Goal: Task Accomplishment & Management: Complete application form

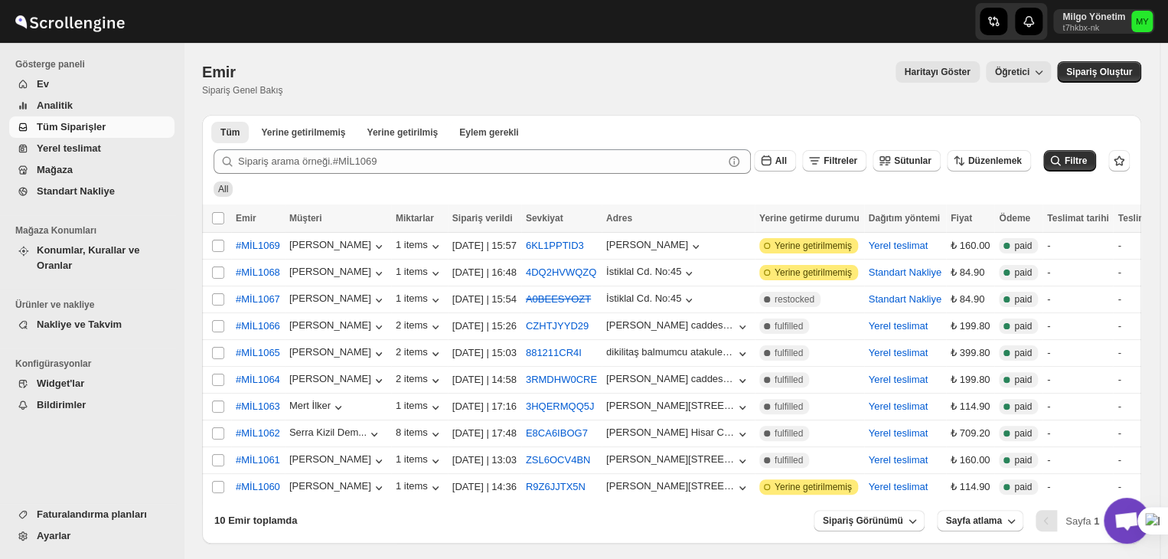
click at [1120, 527] on span "Açık sohbet" at bounding box center [1126, 521] width 25 height 21
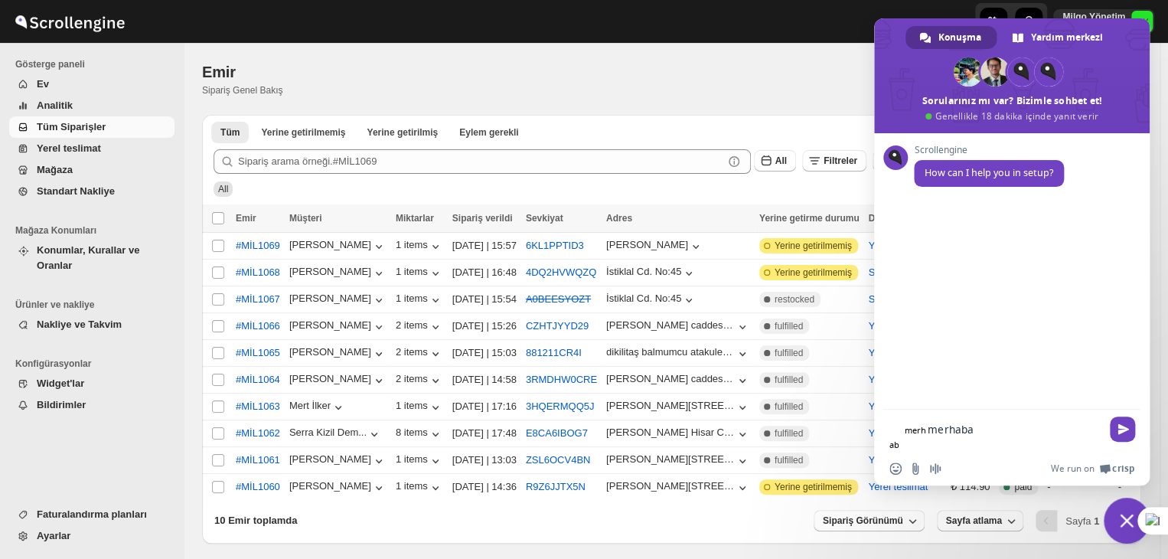
type textarea "merhaba"
type textarea "son gelen si"
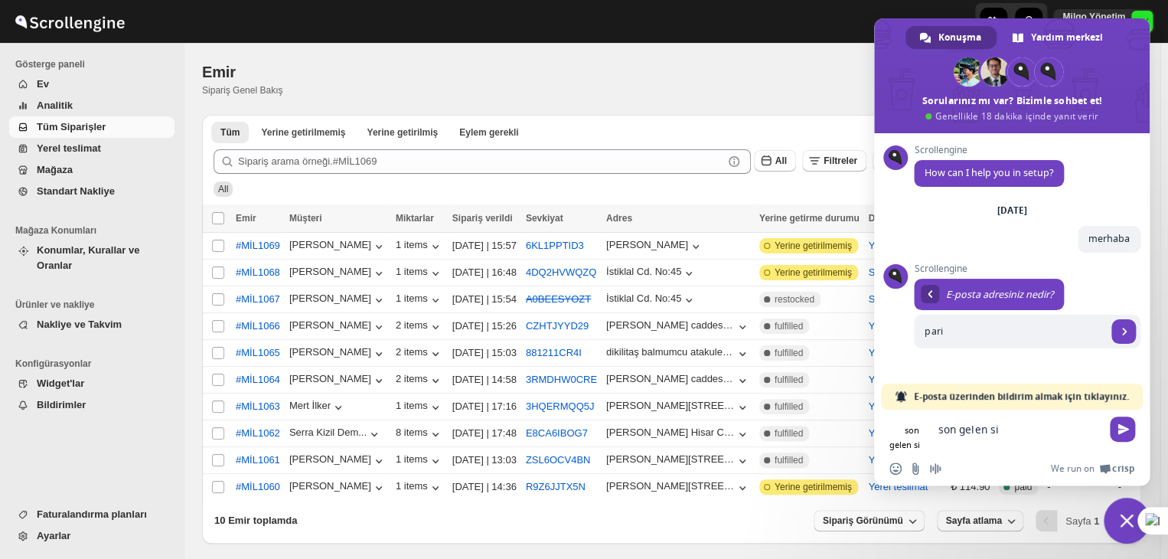
type input "pariş"
select select "TR"
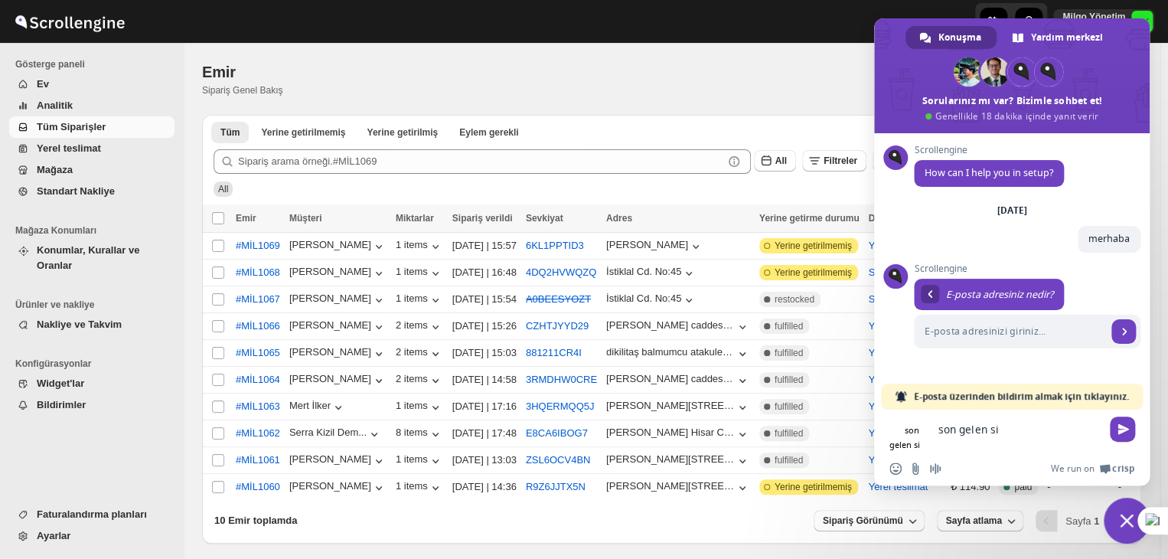
select select "TR"
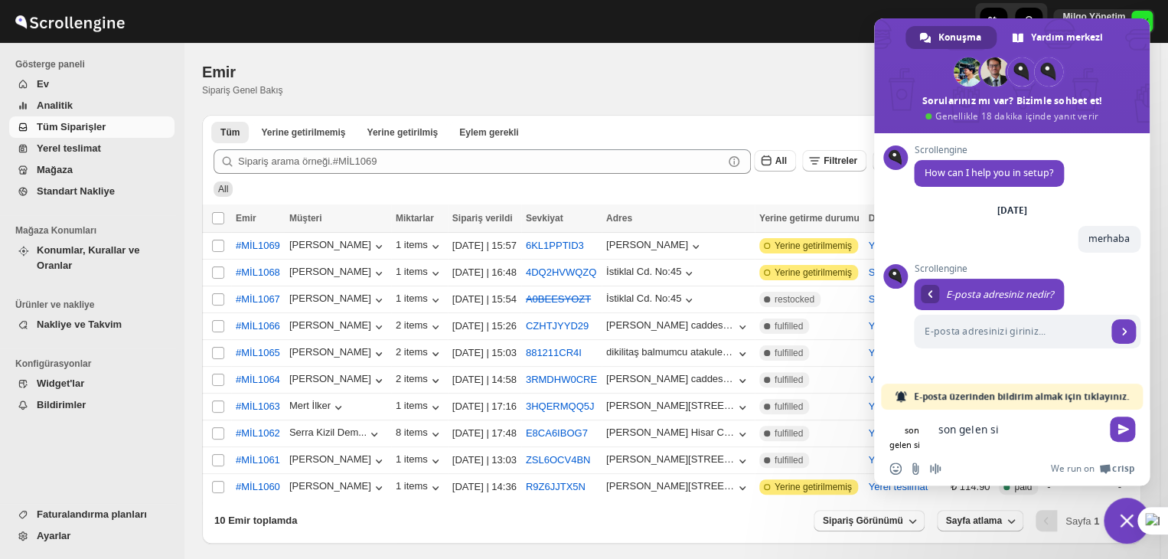
select select "TR"
click at [539, 31] on div at bounding box center [579, 21] width 367 height 43
click at [69, 549] on ul "Faturalandırma planları Ayarlar" at bounding box center [88, 531] width 176 height 56
click at [57, 543] on span "Ayarlar" at bounding box center [104, 535] width 135 height 15
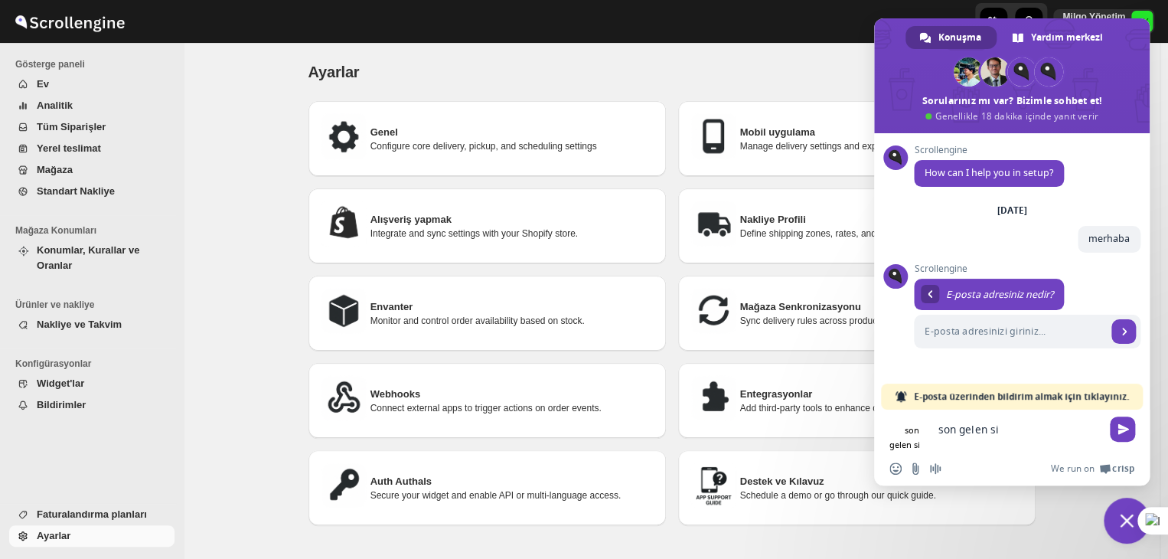
click at [1129, 504] on span "Sohbeti kapat" at bounding box center [1127, 520] width 46 height 46
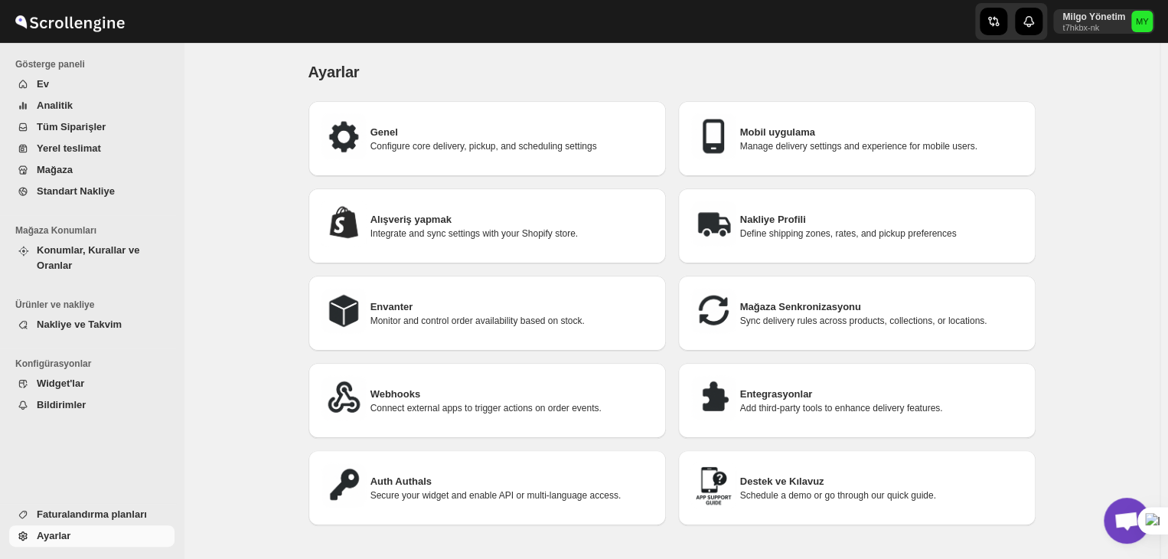
click at [603, 402] on p "Connect external apps to trigger actions on order events." at bounding box center [511, 408] width 283 height 12
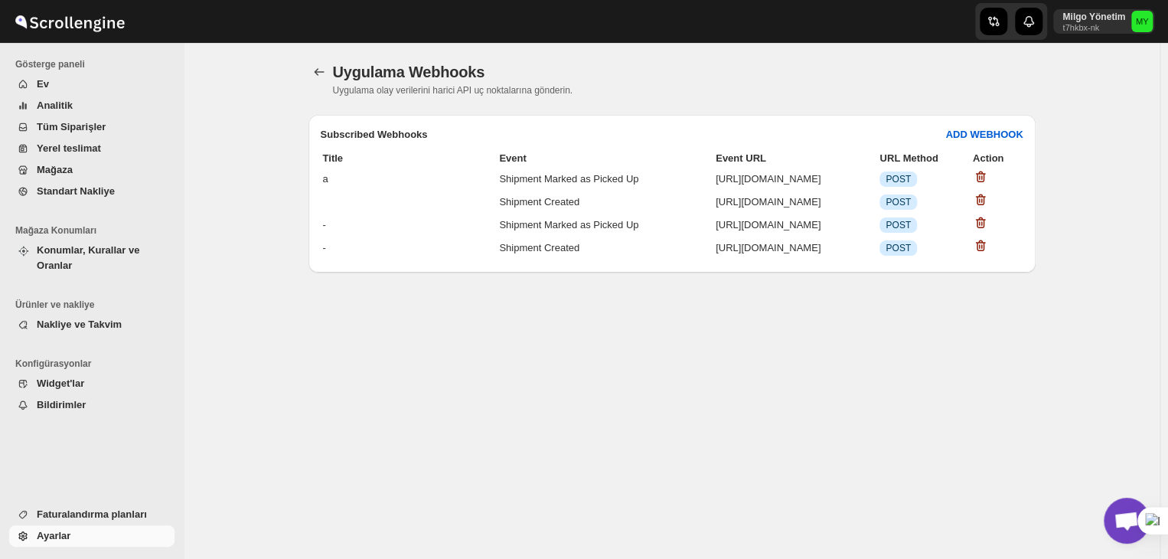
click at [833, 175] on td "[URL][DOMAIN_NAME]" at bounding box center [796, 178] width 162 height 21
copy td "[URL][DOMAIN_NAME]"
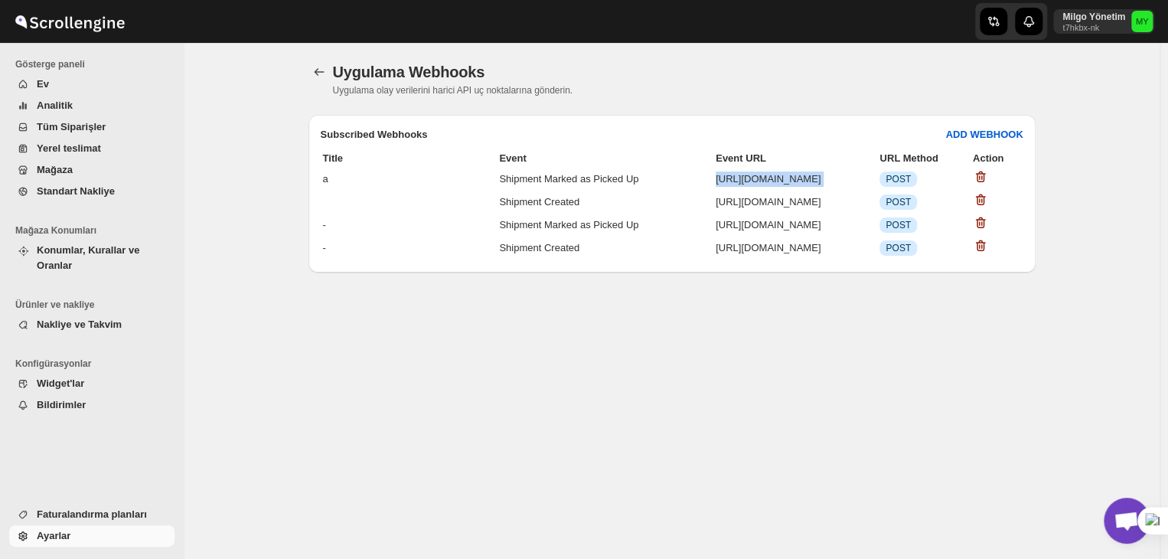
click at [1130, 523] on span "Açık sohbet" at bounding box center [1126, 521] width 25 height 21
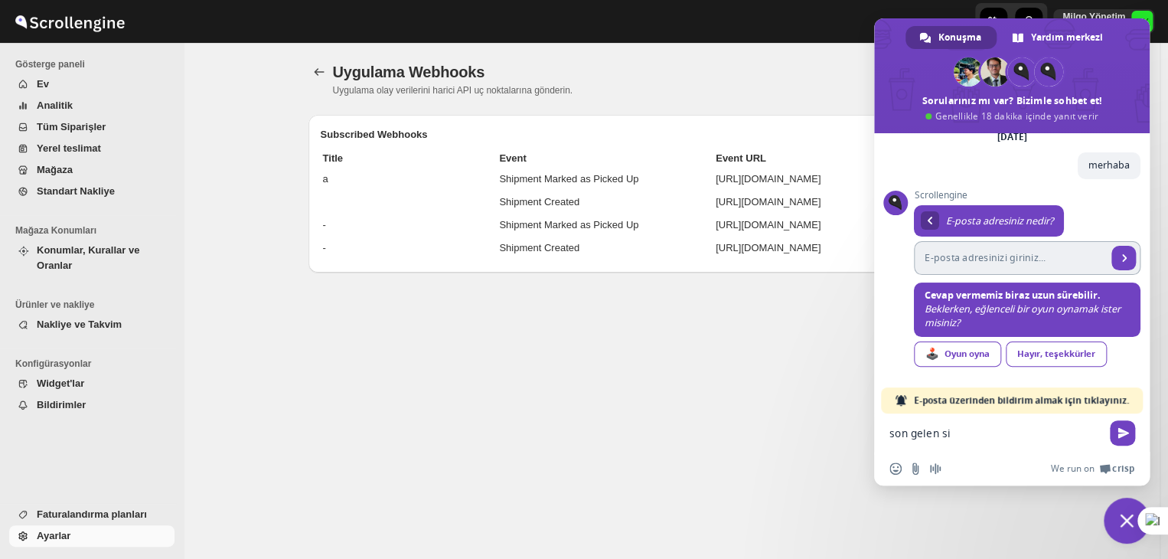
drag, startPoint x: 1001, startPoint y: 241, endPoint x: 1002, endPoint y: 249, distance: 7.7
click at [1001, 241] on input "E-posta adresinizi giriniz..." at bounding box center [1010, 258] width 193 height 34
click at [977, 270] on input "E-posta adresinizi giriniz..." at bounding box center [1010, 258] width 193 height 34
type input "[EMAIL_ADDRESS][DOMAIN_NAME]"
click at [1117, 258] on span "Gönder" at bounding box center [1123, 258] width 24 height 24
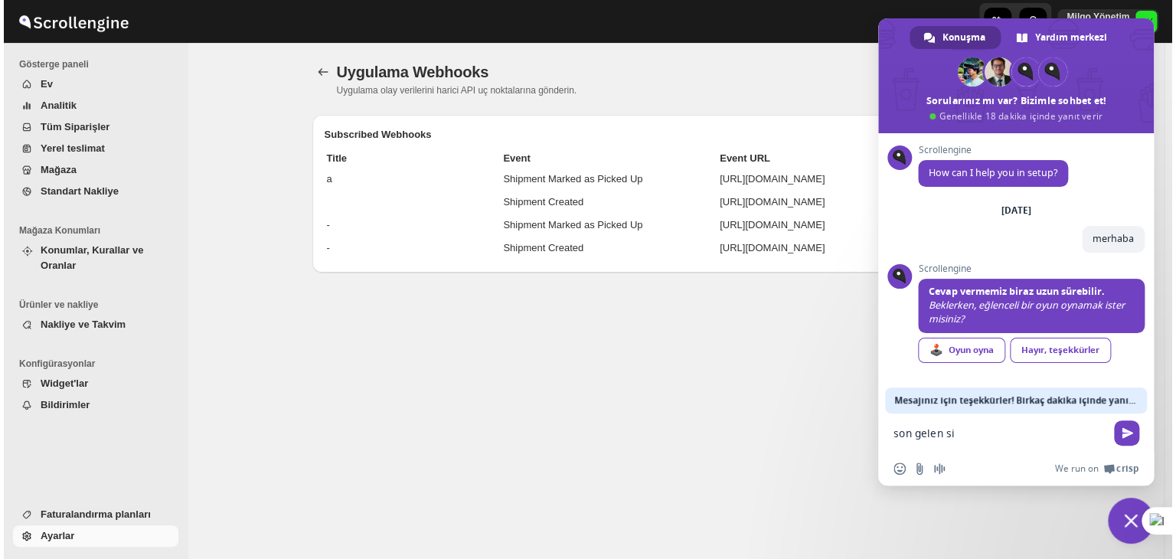
scroll to position [0, 0]
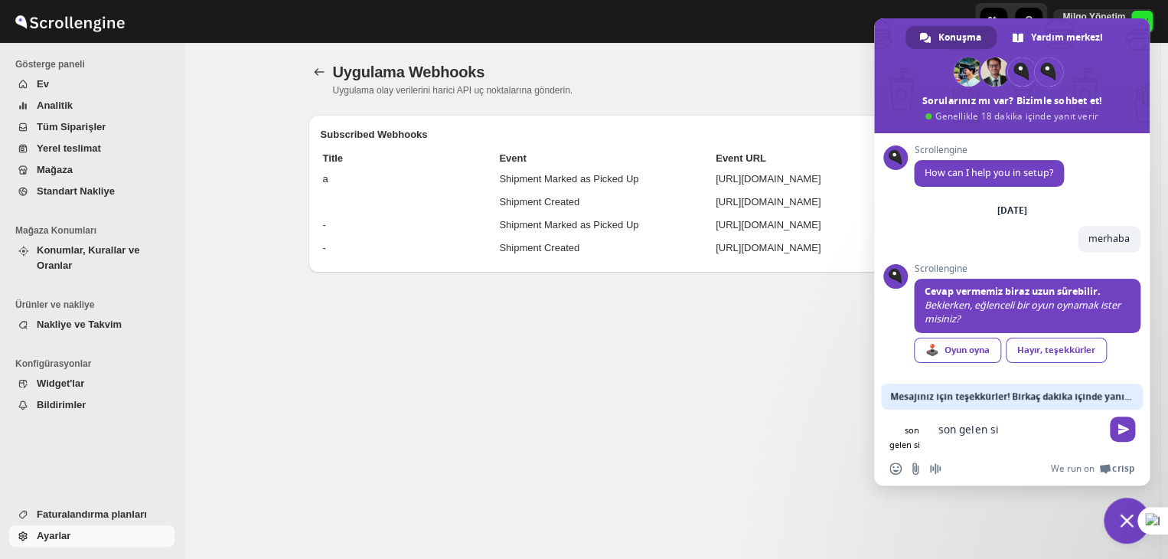
click at [951, 439] on form "son gelen si son gelen si" at bounding box center [994, 431] width 211 height 45
click at [968, 432] on textarea "son gelen si" at bounding box center [1019, 429] width 163 height 14
click at [1020, 352] on div "Hayır, teşekkürler" at bounding box center [1056, 350] width 101 height 25
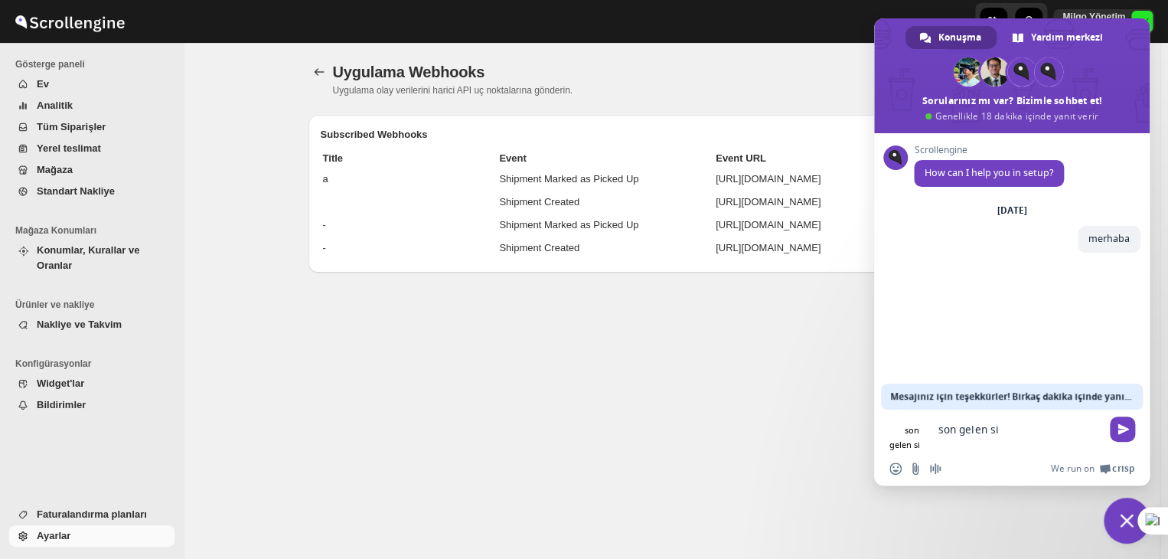
click at [964, 425] on form "son gelen si son gelen si" at bounding box center [994, 431] width 211 height 45
click at [966, 426] on textarea "son gelen si" at bounding box center [1019, 429] width 163 height 14
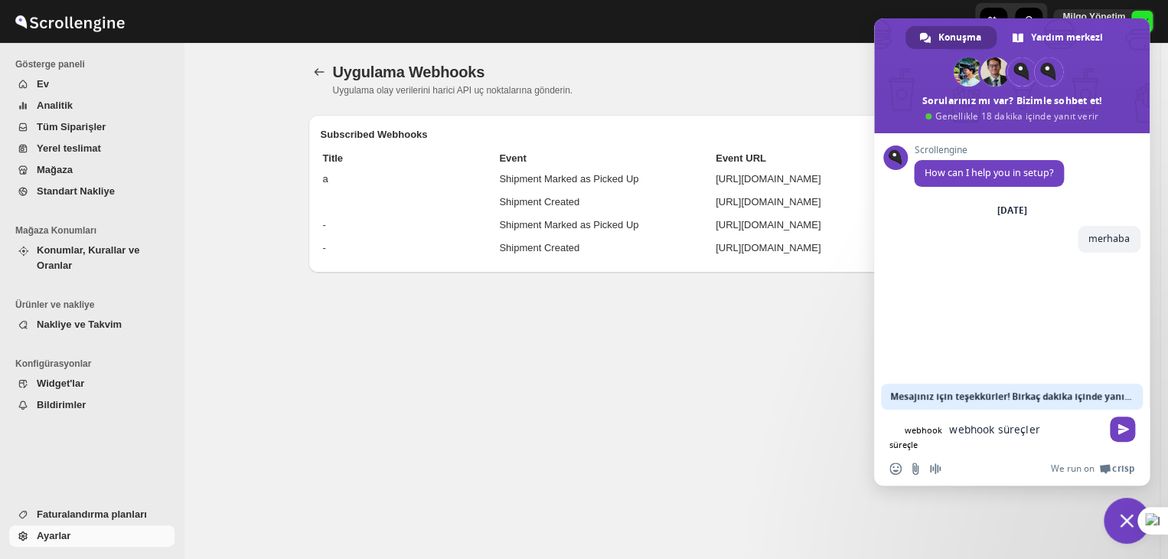
type textarea "webhook süreçleri"
click at [1128, 512] on span "Sohbeti kapat" at bounding box center [1127, 520] width 46 height 46
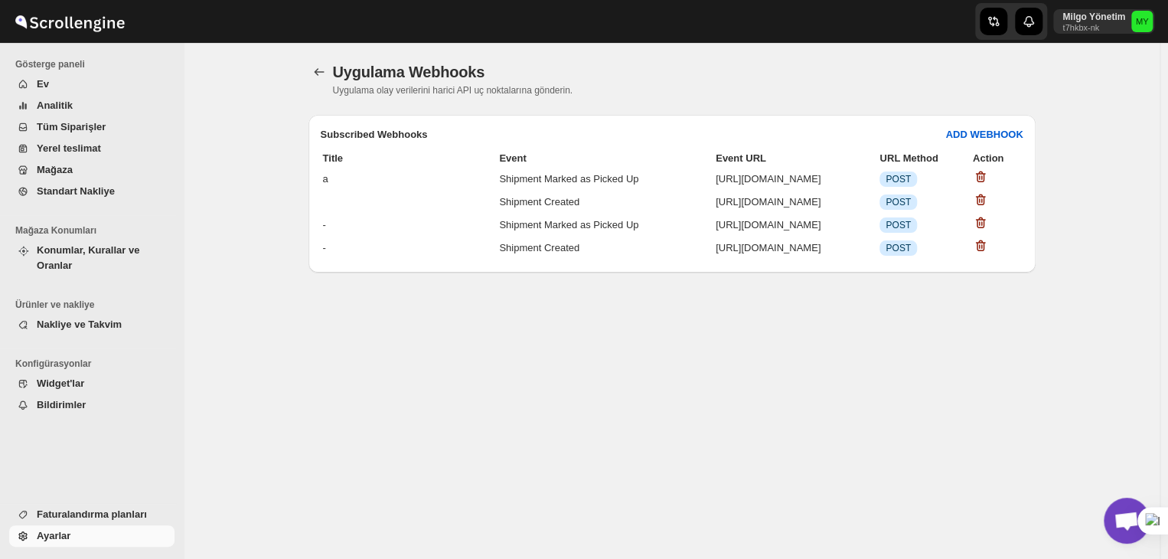
click at [78, 128] on span "Tüm Siparişler" at bounding box center [71, 126] width 69 height 11
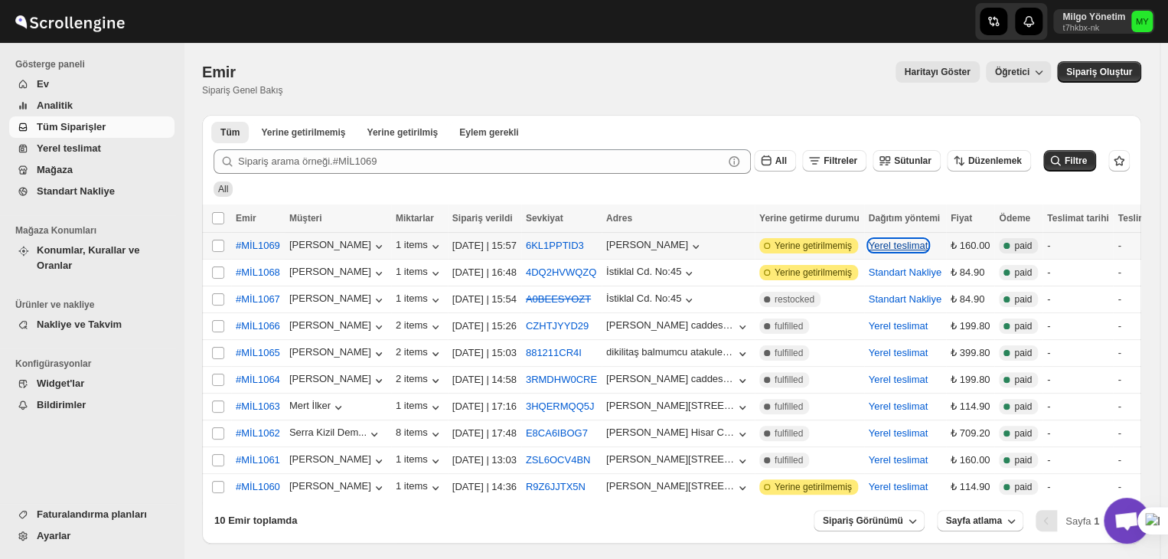
click at [918, 247] on button "Yerel teslimat" at bounding box center [899, 245] width 60 height 11
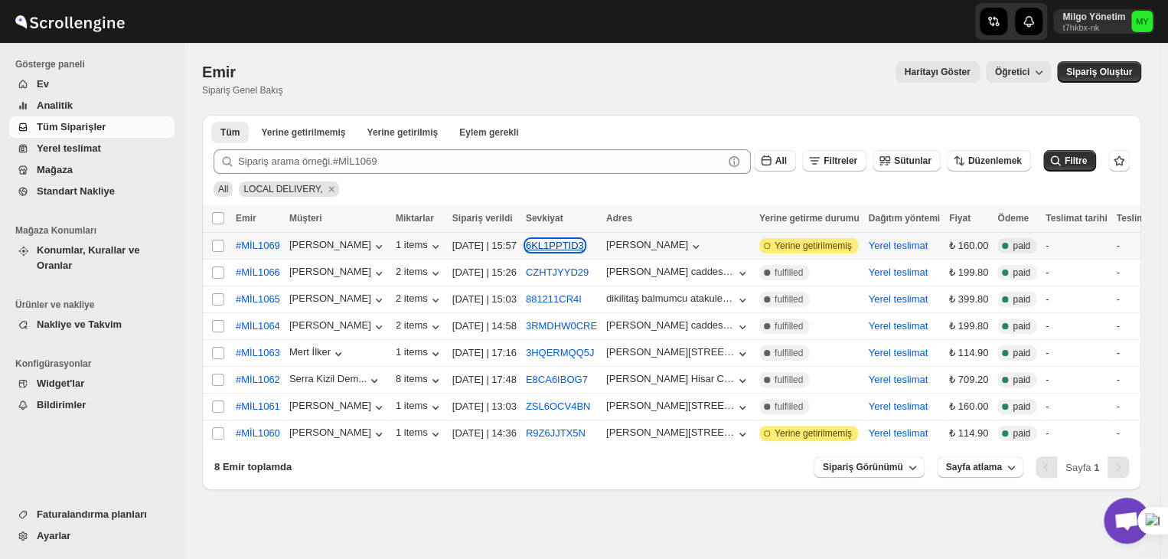
click at [547, 249] on button "6KL1PPTID3" at bounding box center [555, 245] width 58 height 11
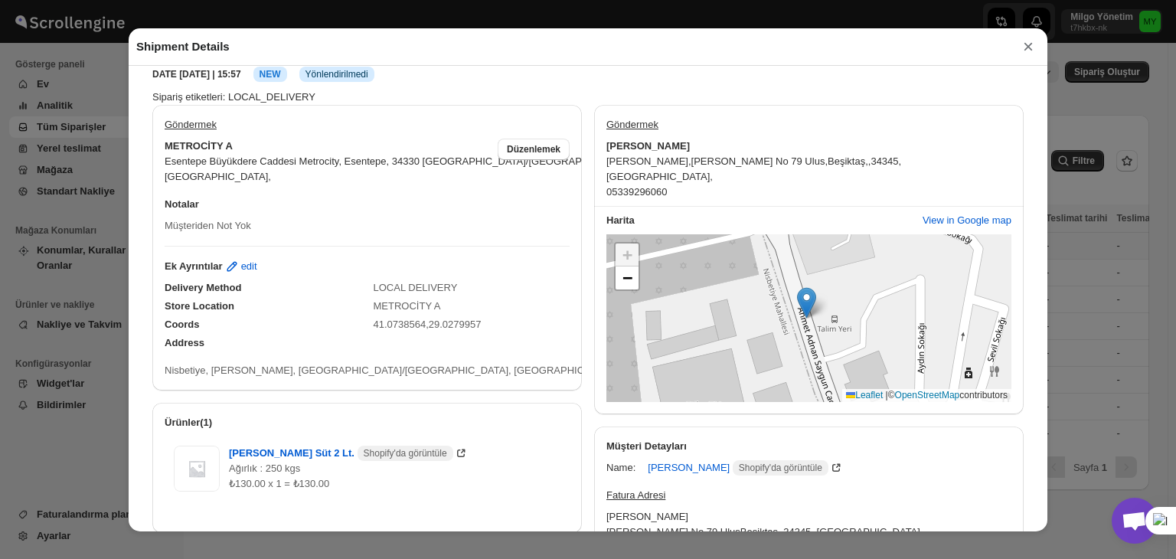
scroll to position [9, 0]
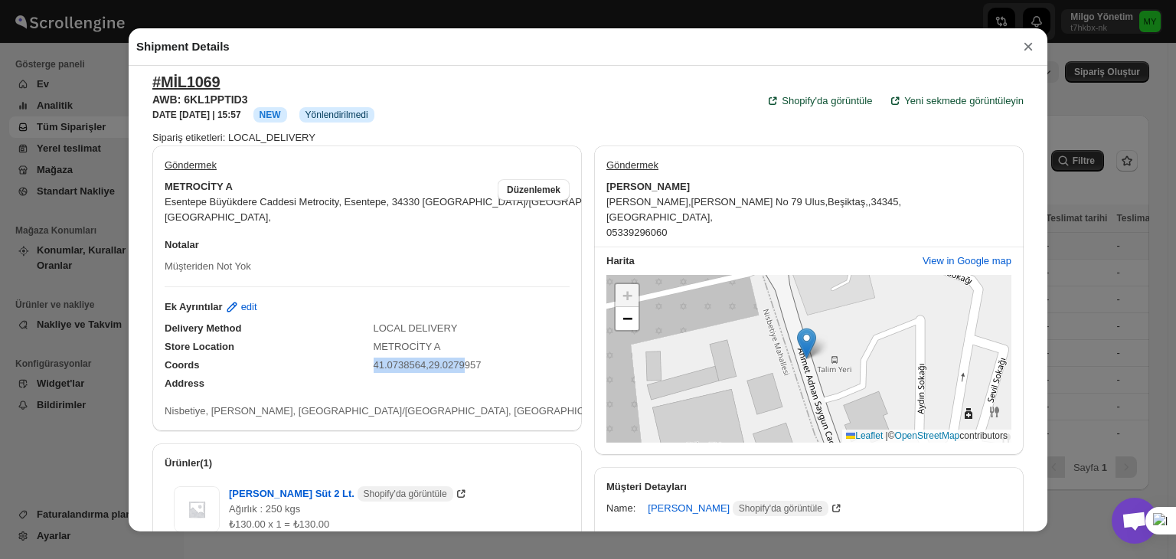
drag, startPoint x: 431, startPoint y: 353, endPoint x: 364, endPoint y: 352, distance: 66.6
click at [364, 352] on div "Coords 41.0738564,29.0279957" at bounding box center [360, 359] width 417 height 28
click at [594, 409] on div "Harita View in Google map + − Leaflet | © OpenStreetMap contributors" at bounding box center [808, 350] width 429 height 207
drag, startPoint x: 448, startPoint y: 347, endPoint x: 421, endPoint y: 355, distance: 27.9
click at [366, 344] on div "Delivery Method LOCAL DELIVERY Store Location METROCİTY A Coords 41.0738564,29.…" at bounding box center [367, 368] width 405 height 101
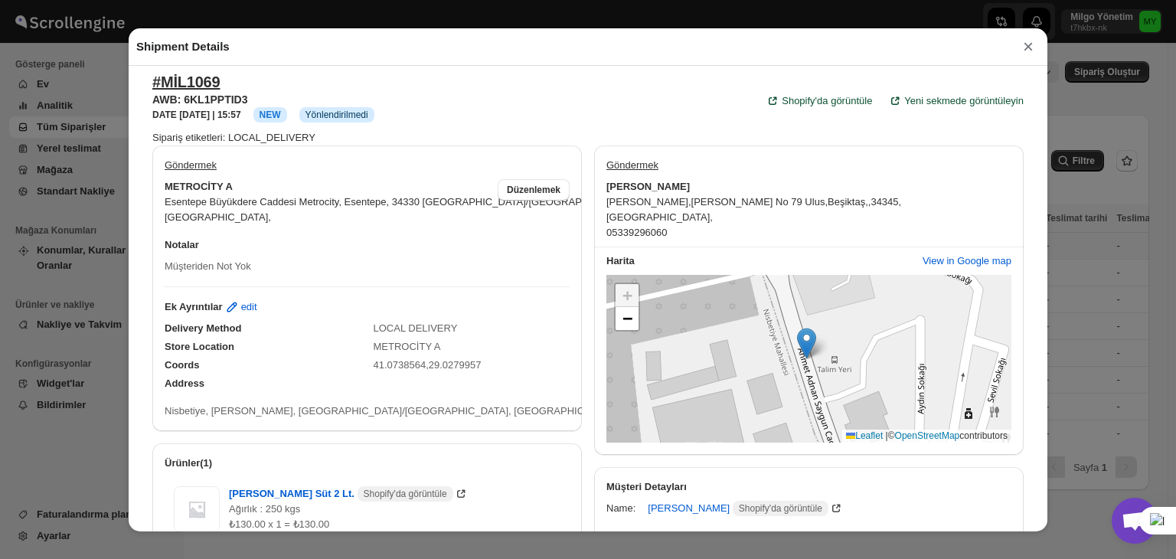
click at [582, 318] on div "Göndermek METROCİTY A Esentepe Büyükdere Caddesi Metrocity, [GEOGRAPHIC_DATA], …" at bounding box center [581, 549] width 883 height 833
click at [1080, 236] on div "Shipment Details × #MİL1069 AWB: 6KL1PPTID3 DATE [DATE] | 15:57 Info NEW Info Y…" at bounding box center [588, 279] width 1176 height 559
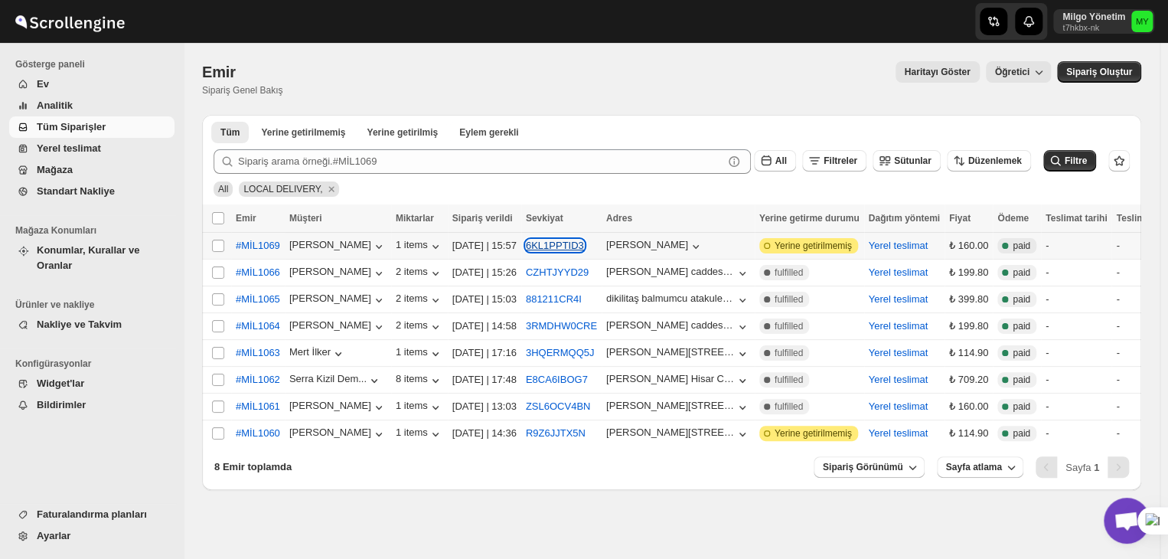
click at [536, 243] on button "6KL1PPTID3" at bounding box center [555, 245] width 58 height 11
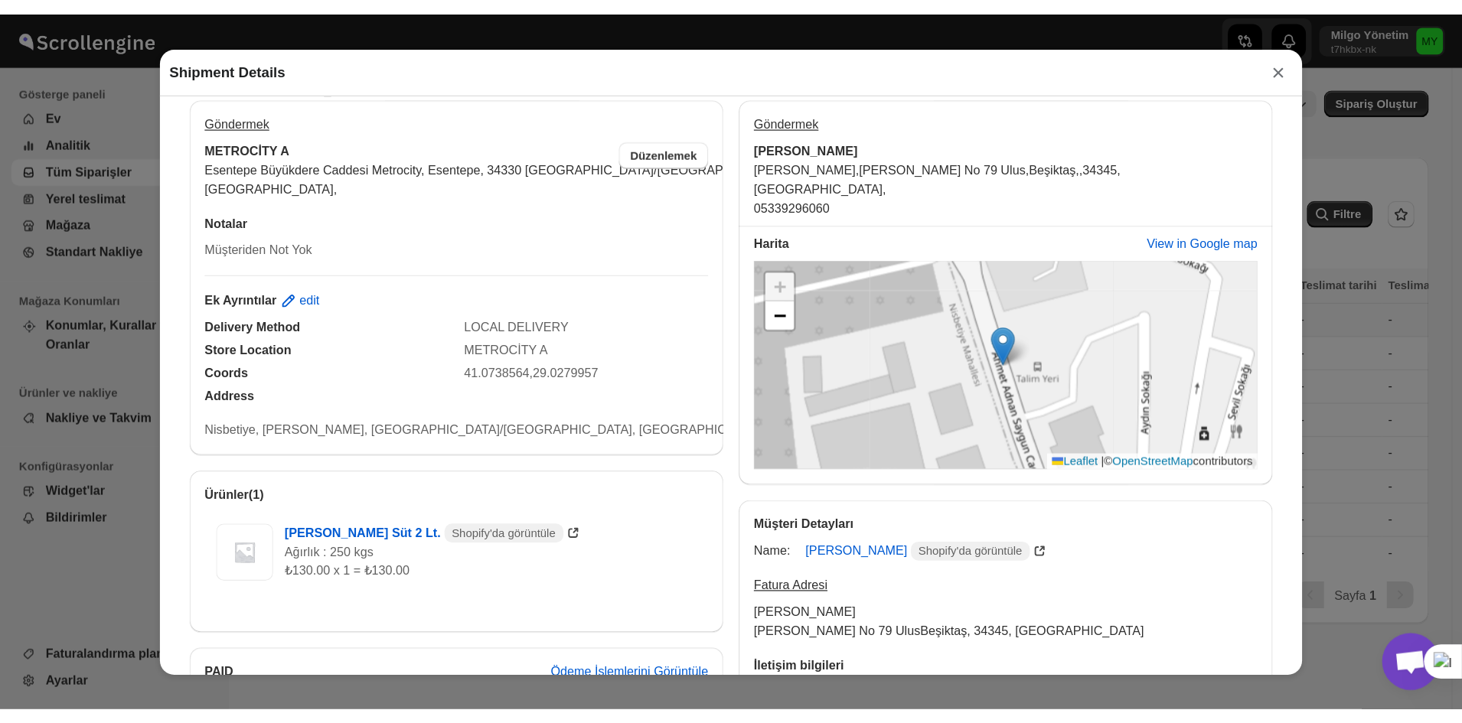
scroll to position [77, 0]
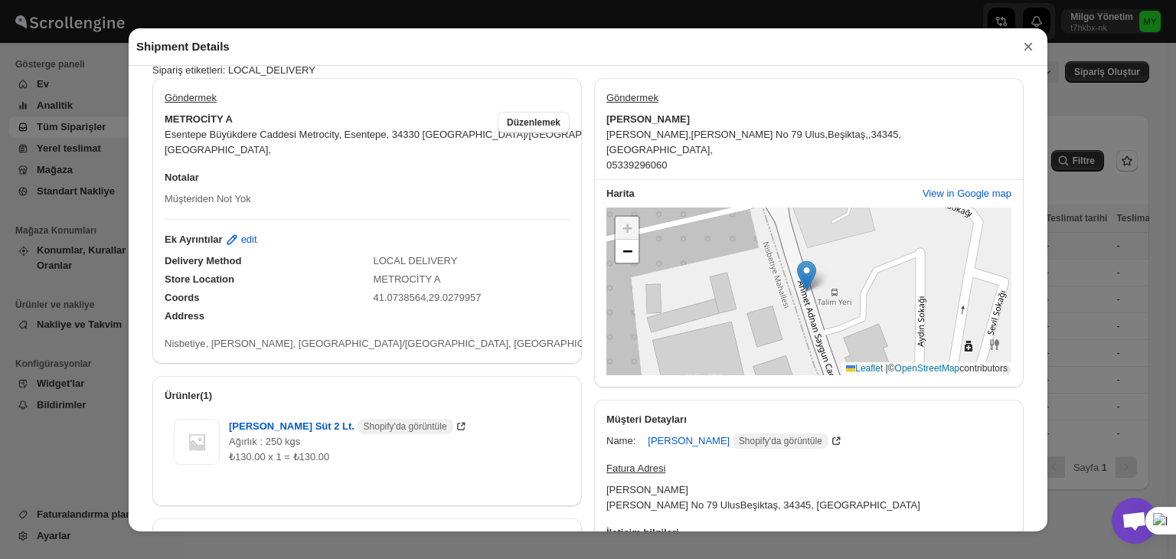
click at [1111, 267] on div "Shipment Details × #MİL1069 AWB: 6KL1PPTID3 DATE [DATE] | 15:57 Info NEW Info Y…" at bounding box center [588, 279] width 1176 height 559
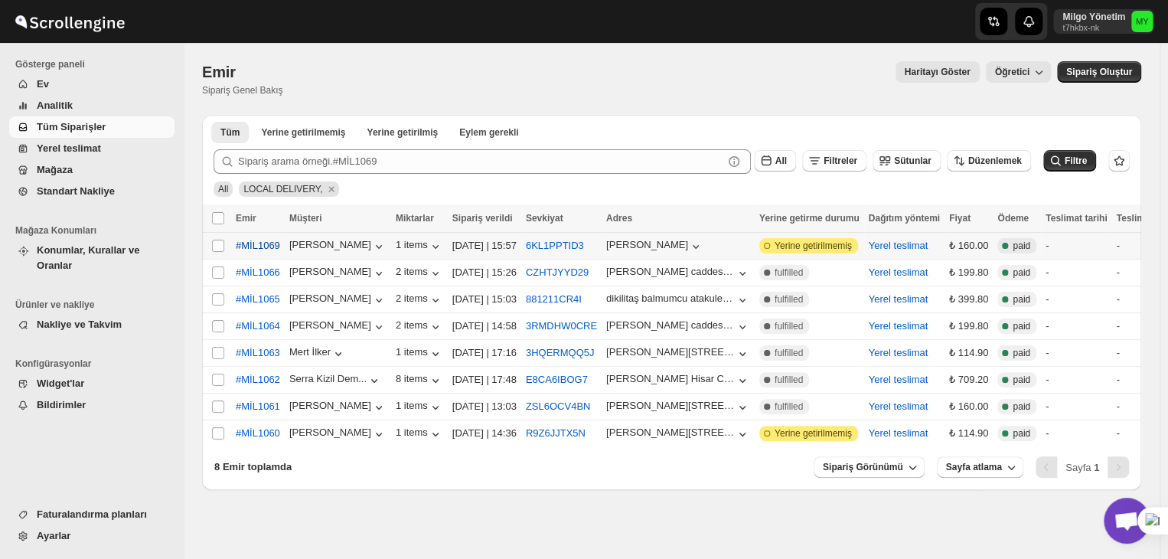
click at [254, 248] on span "#MİL1069" at bounding box center [258, 245] width 44 height 15
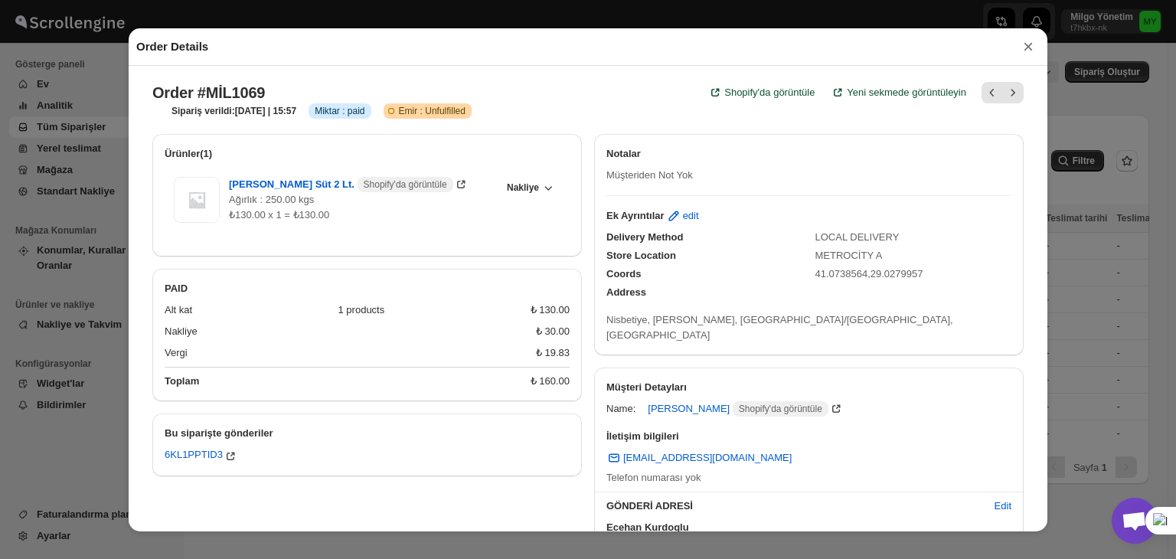
click at [1086, 263] on div "Order Details × Order #MİL1069 Shopify'da görüntüle Yeni sekmede görüntüleyin S…" at bounding box center [588, 279] width 1176 height 559
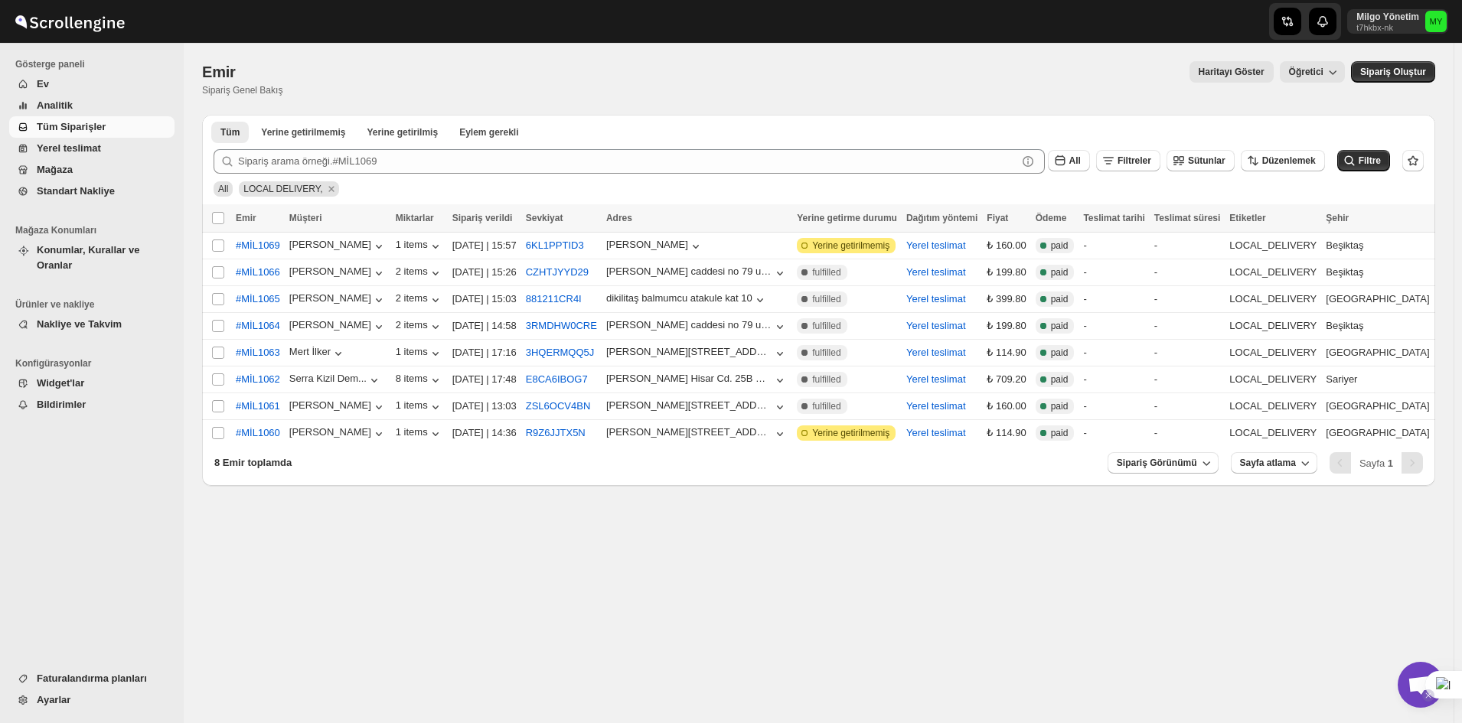
click at [1167, 558] on div at bounding box center [1443, 685] width 37 height 28
click at [1167, 558] on div "Emir. This page is ready Emir Sipariş Genel Bakış Haritayı Göster Öğretici More…" at bounding box center [819, 383] width 1270 height 680
click at [1167, 558] on span "Açık sohbet" at bounding box center [1421, 685] width 46 height 46
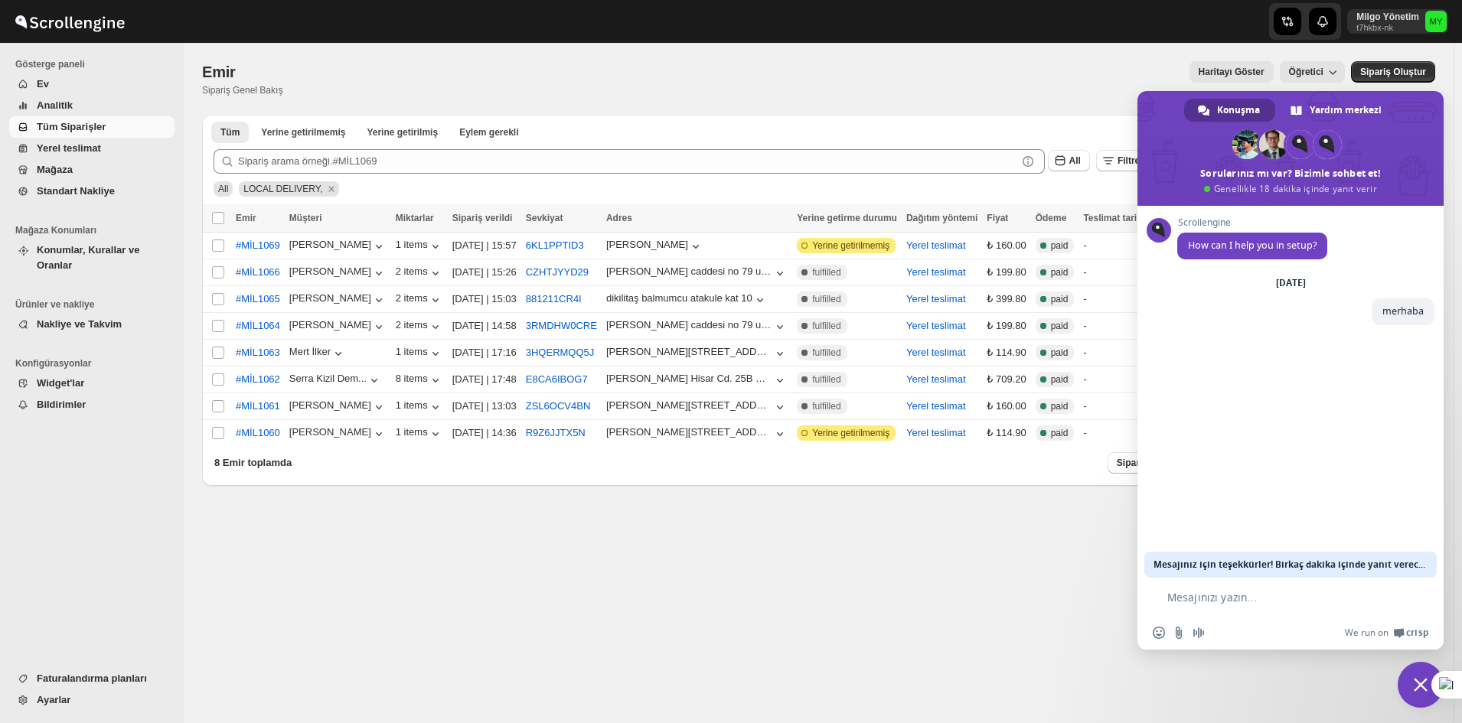
click at [1167, 558] on textarea "Mesajınızı yazın..." at bounding box center [1280, 598] width 227 height 14
type textarea "webhook tarafında"
type textarea "d"
type textarea "sorun yok değil mi"
type textarea "s,ğar,i"
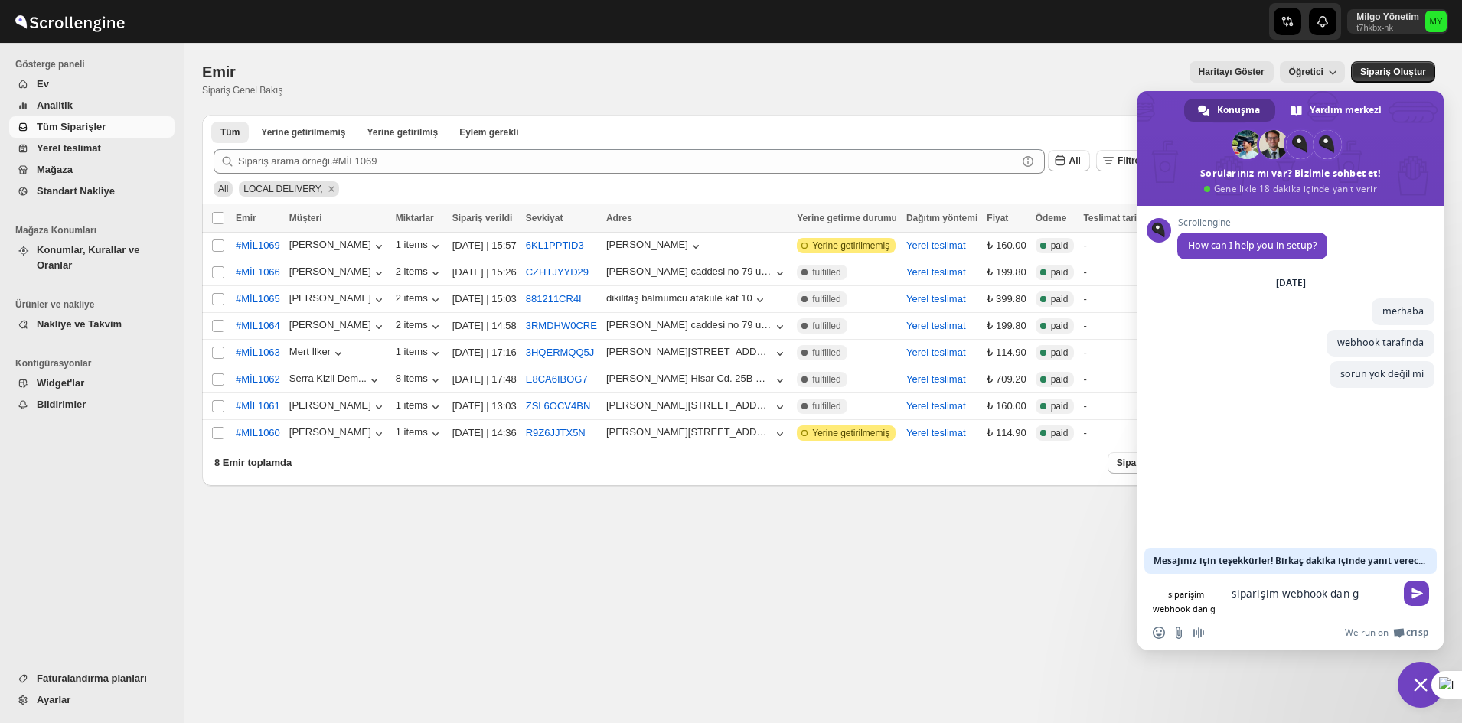
type textarea "siparişim webhook dan gö"
click at [671, 546] on div "Emir. This page is ready Emir Sipariş Genel Bakış Haritayı Göster Öğretici More…" at bounding box center [819, 383] width 1270 height 680
click at [84, 558] on span "Ayarlar" at bounding box center [104, 700] width 135 height 15
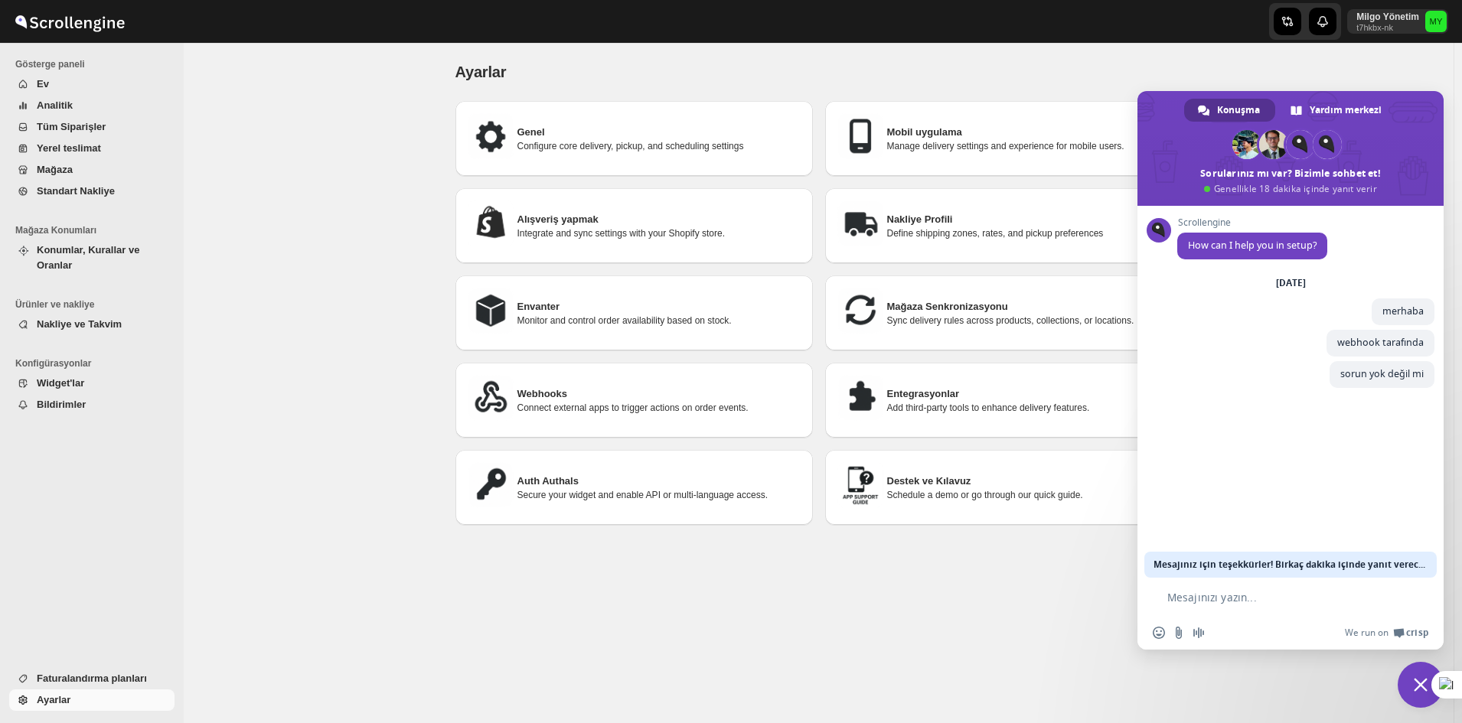
click at [699, 409] on p "Connect external apps to trigger actions on order events." at bounding box center [658, 408] width 283 height 12
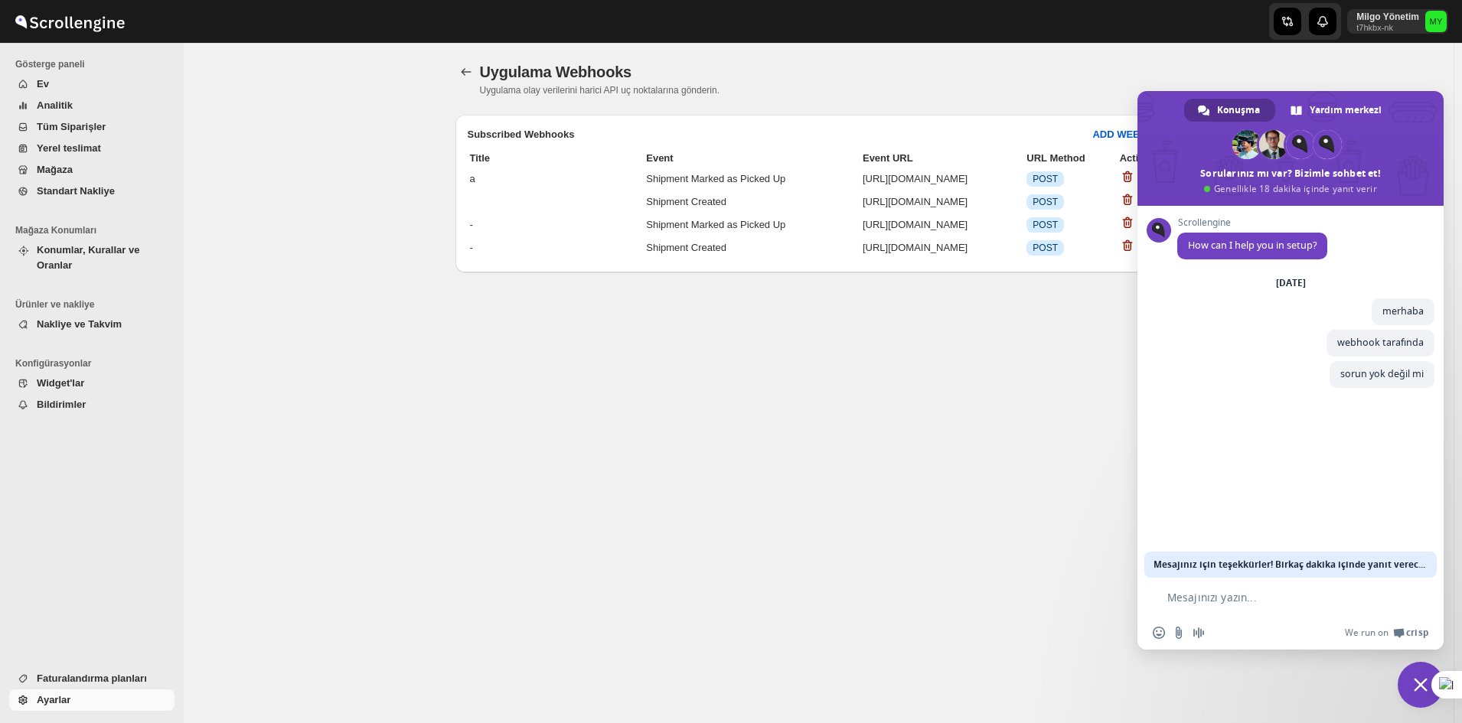
click at [1167, 558] on span "Sohbeti kapat" at bounding box center [1421, 685] width 46 height 46
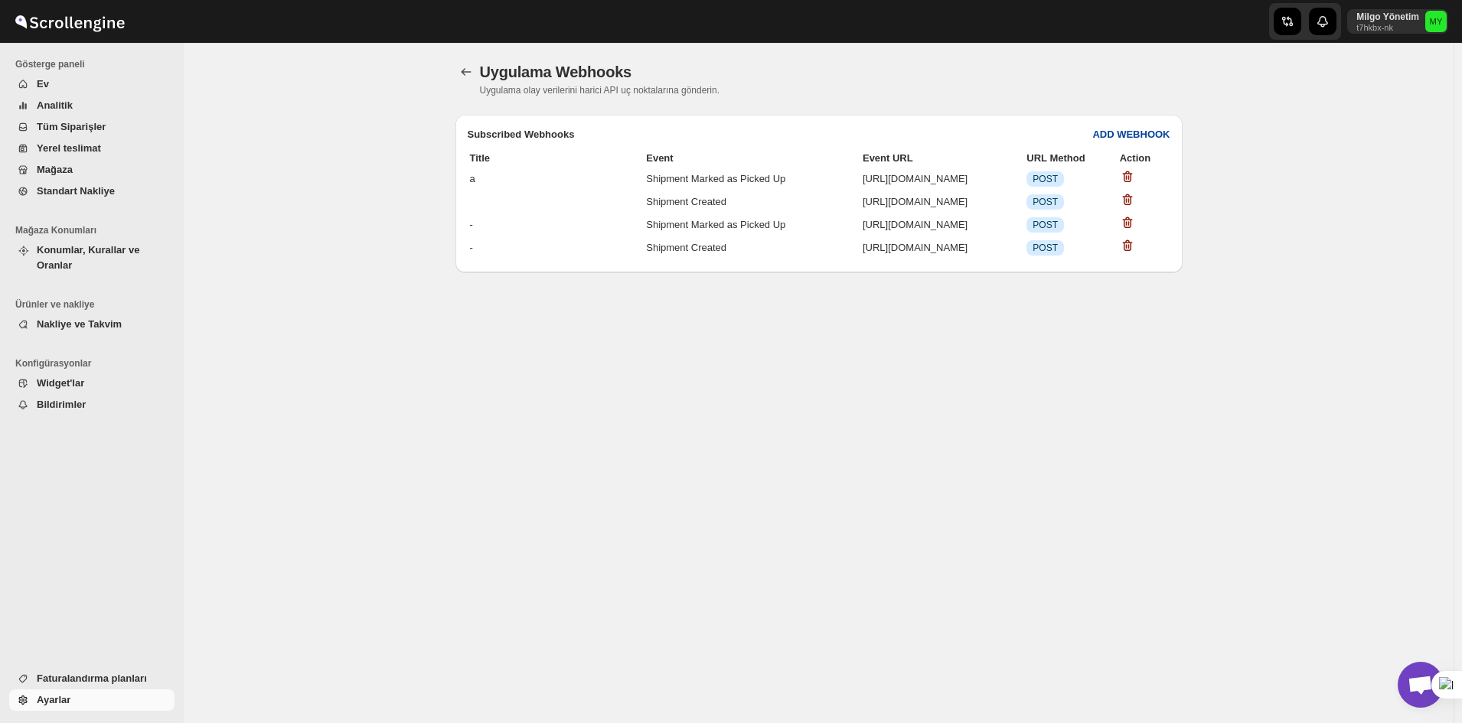
click at [1151, 139] on b "ADD WEBHOOK" at bounding box center [1130, 134] width 77 height 11
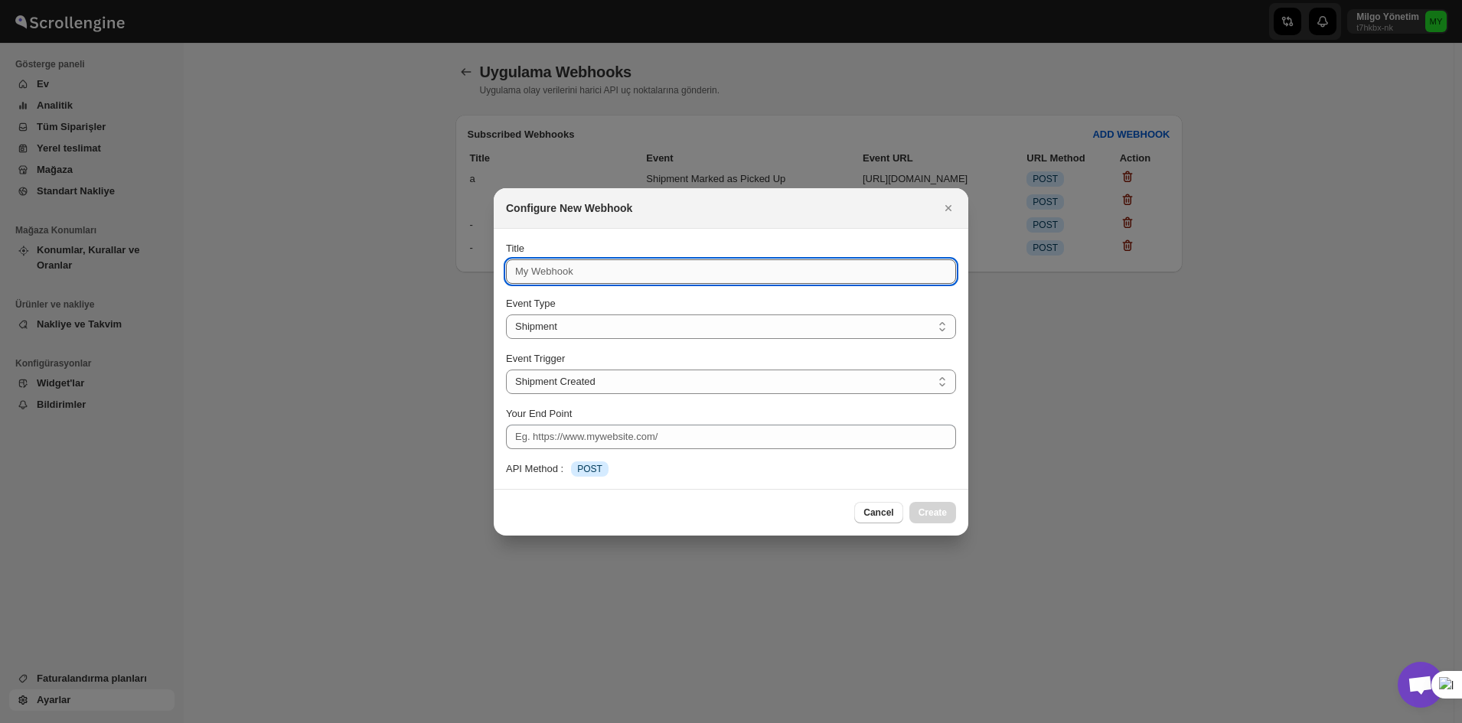
click at [742, 263] on input "Title" at bounding box center [731, 271] width 450 height 24
click at [1167, 380] on div at bounding box center [731, 361] width 1462 height 723
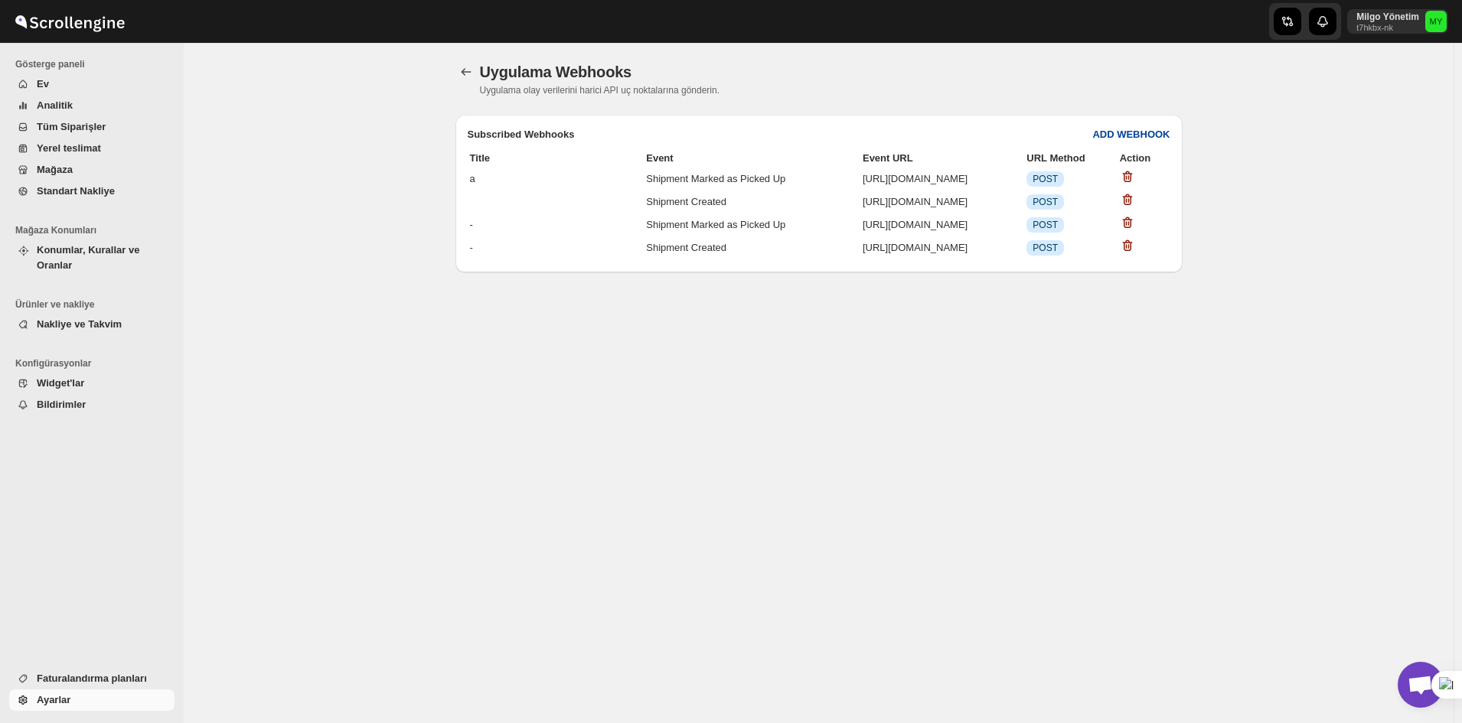
click at [1127, 136] on b "ADD WEBHOOK" at bounding box center [1130, 134] width 77 height 11
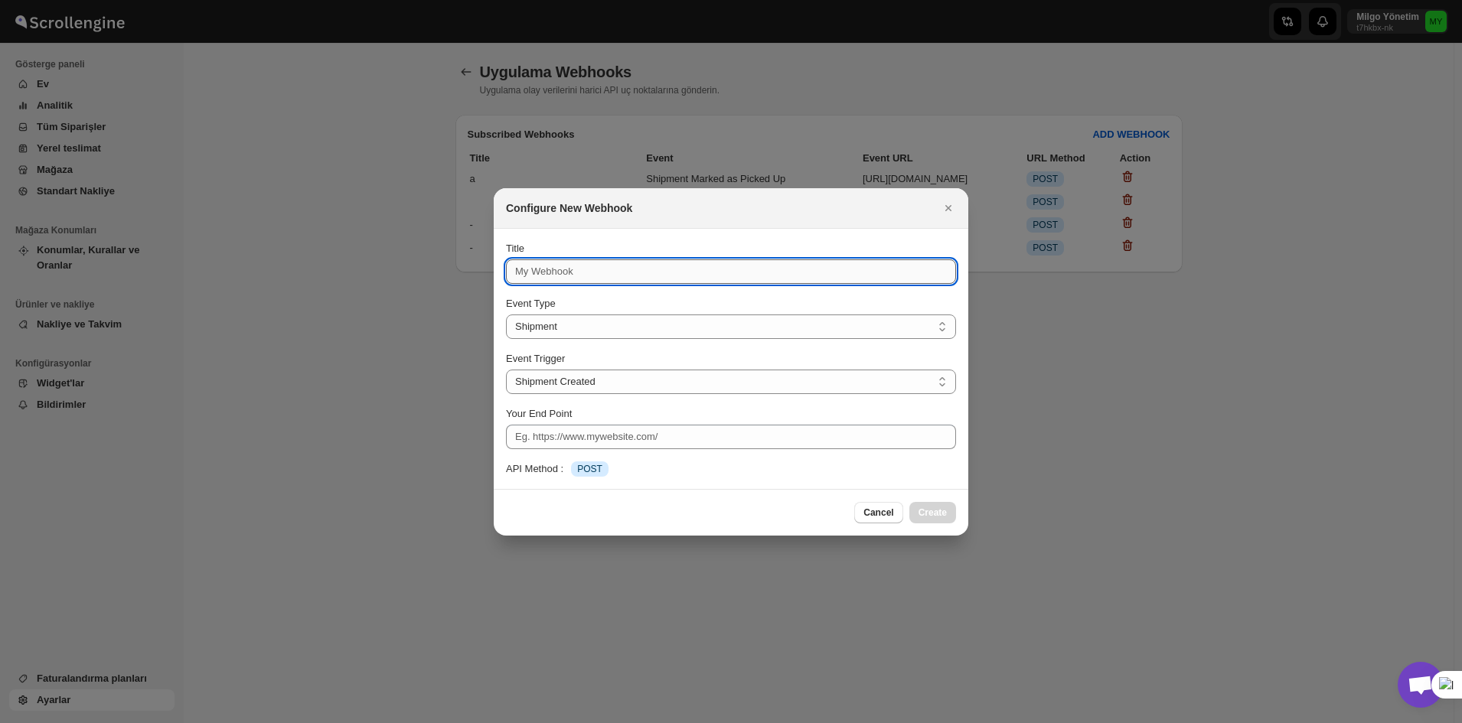
click at [701, 272] on input "Title" at bounding box center [731, 271] width 450 height 24
paste input "[URL][DOMAIN_NAME]"
type input "[URL][DOMAIN_NAME]"
click at [695, 396] on div "Title [URL][DOMAIN_NAME] Event Type Shipment Route Shipment Event Trigger Shipm…" at bounding box center [731, 359] width 450 height 236
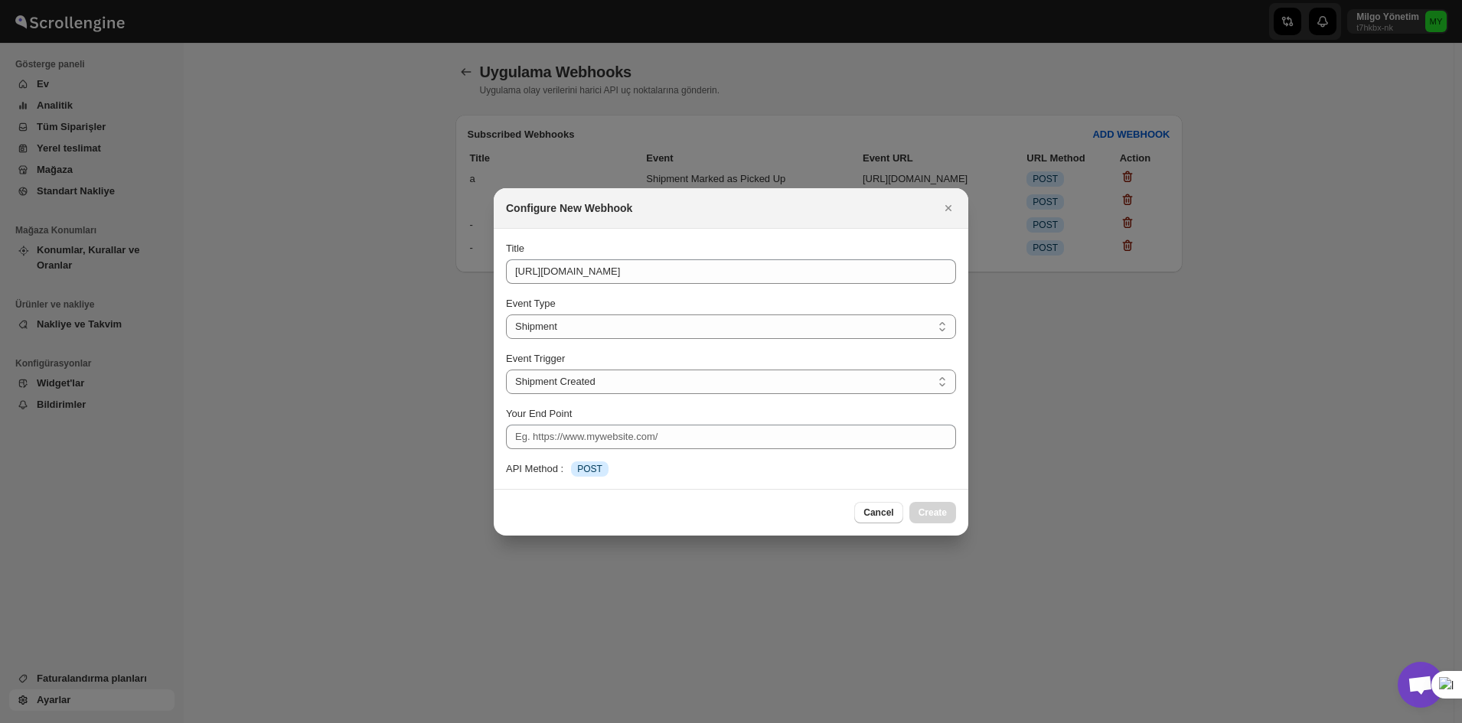
click at [698, 456] on div "Title [URL][DOMAIN_NAME] Event Type Shipment Route Shipment Event Trigger Shipm…" at bounding box center [731, 359] width 450 height 236
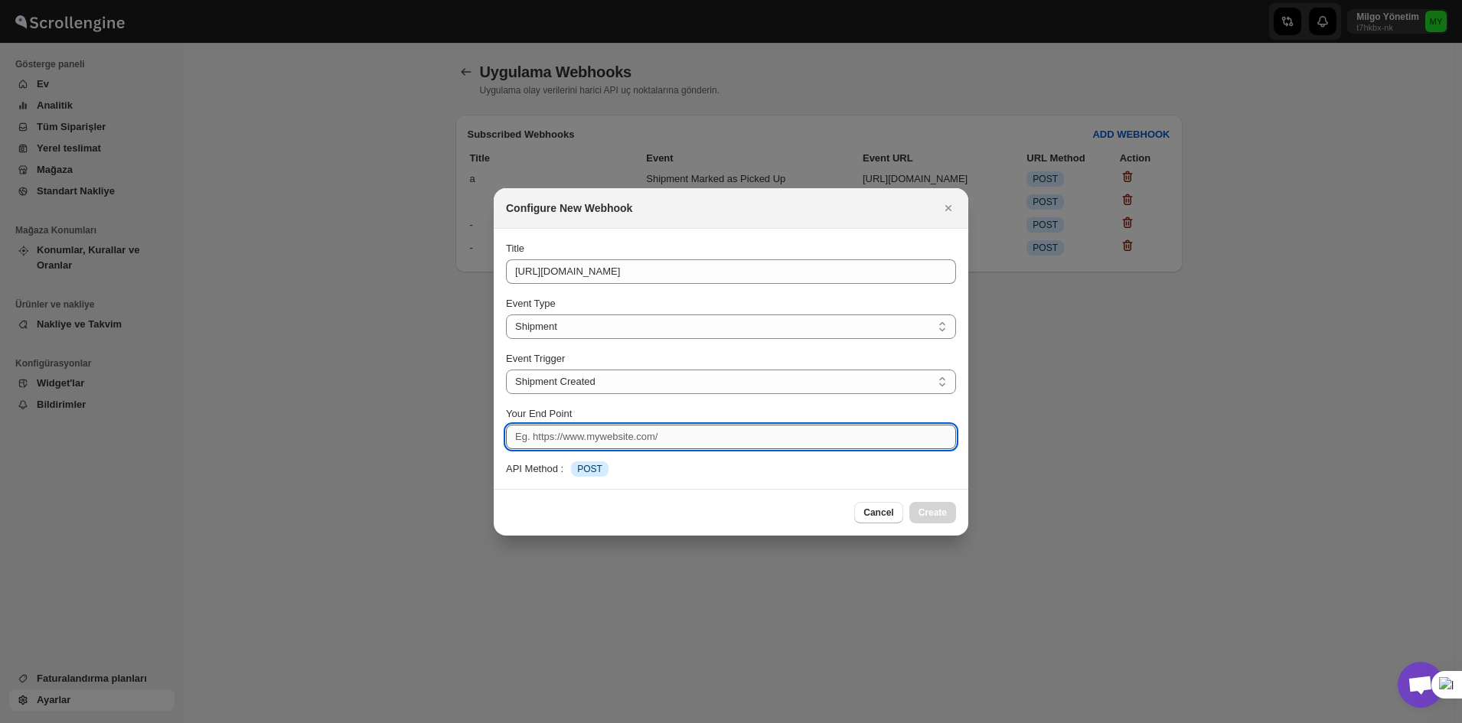
click at [695, 445] on input "Your End Point" at bounding box center [731, 437] width 450 height 24
paste input "[URL][DOMAIN_NAME]"
type input "[URL][DOMAIN_NAME]"
click at [936, 517] on span "Create" at bounding box center [932, 513] width 28 height 12
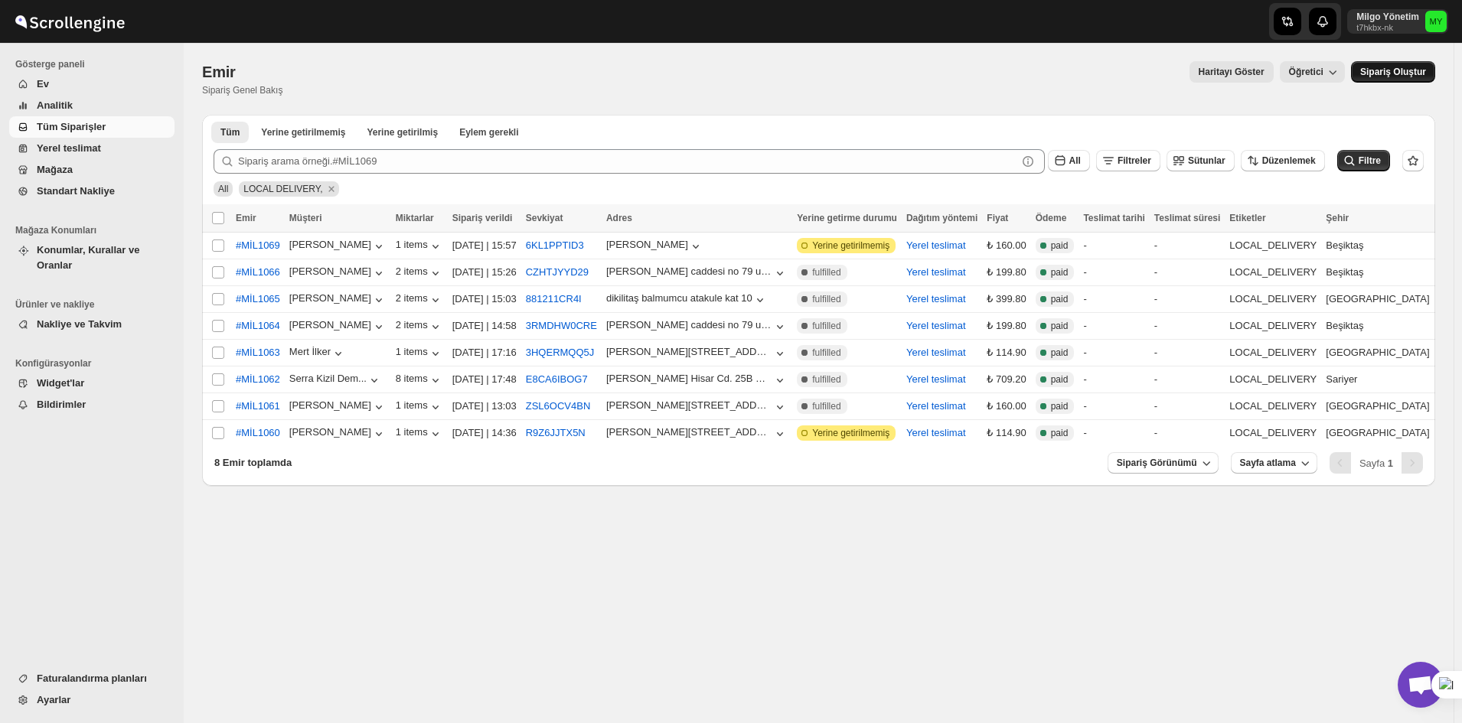
click at [1167, 63] on button "Sipariş Oluştur" at bounding box center [1393, 71] width 84 height 21
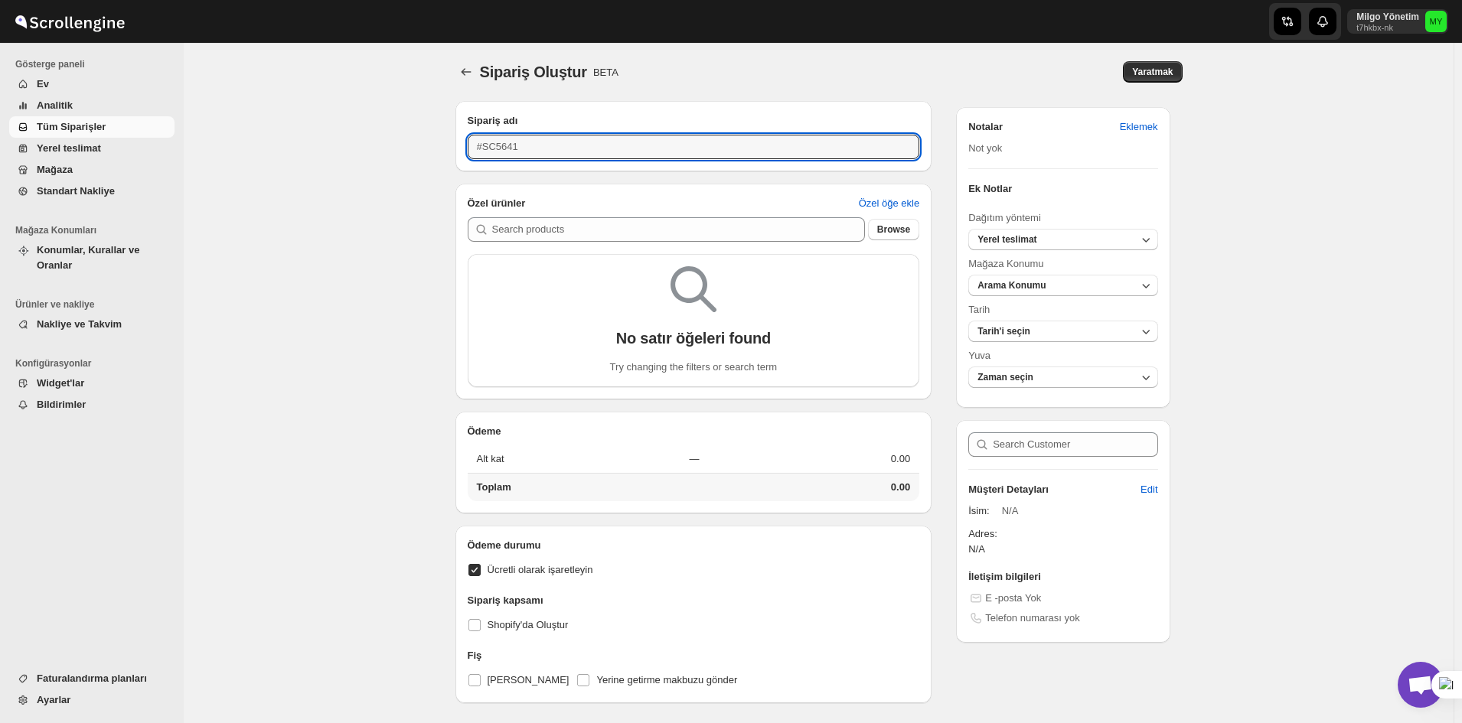
click at [607, 143] on input "#SC5641" at bounding box center [694, 147] width 452 height 24
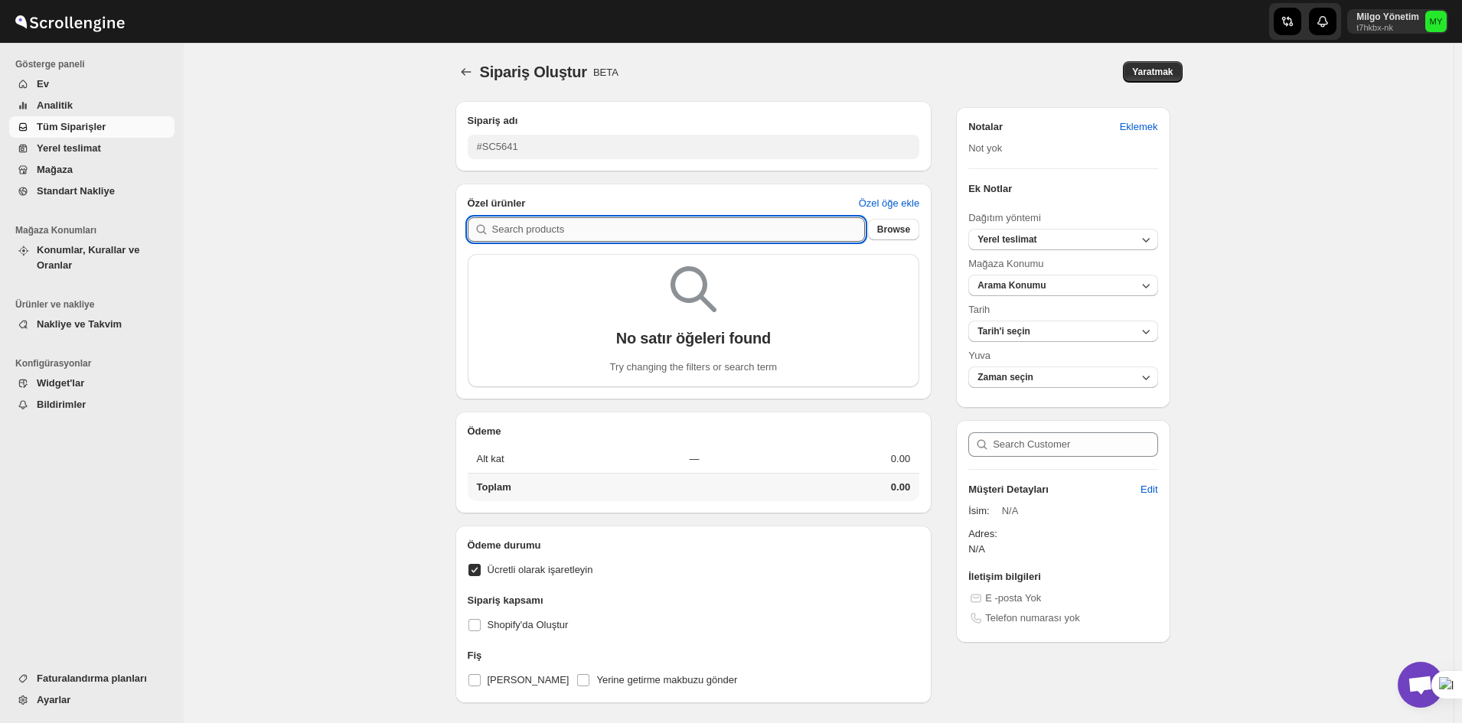
click at [648, 229] on input "text" at bounding box center [678, 229] width 373 height 24
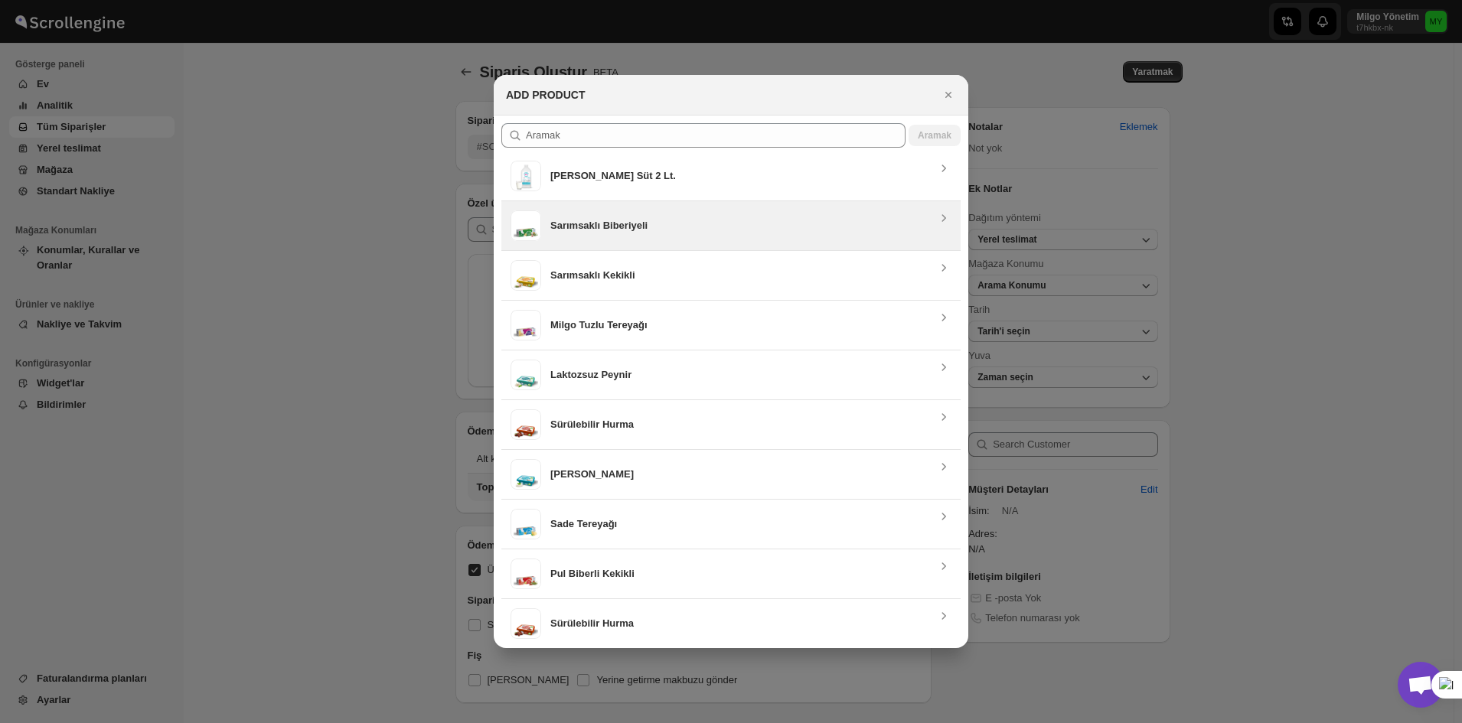
click at [733, 220] on h3 "Sarımsaklı Biberiyeli" at bounding box center [743, 225] width 386 height 15
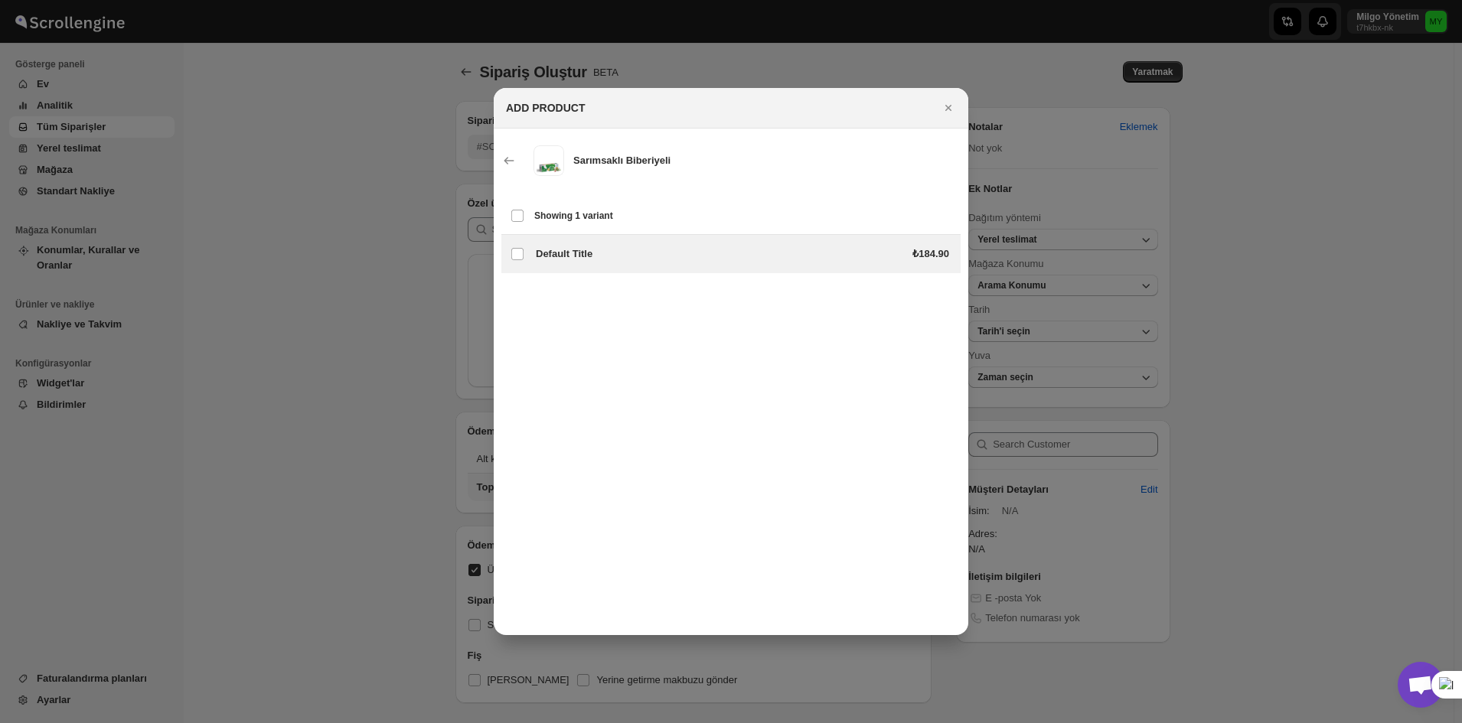
click at [677, 255] on h3 "Default Title" at bounding box center [660, 253] width 249 height 15
click at [509, 256] on label "Variants of gid://shopify/ProductVariant/43258108477539" at bounding box center [517, 254] width 32 height 38
click at [511, 256] on input "Variants of gid://shopify/ProductVariant/43258108477539" at bounding box center [517, 254] width 12 height 12
checkbox input "true"
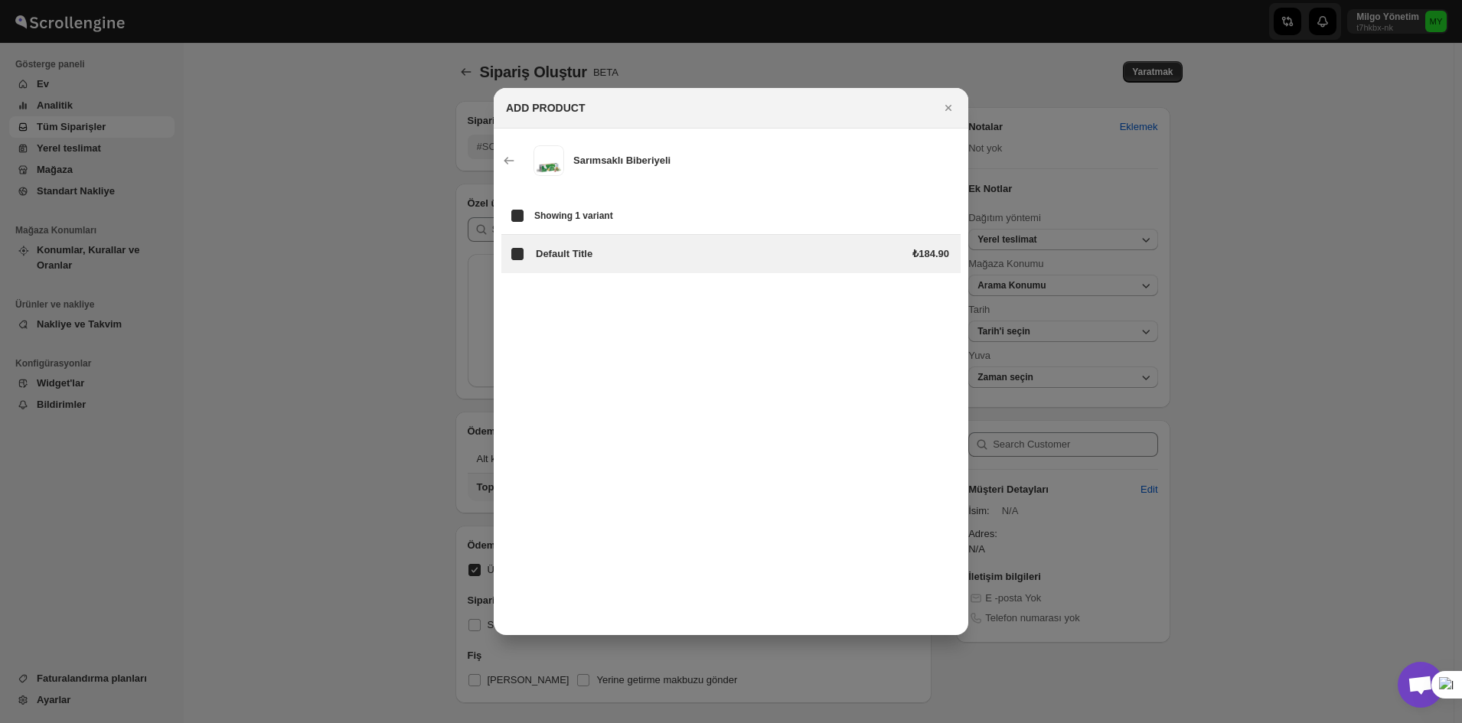
checkbox input "true"
click at [1167, 400] on div at bounding box center [731, 361] width 1462 height 723
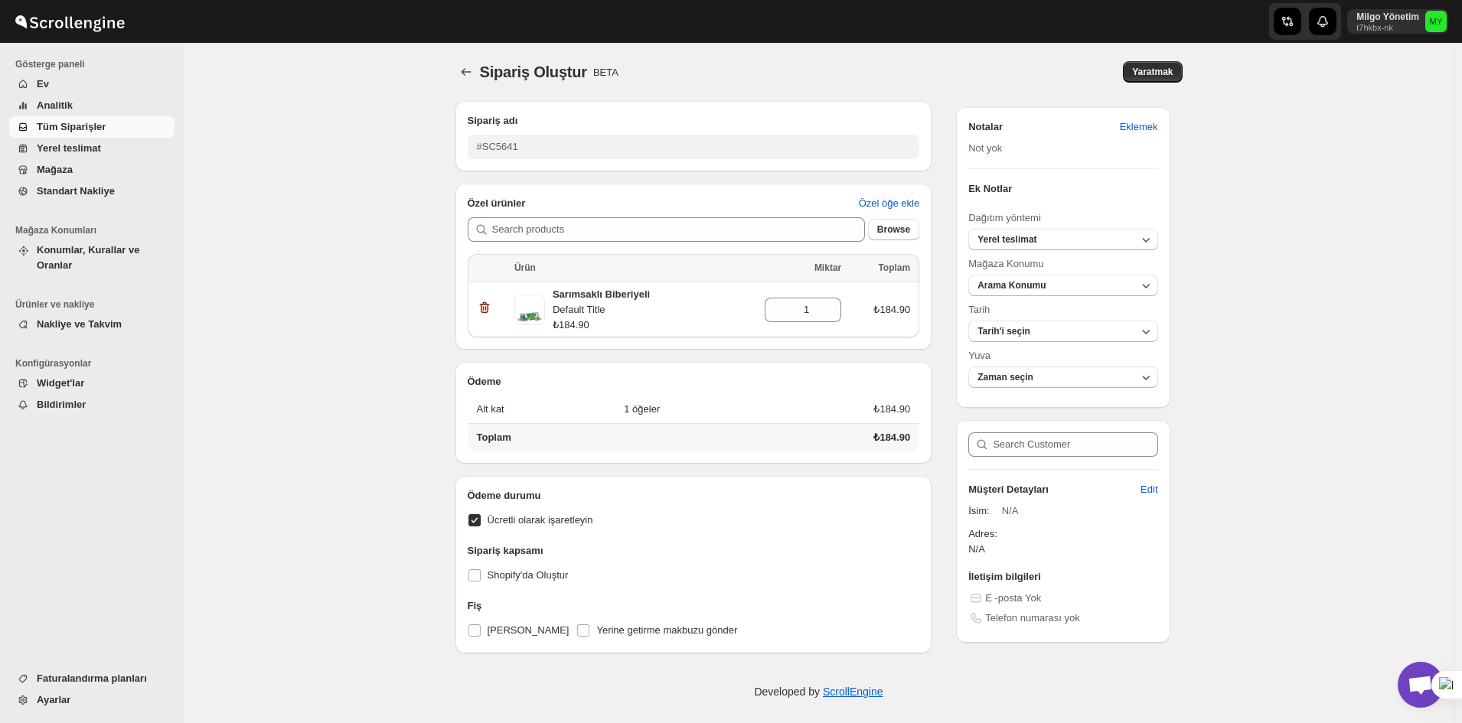
click at [684, 434] on td at bounding box center [690, 437] width 142 height 28
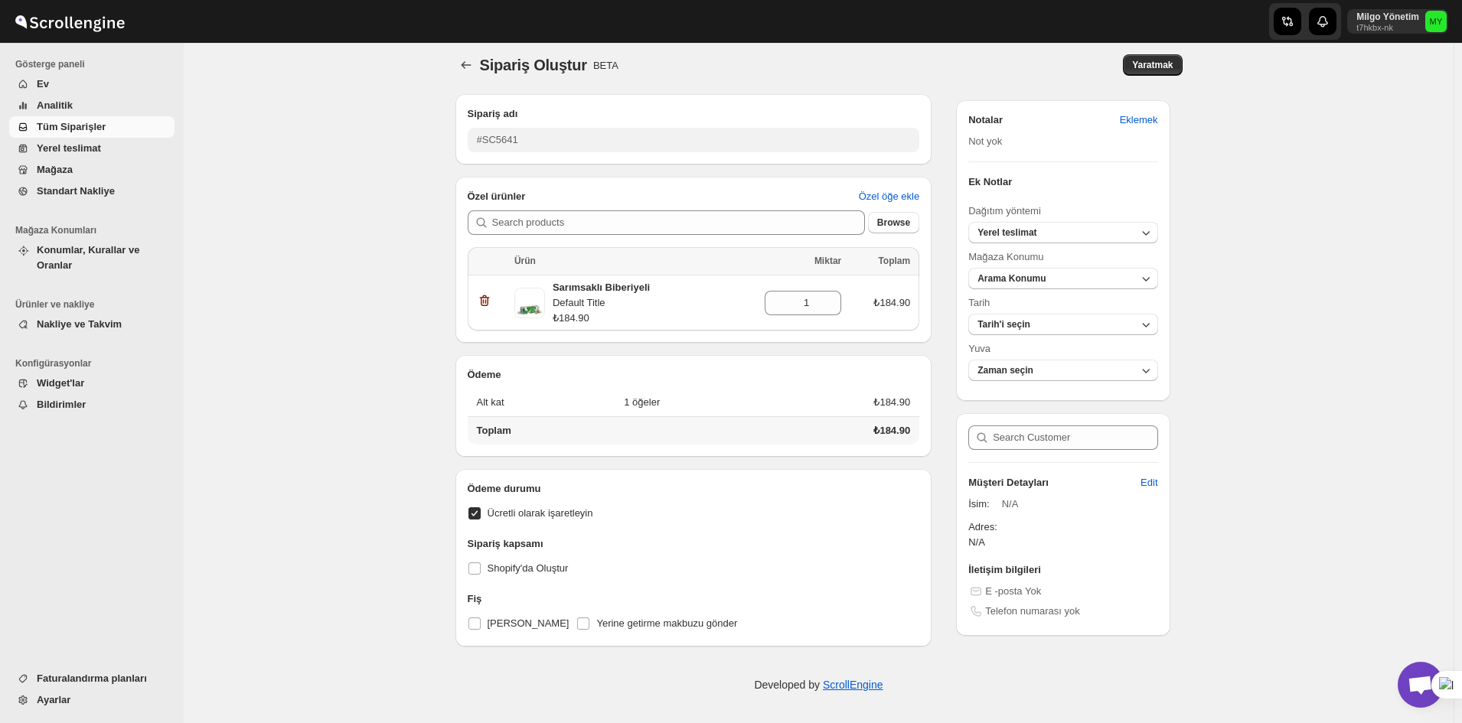
click at [527, 511] on span "Ücretli olarak işaretleyin" at bounding box center [541, 512] width 106 height 11
click at [481, 511] on input "Ücretli olarak işaretleyin" at bounding box center [474, 513] width 12 height 12
checkbox input "false"
click at [1065, 315] on button "Tarih'i seçin" at bounding box center [1062, 324] width 189 height 21
click at [1044, 272] on button "Arama Konumu" at bounding box center [1062, 278] width 189 height 21
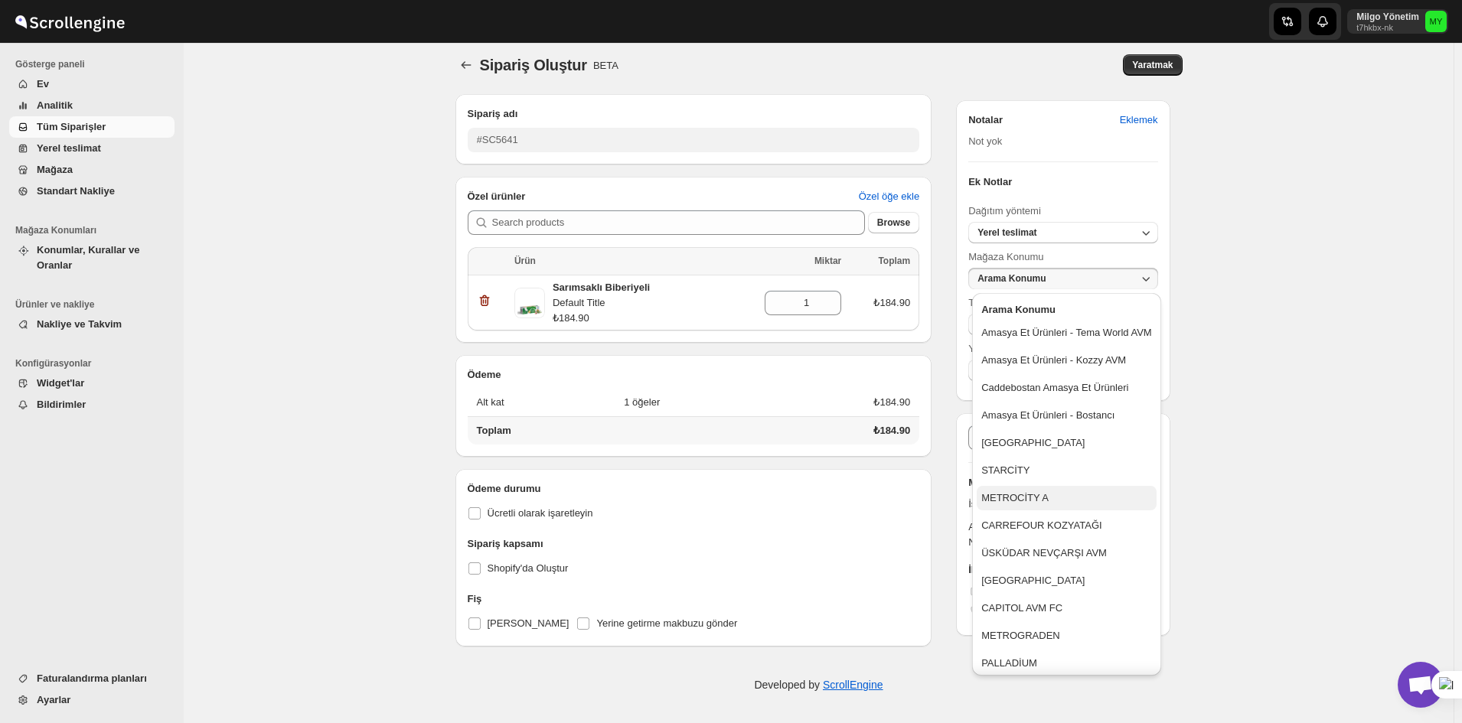
click at [1034, 506] on div "METROCİTY A" at bounding box center [1014, 498] width 67 height 15
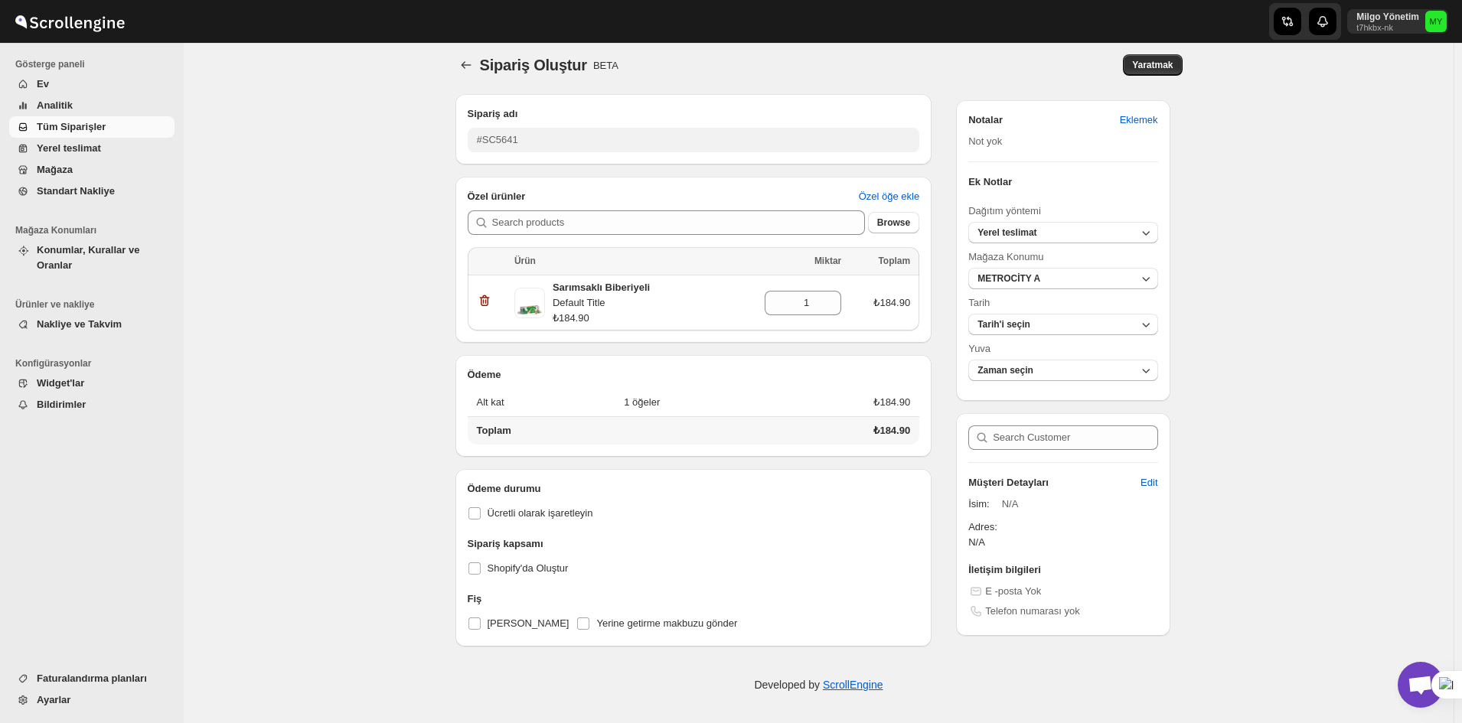
click at [1167, 407] on div "Sipariş Oluştur. This page is ready Sipariş Oluştur BETA Yaratmak Sipariş adı #…" at bounding box center [819, 379] width 1270 height 687
click at [1063, 333] on button "Tarih'i seçin" at bounding box center [1062, 324] width 189 height 21
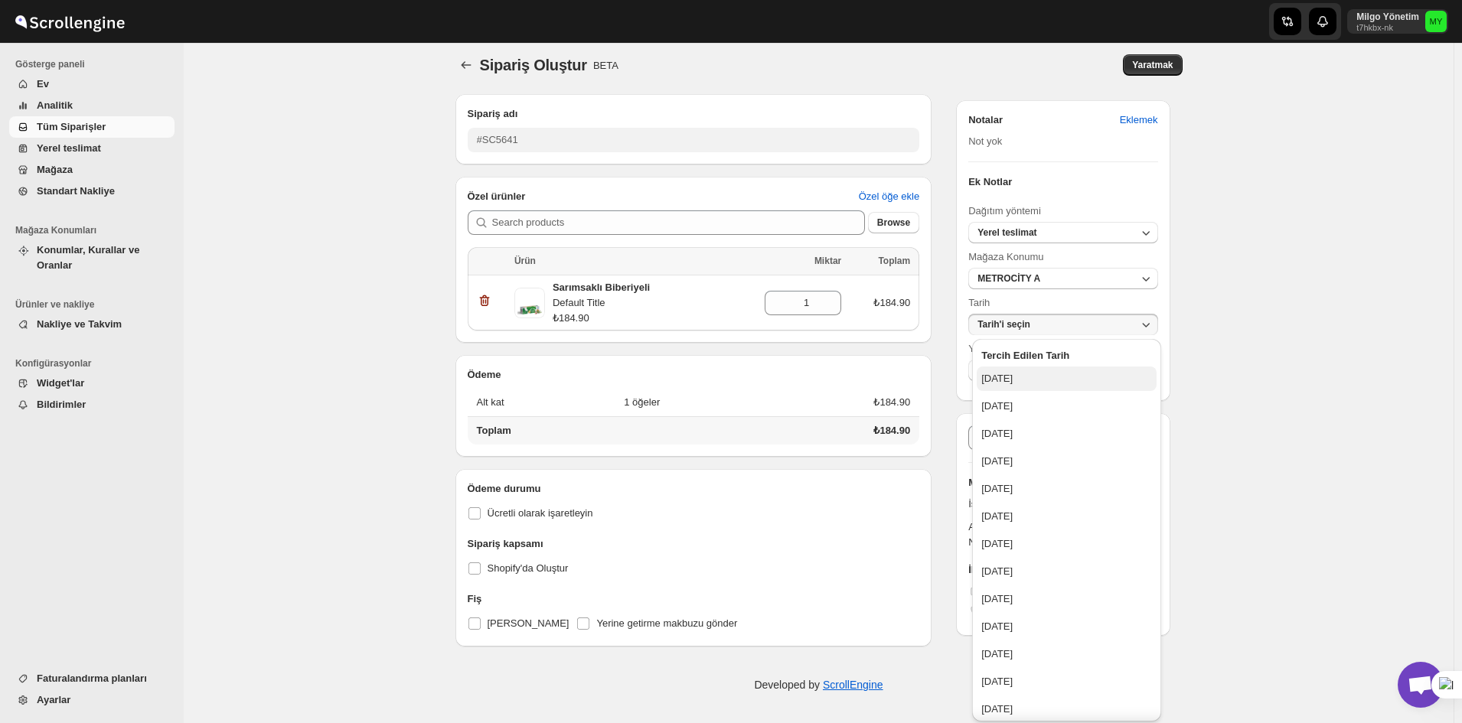
click at [1013, 383] on div "[DATE]" at bounding box center [996, 378] width 31 height 15
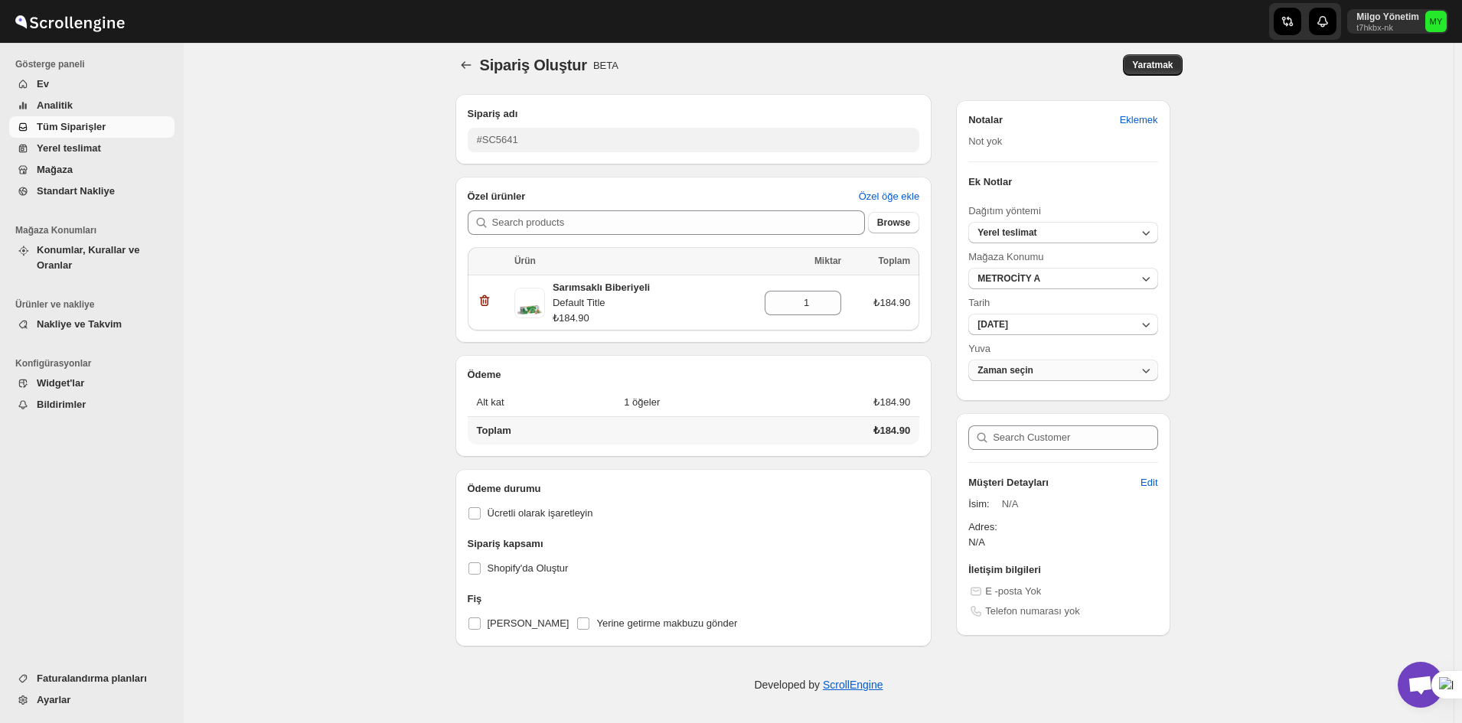
click at [1136, 368] on button "Zaman seçin" at bounding box center [1062, 370] width 189 height 21
click at [1094, 413] on button "03:00 PM - 05:00 PM" at bounding box center [1067, 425] width 180 height 24
click at [1167, 422] on div "Sipariş Oluştur. This page is ready Sipariş Oluştur BETA Yaratmak Sipariş adı #…" at bounding box center [819, 379] width 1270 height 687
click at [1094, 374] on button "03:00 PM - 05:00 PM" at bounding box center [1062, 370] width 189 height 21
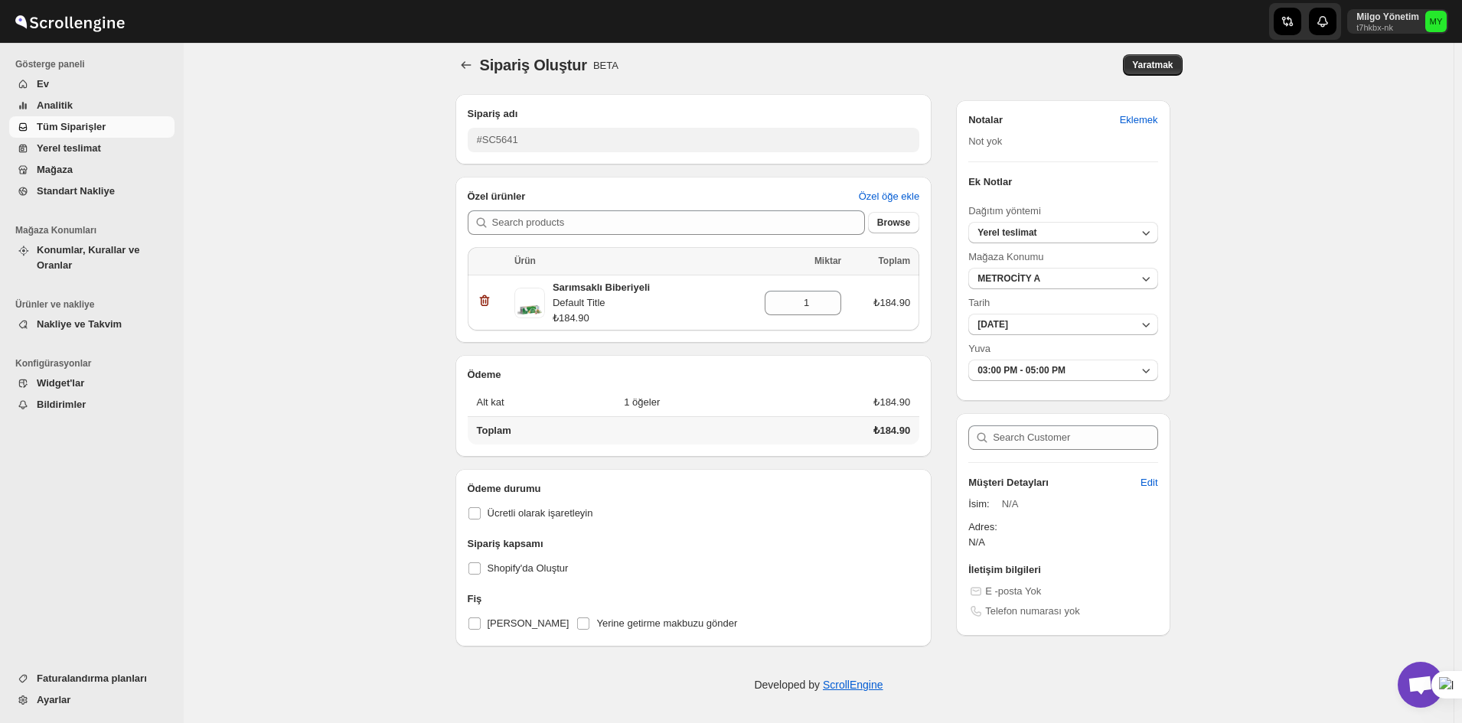
click at [1167, 409] on div "Sipariş Oluştur. This page is ready Sipariş Oluştur BETA Yaratmak Sipariş adı #…" at bounding box center [819, 379] width 1270 height 687
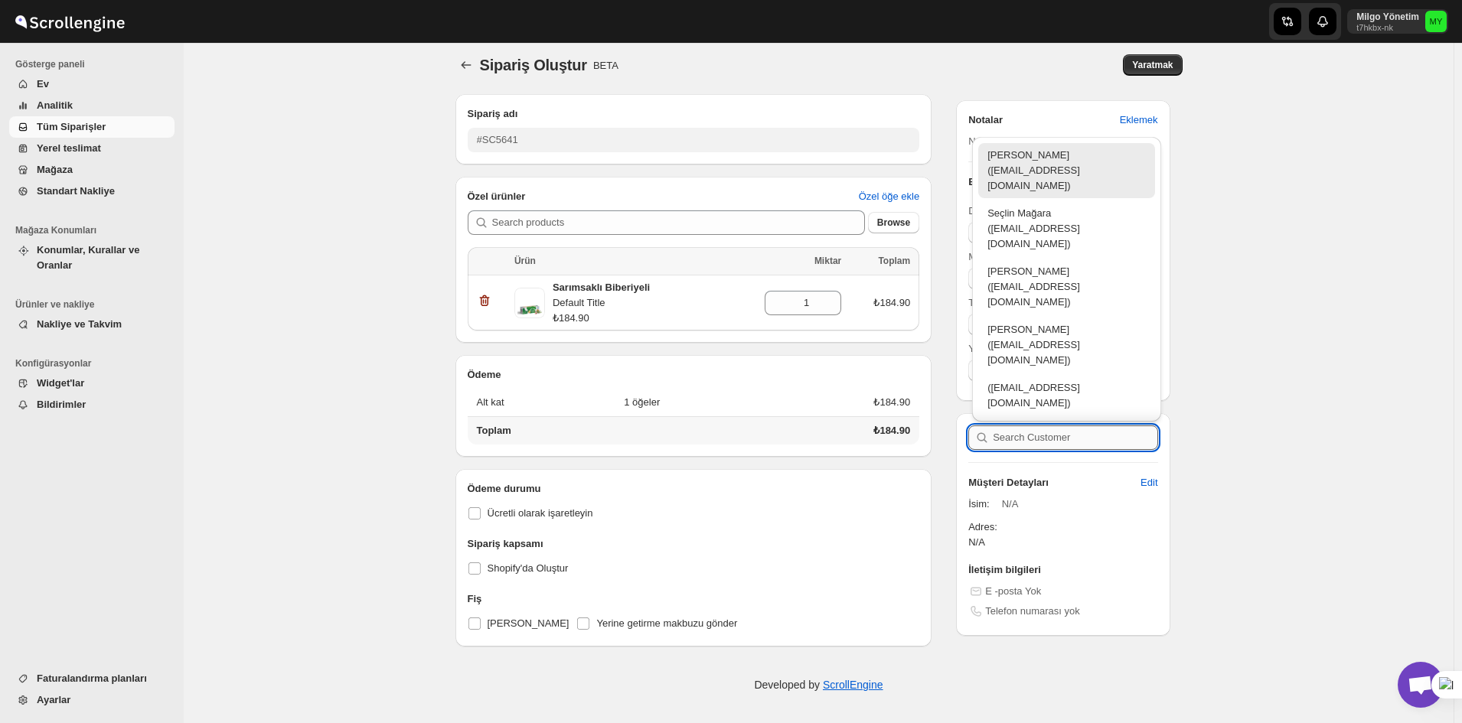
click at [1121, 448] on input "text" at bounding box center [1075, 438] width 165 height 24
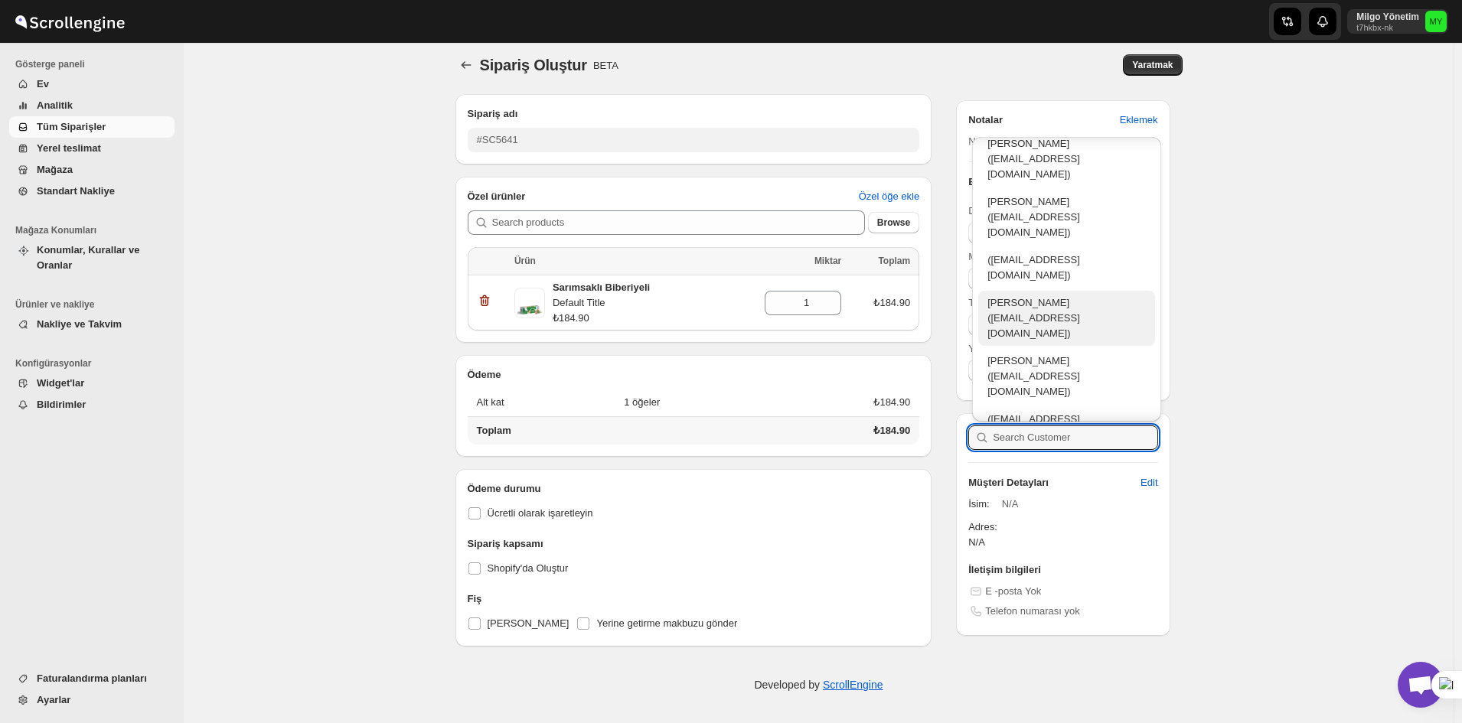
scroll to position [138, 0]
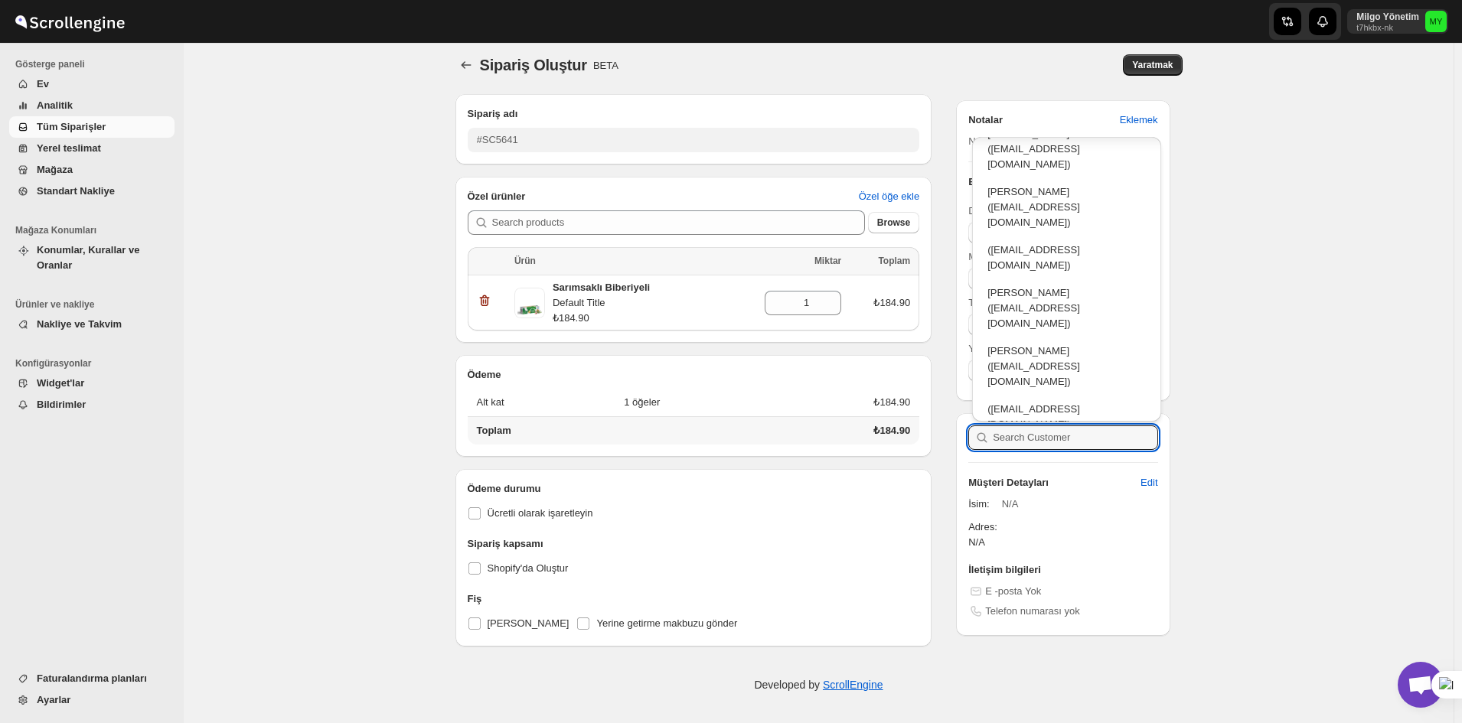
click at [1167, 369] on div "Sipariş Oluştur. This page is ready Sipariş Oluştur BETA Yaratmak Sipariş adı #…" at bounding box center [819, 379] width 1270 height 687
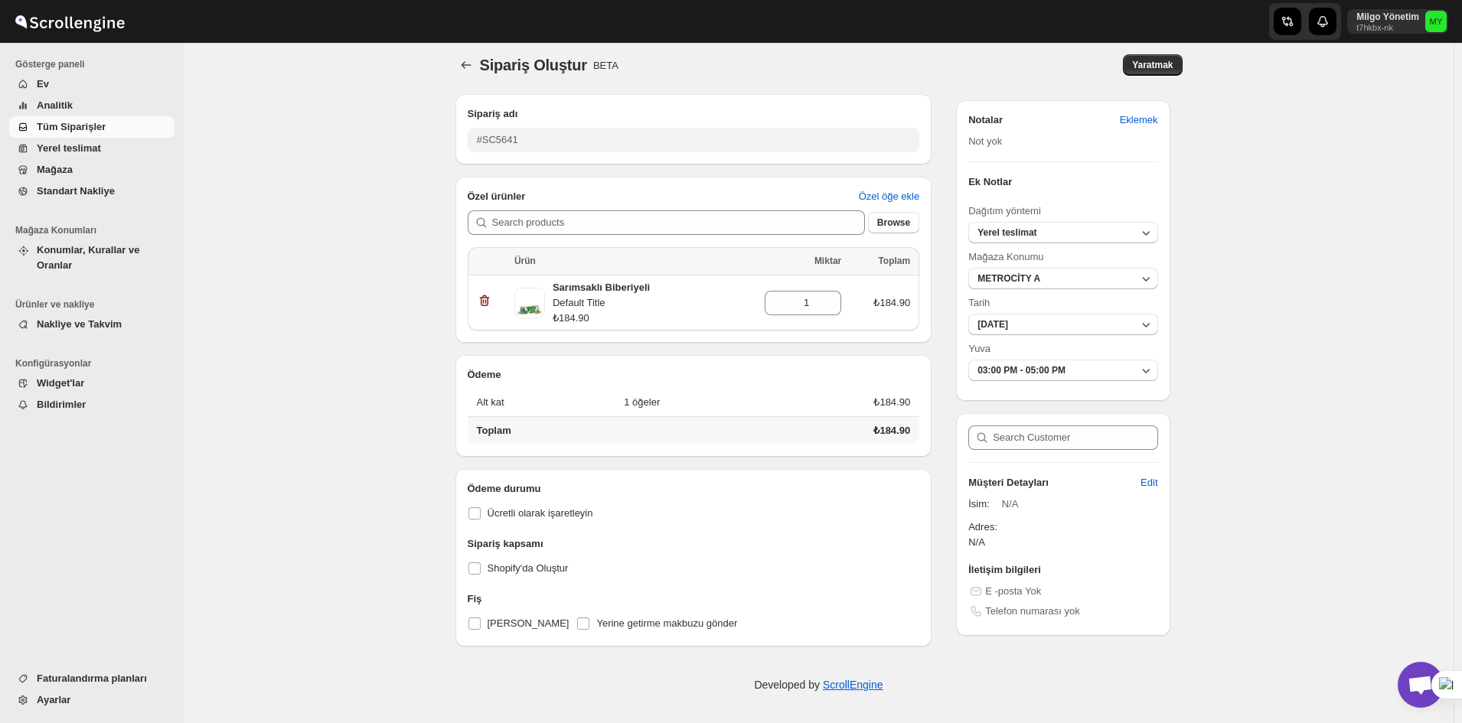
click at [1167, 323] on div "Sipariş Oluştur. This page is ready Sipariş Oluştur BETA Yaratmak Sipariş adı #…" at bounding box center [819, 379] width 1270 height 687
click at [1165, 67] on span "Yaratmak" at bounding box center [1152, 65] width 41 height 12
click at [1163, 60] on span "Yaratmak" at bounding box center [1152, 65] width 41 height 12
click at [1153, 485] on span "Edit" at bounding box center [1148, 482] width 17 height 15
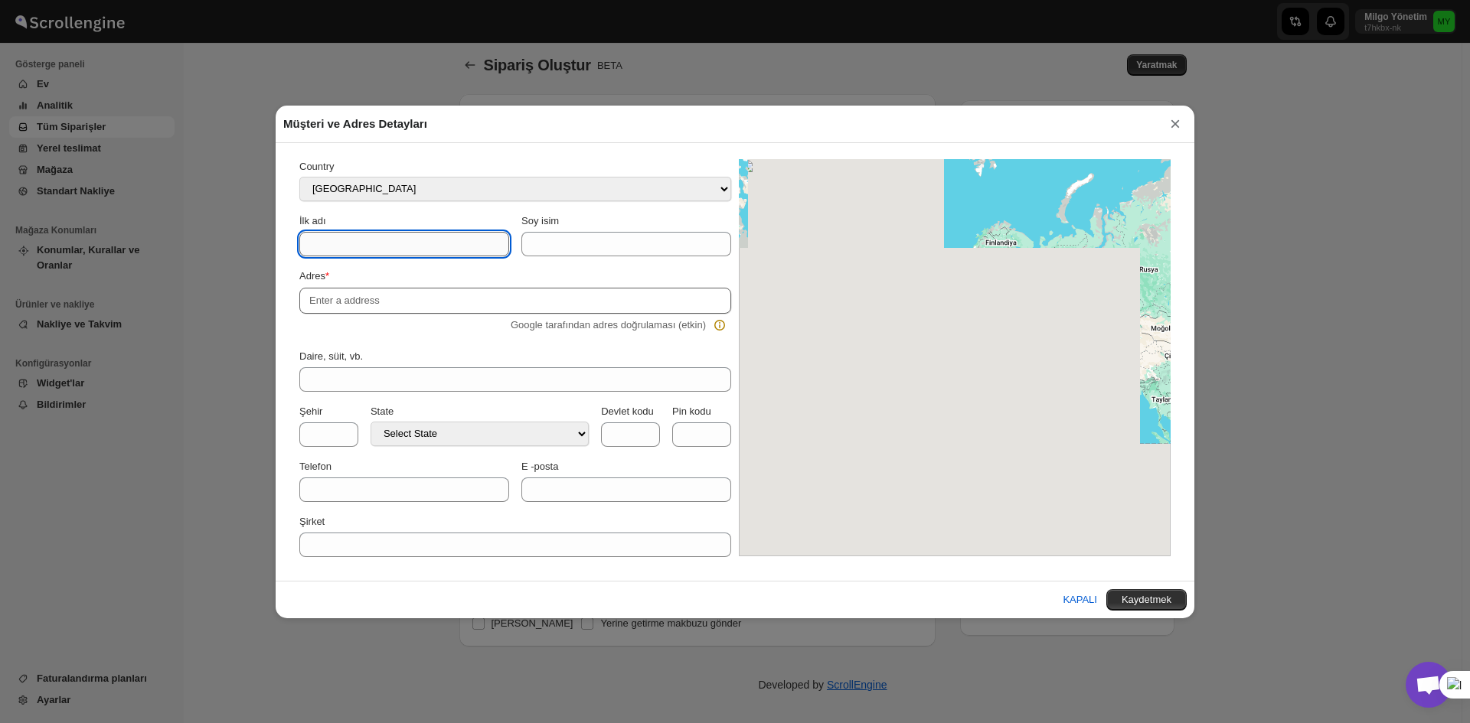
click at [422, 233] on input "İlk adı" at bounding box center [404, 244] width 210 height 24
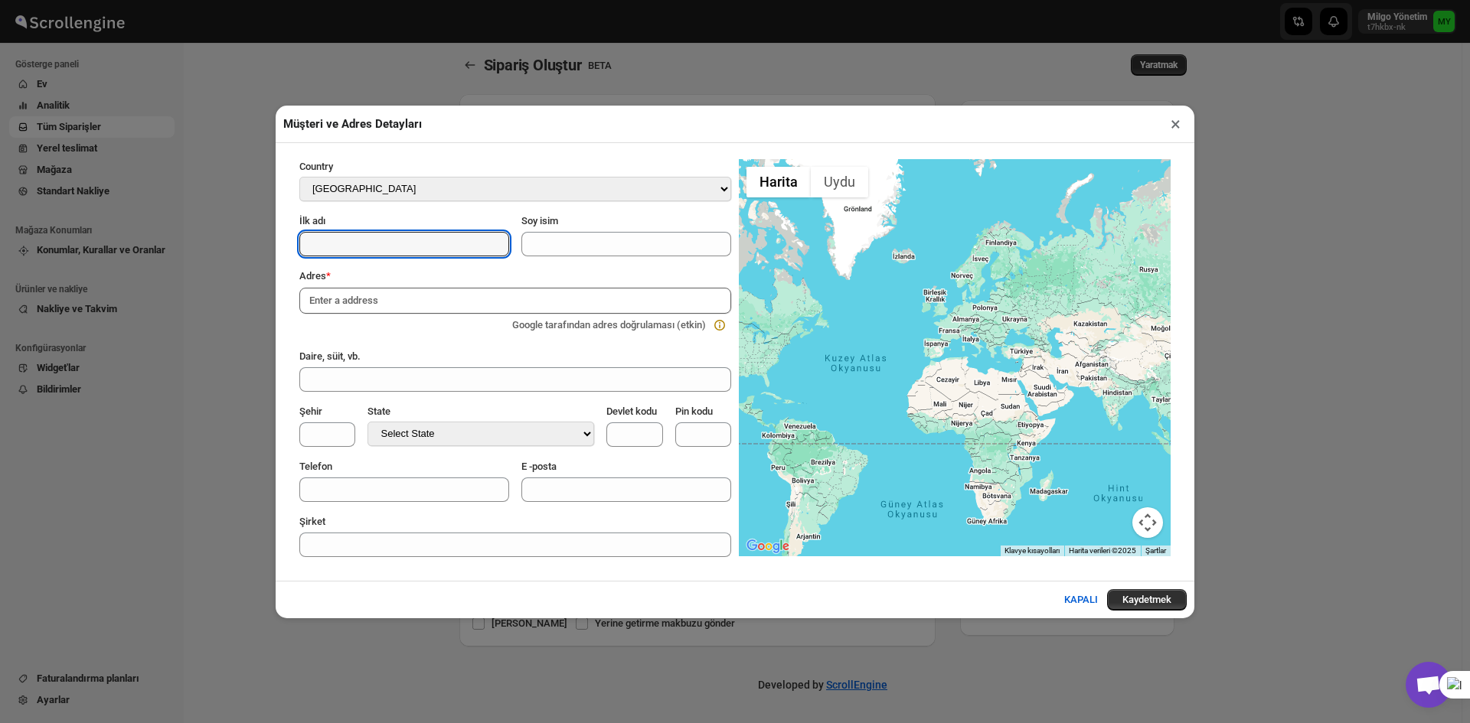
click at [434, 176] on div "Country" at bounding box center [515, 168] width 432 height 18
click at [447, 191] on select "Select Country [GEOGRAPHIC_DATA] [GEOGRAPHIC_DATA] [GEOGRAPHIC_DATA] [GEOGRAPHI…" at bounding box center [515, 189] width 432 height 24
select select "TR"
click at [299, 178] on select "Select Country [GEOGRAPHIC_DATA] [GEOGRAPHIC_DATA] [GEOGRAPHIC_DATA] [GEOGRAPHI…" at bounding box center [515, 189] width 432 height 24
click at [357, 246] on input "İlk adı" at bounding box center [404, 244] width 210 height 24
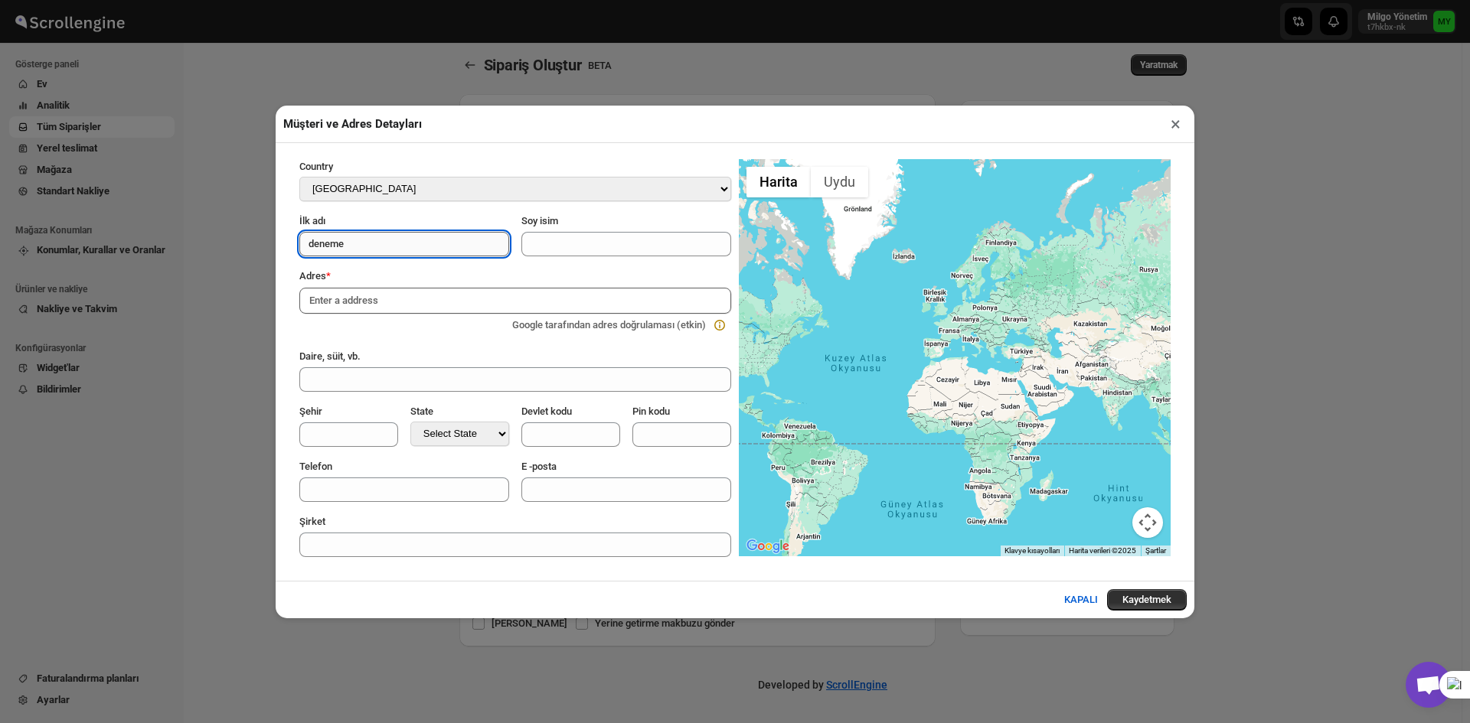
type input "deneme"
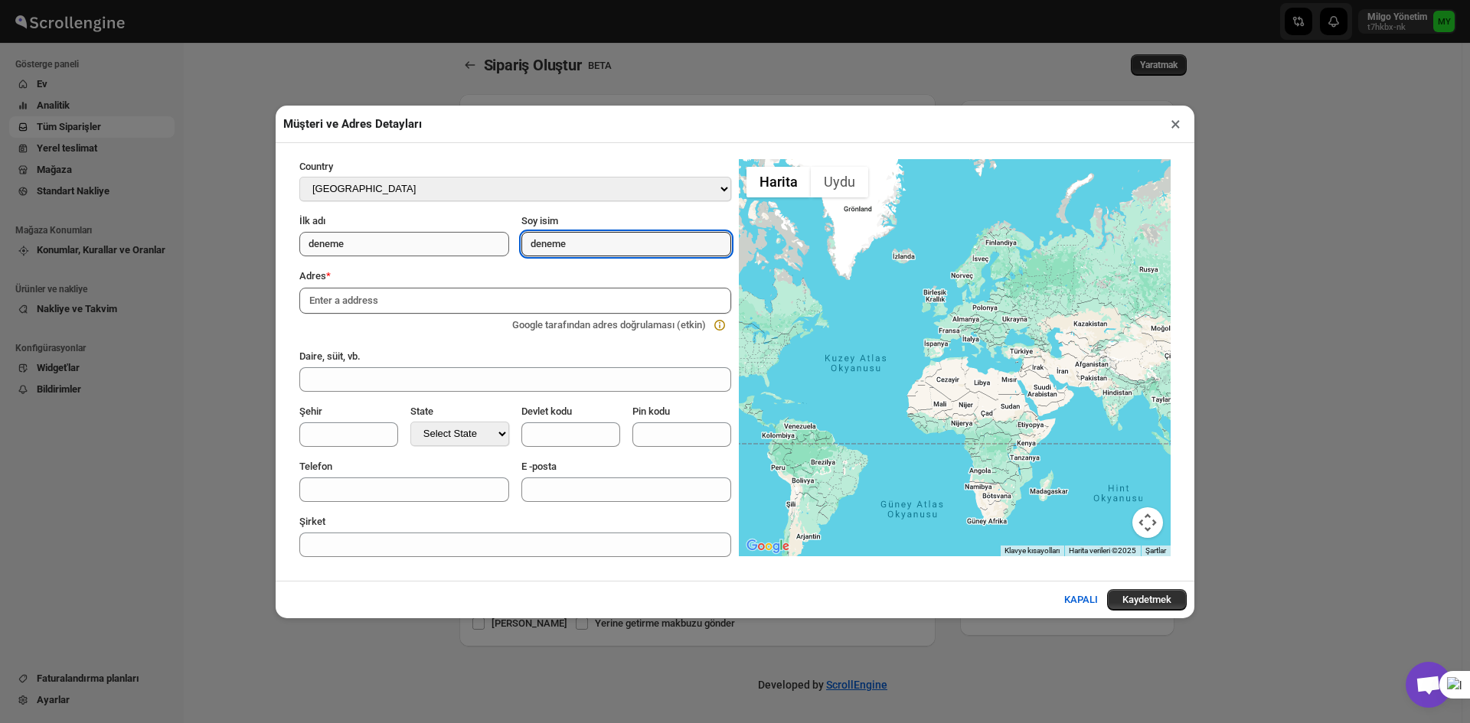
type input "deneme"
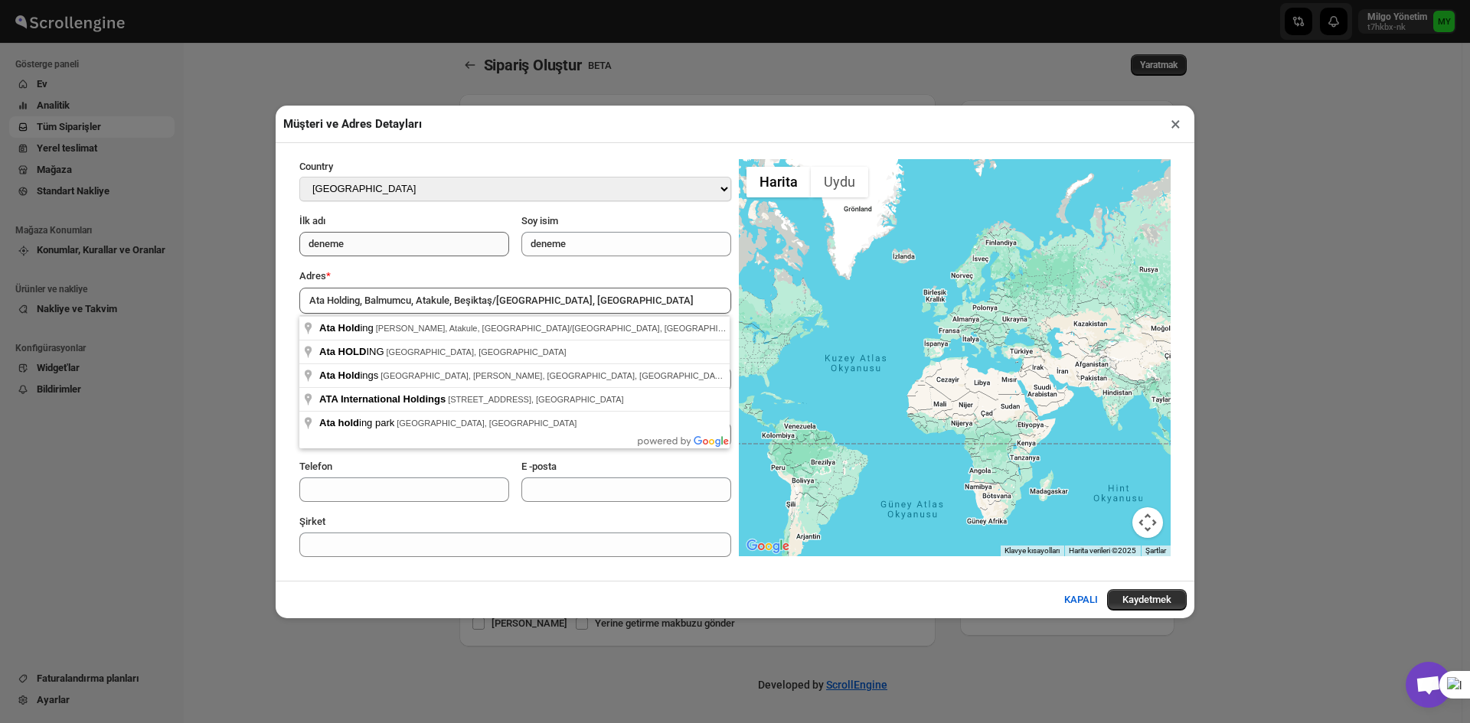
type input "Ata Holding, Balmumcu, Atakule, Beşiktaş/[GEOGRAPHIC_DATA], [GEOGRAPHIC_DATA]"
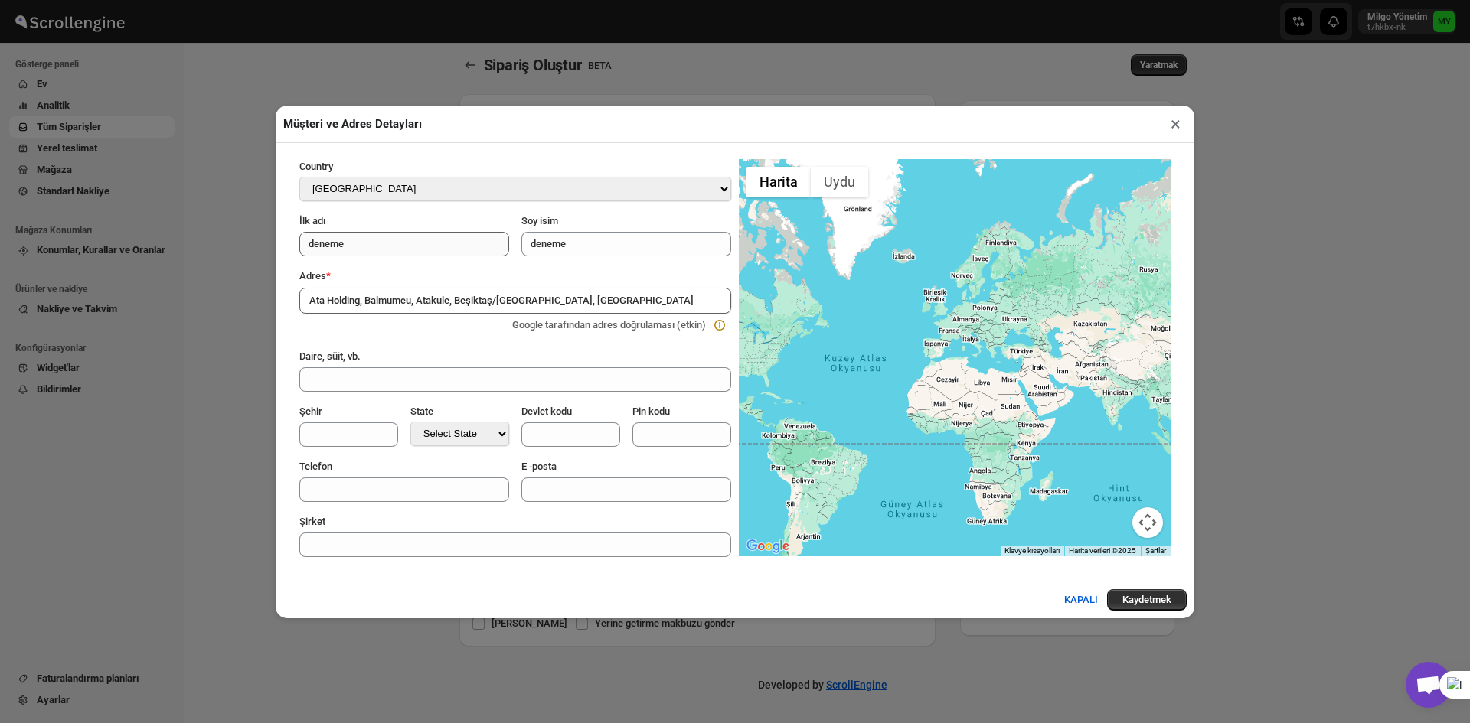
type input "Beşiktaş"
type input "[GEOGRAPHIC_DATA]"
type input "34349"
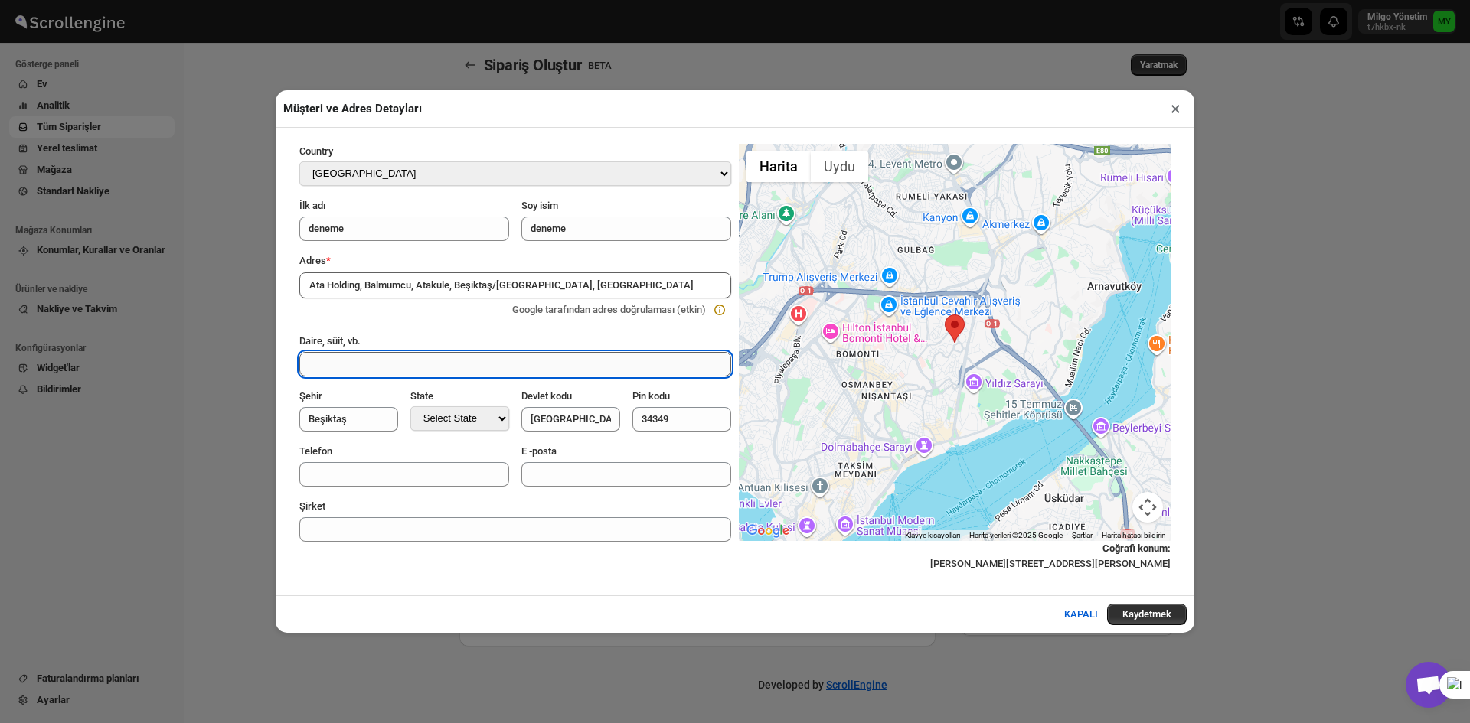
click at [429, 377] on input "Daire, süit, vb." at bounding box center [515, 364] width 432 height 24
type input "deneme"
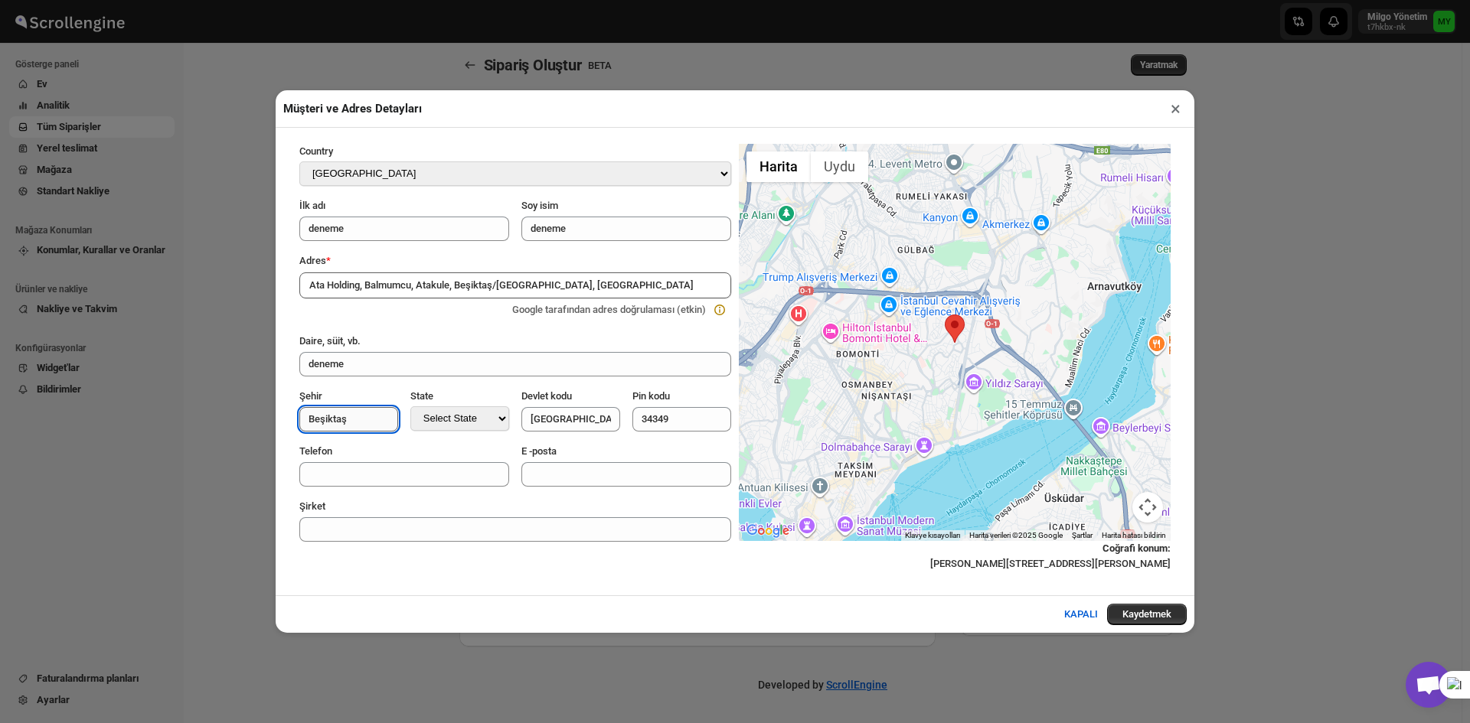
click at [358, 412] on input "Beşiktaş" at bounding box center [348, 419] width 99 height 24
click at [479, 426] on select "Select State [GEOGRAPHIC_DATA] [GEOGRAPHIC_DATA] [GEOGRAPHIC_DATA] [GEOGRAPHIC_…" at bounding box center [459, 418] width 99 height 24
click at [415, 407] on select "Select State [GEOGRAPHIC_DATA] [GEOGRAPHIC_DATA] [GEOGRAPHIC_DATA] [GEOGRAPHIC_…" at bounding box center [459, 418] width 99 height 24
click at [576, 425] on input "[GEOGRAPHIC_DATA]" at bounding box center [570, 419] width 99 height 24
click at [453, 439] on div "Telefon E -posta" at bounding box center [509, 459] width 444 height 55
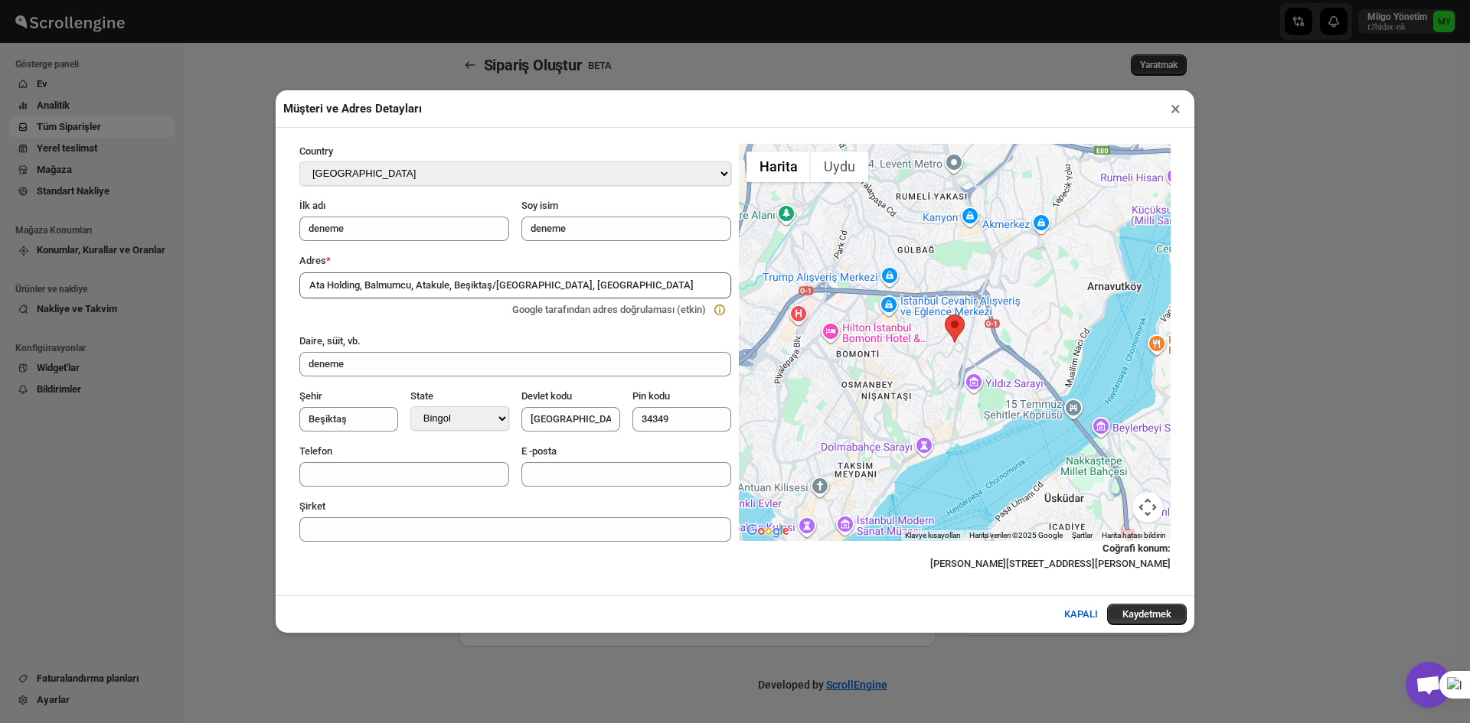
click at [457, 432] on div "Telefon E -posta" at bounding box center [509, 459] width 444 height 55
click at [475, 422] on select "Select State [GEOGRAPHIC_DATA] [GEOGRAPHIC_DATA] [GEOGRAPHIC_DATA] [GEOGRAPHIC_…" at bounding box center [459, 418] width 99 height 24
select select "[GEOGRAPHIC_DATA]"
click at [415, 407] on select "Select State [GEOGRAPHIC_DATA] [GEOGRAPHIC_DATA] [GEOGRAPHIC_DATA] [GEOGRAPHIC_…" at bounding box center [459, 418] width 99 height 24
click at [440, 485] on input "Telefon" at bounding box center [404, 474] width 210 height 24
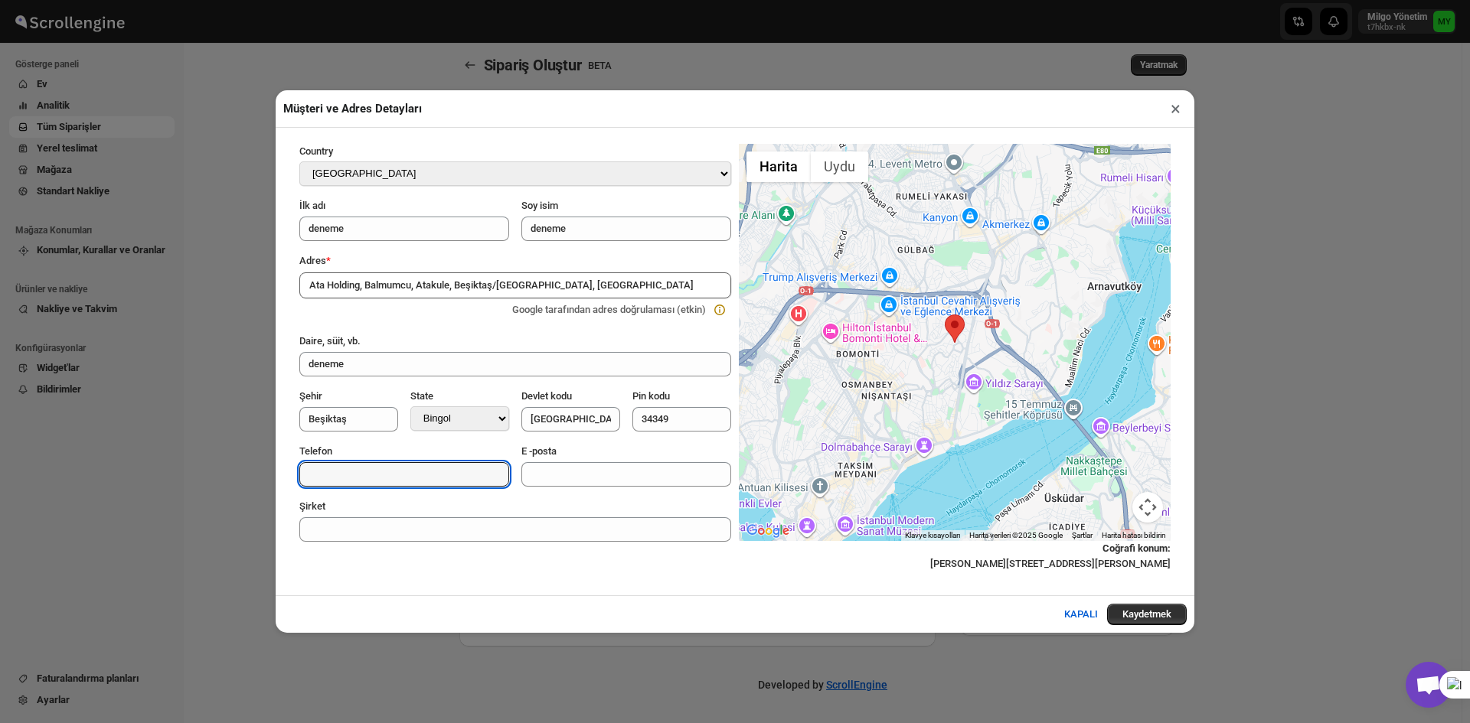
type input "05550126323"
type input "Bingöl"
click at [602, 481] on input "E -posta" at bounding box center [626, 474] width 210 height 24
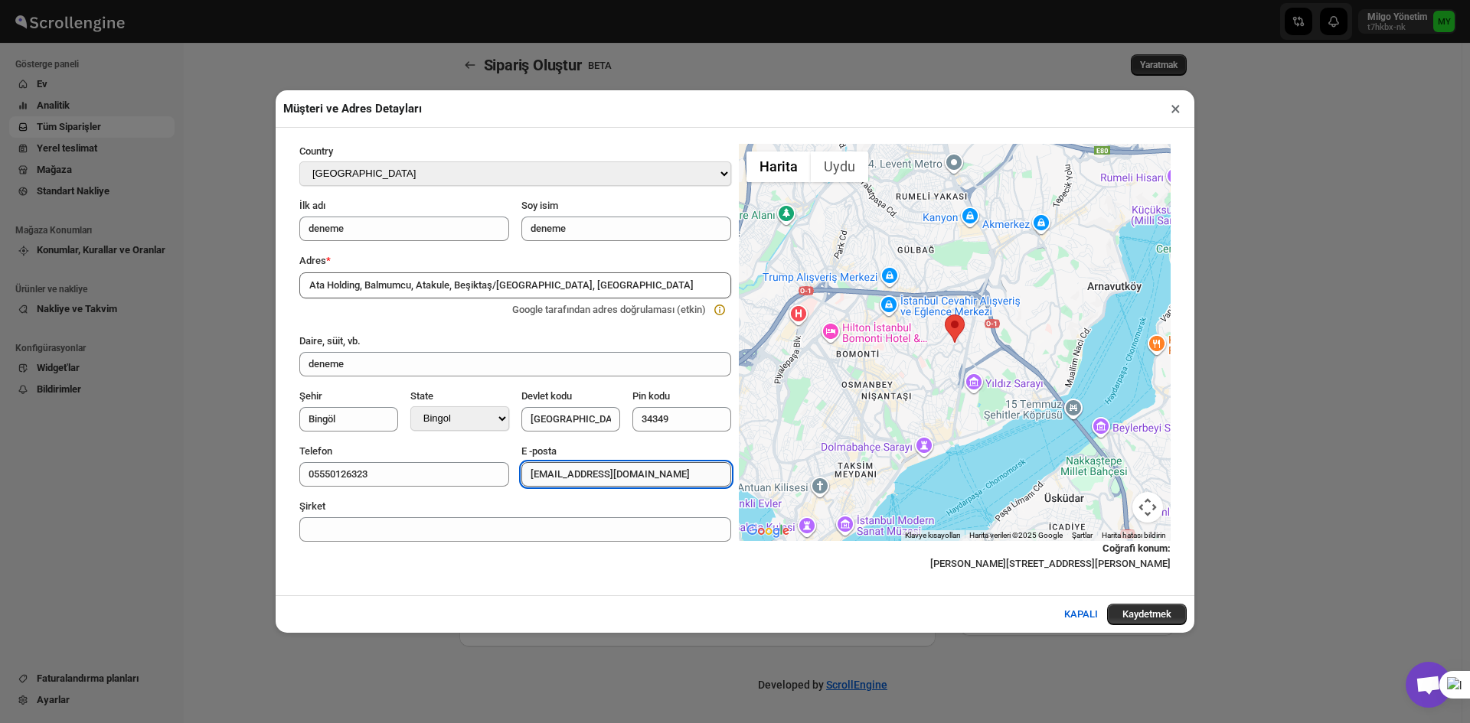
type input "[EMAIL_ADDRESS][DOMAIN_NAME]"
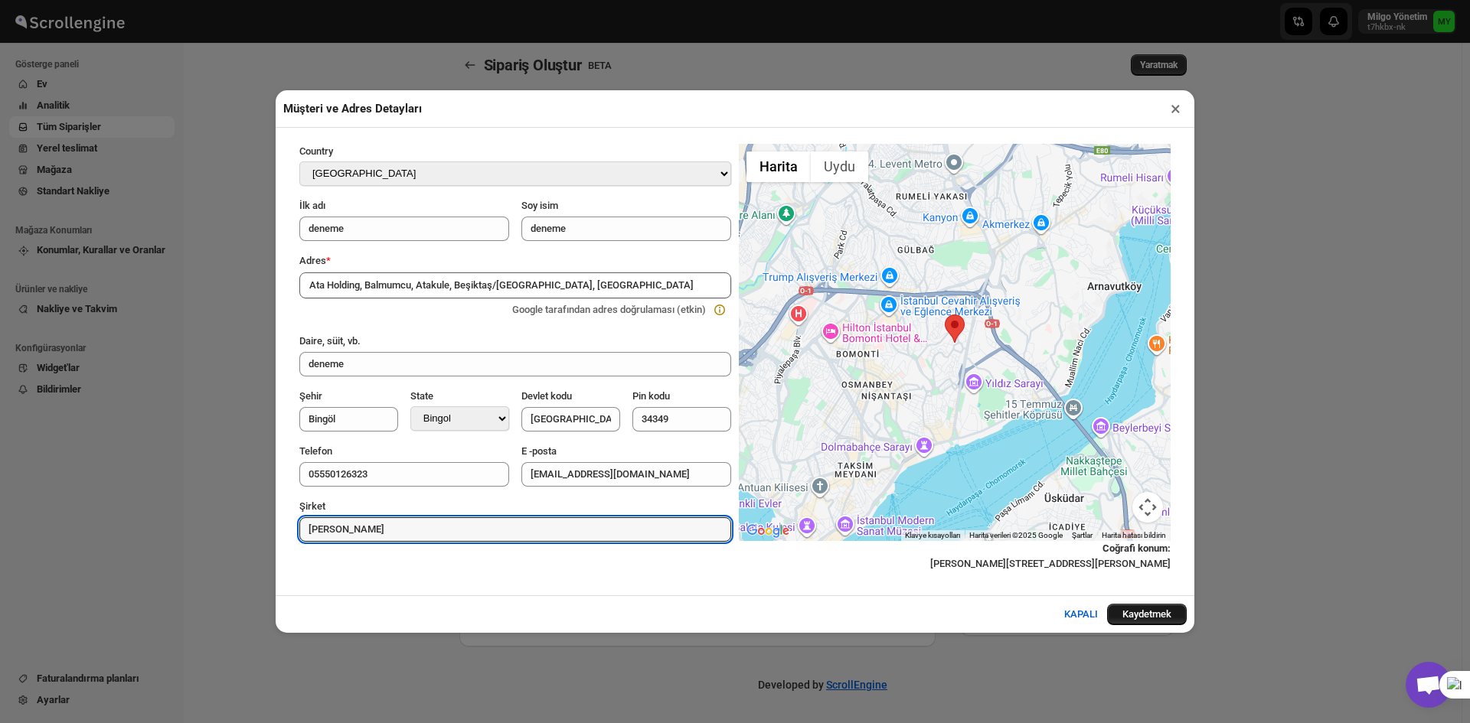
type input "[PERSON_NAME]"
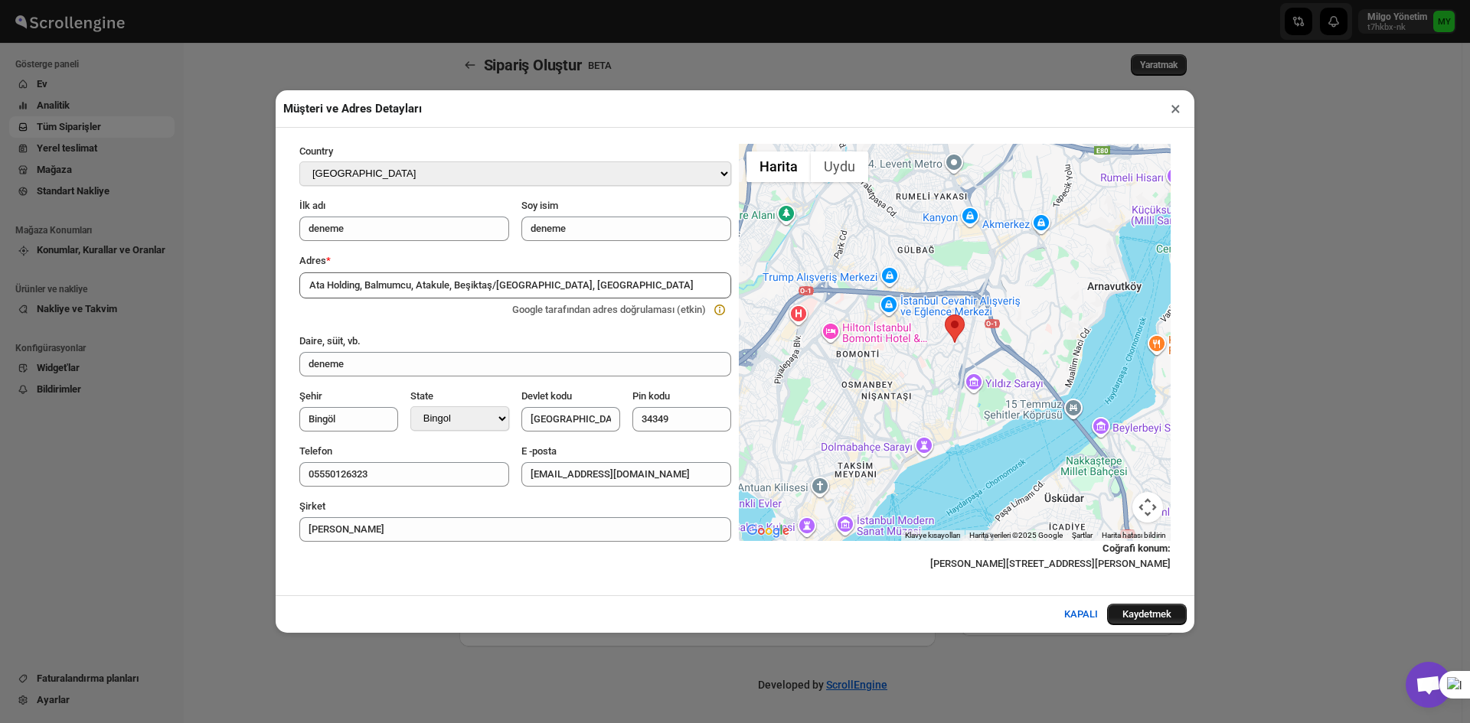
click at [1152, 558] on button "Kaydetmek" at bounding box center [1147, 614] width 80 height 21
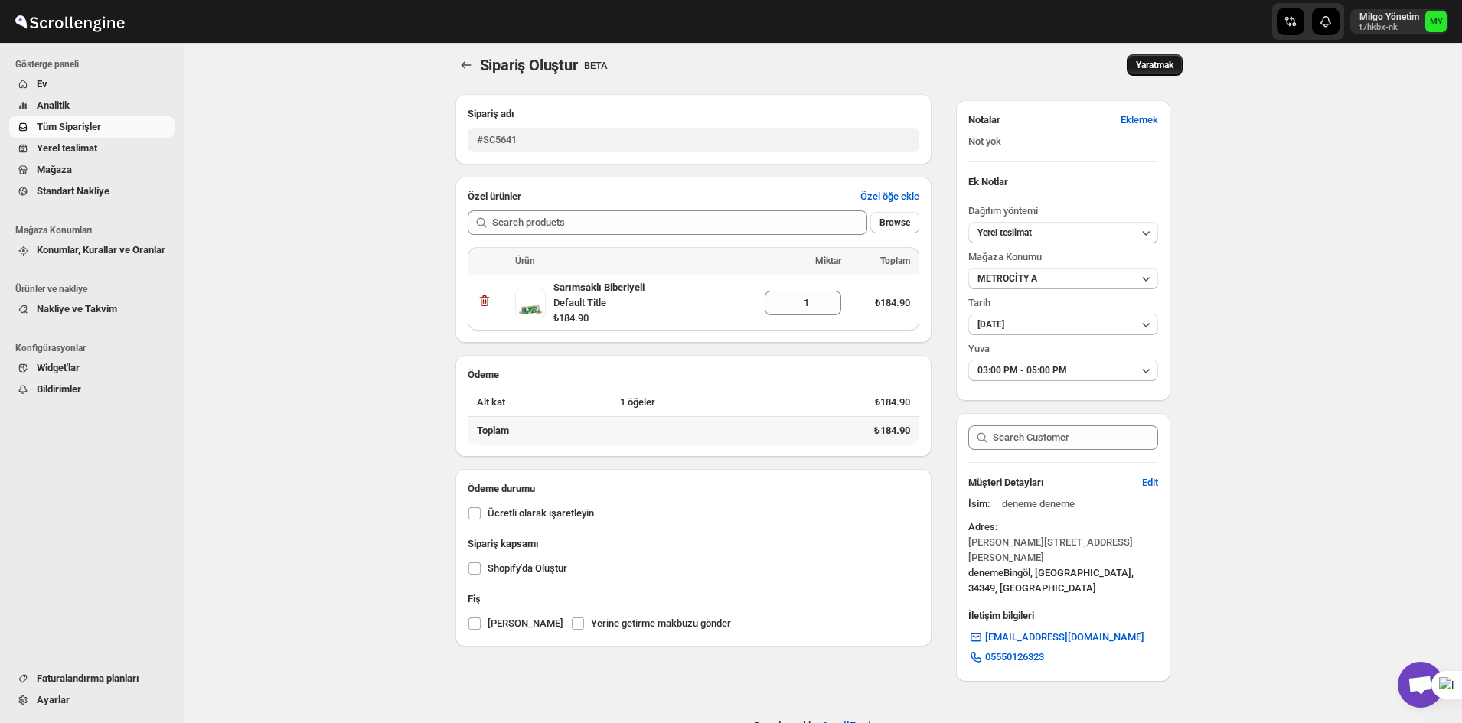
click at [1130, 74] on button "Yaratmak" at bounding box center [1155, 64] width 56 height 21
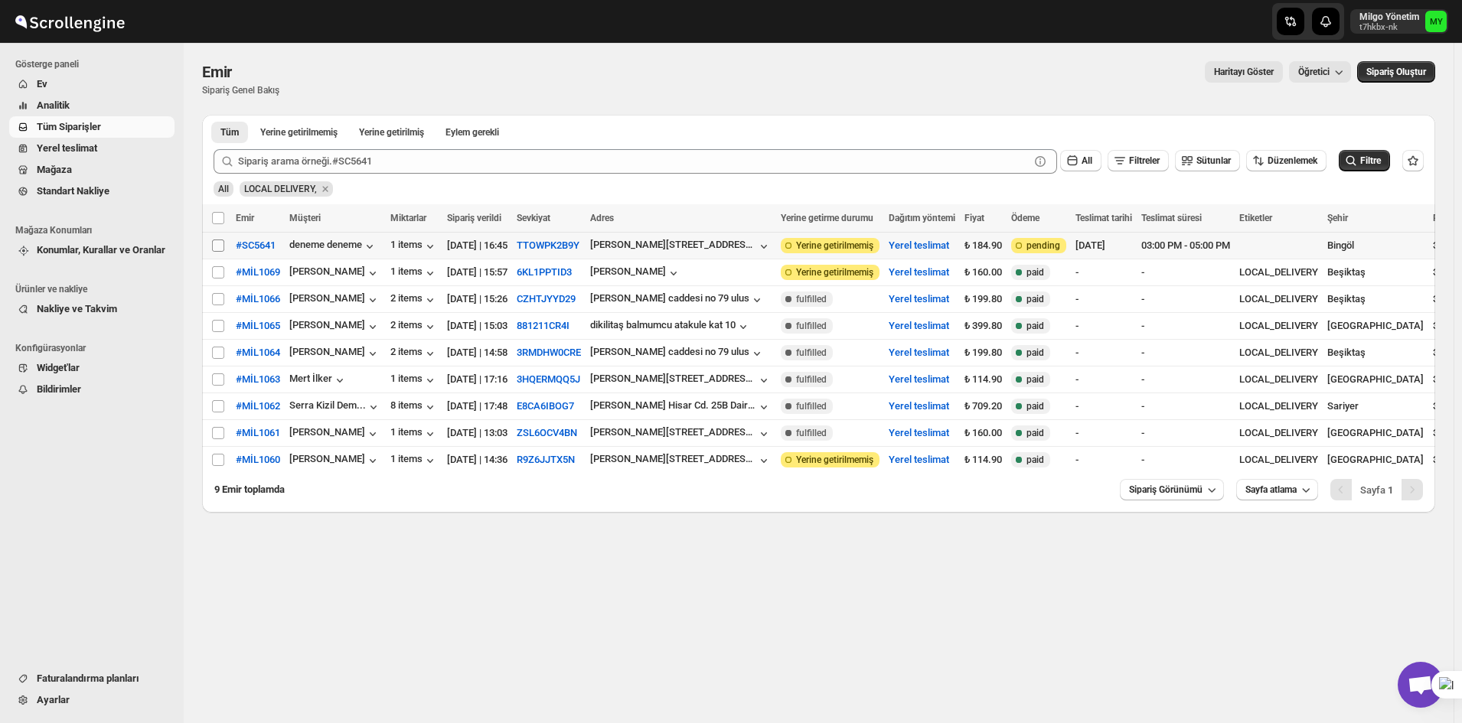
click at [222, 248] on input "Select order" at bounding box center [218, 246] width 12 height 12
checkbox input "true"
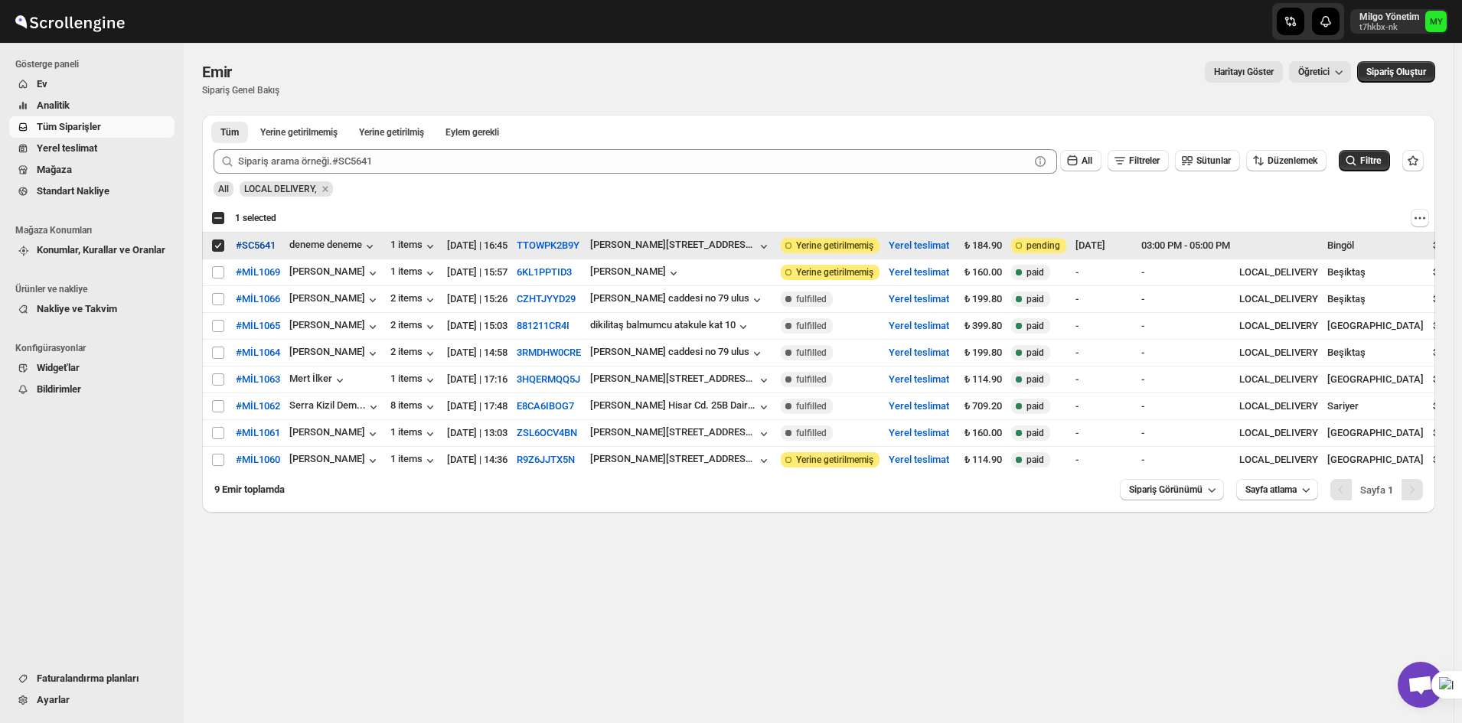
click at [247, 249] on span "#SC5641" at bounding box center [256, 245] width 40 height 15
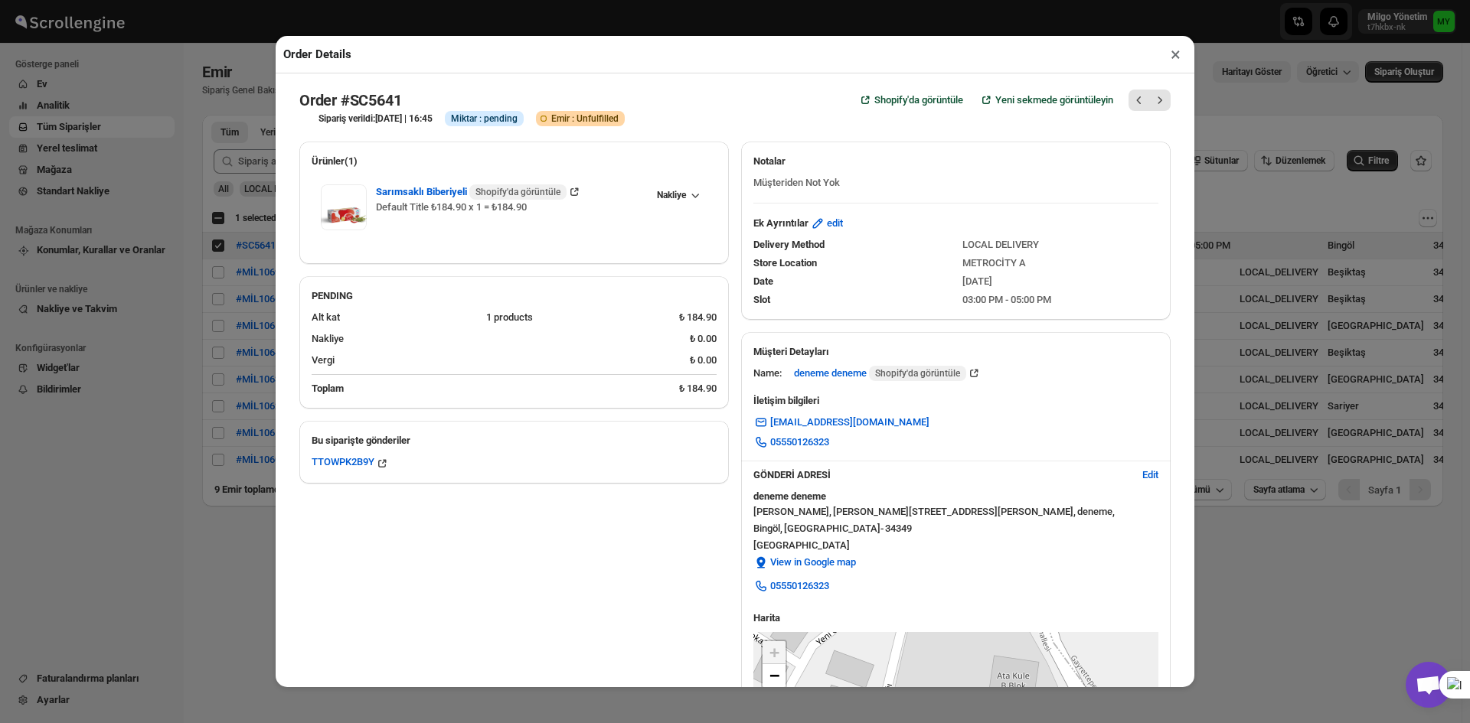
click at [1167, 57] on button "×" at bounding box center [1175, 54] width 22 height 21
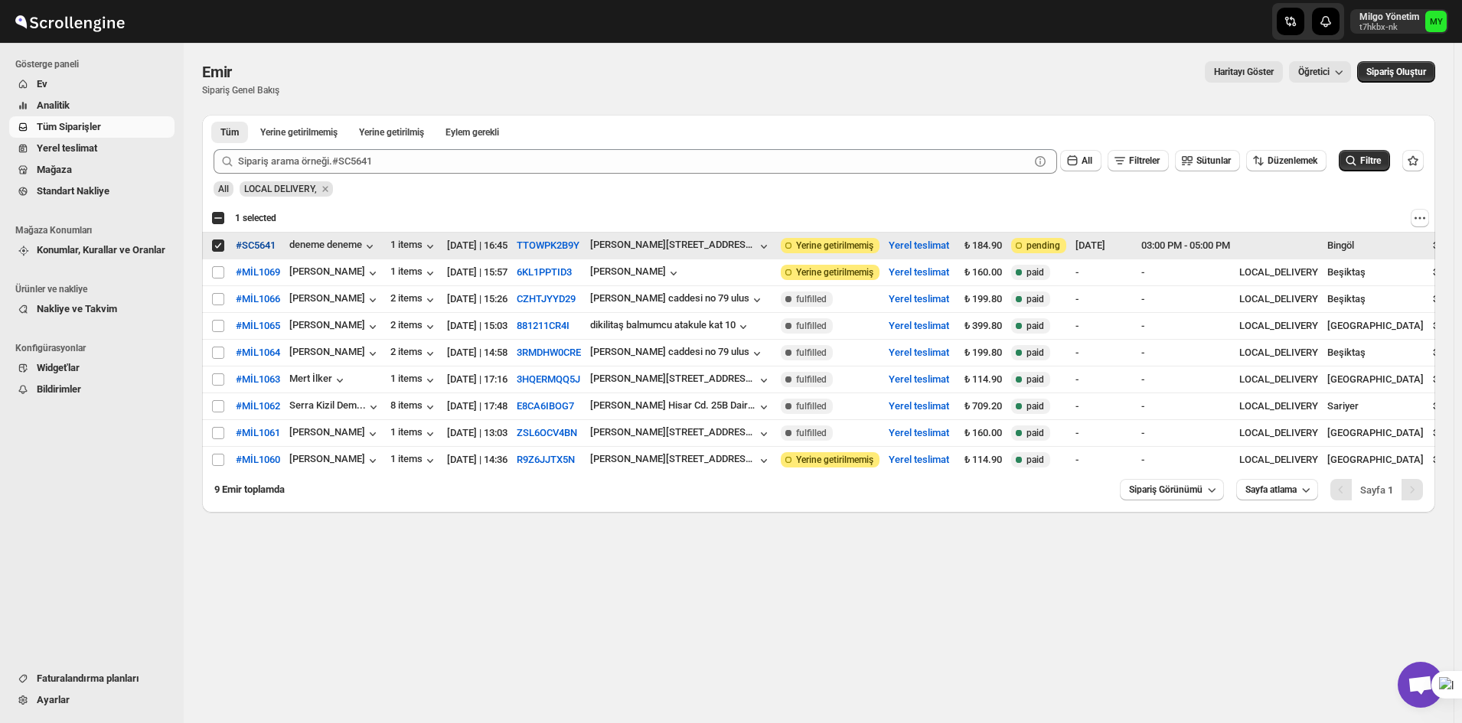
click at [267, 243] on span "#SC5641" at bounding box center [256, 245] width 40 height 15
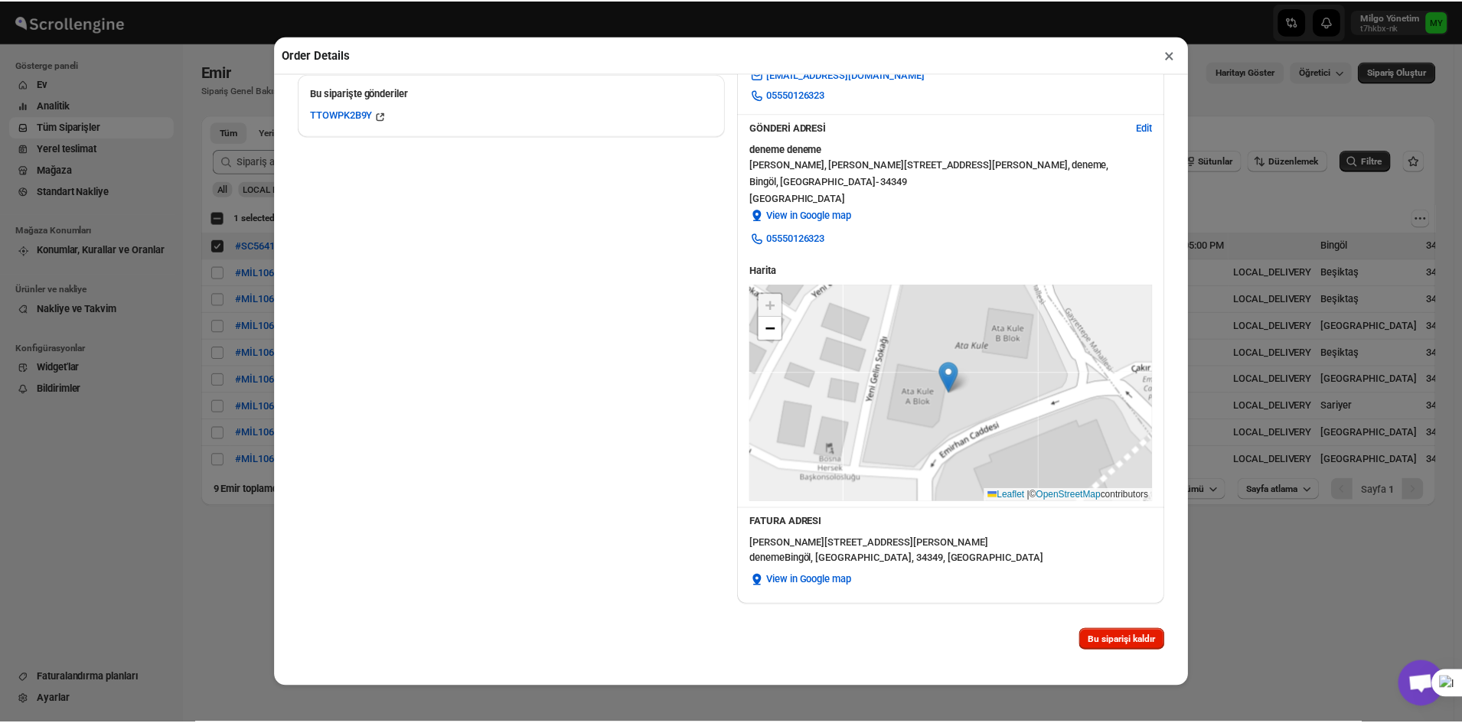
scroll to position [362, 0]
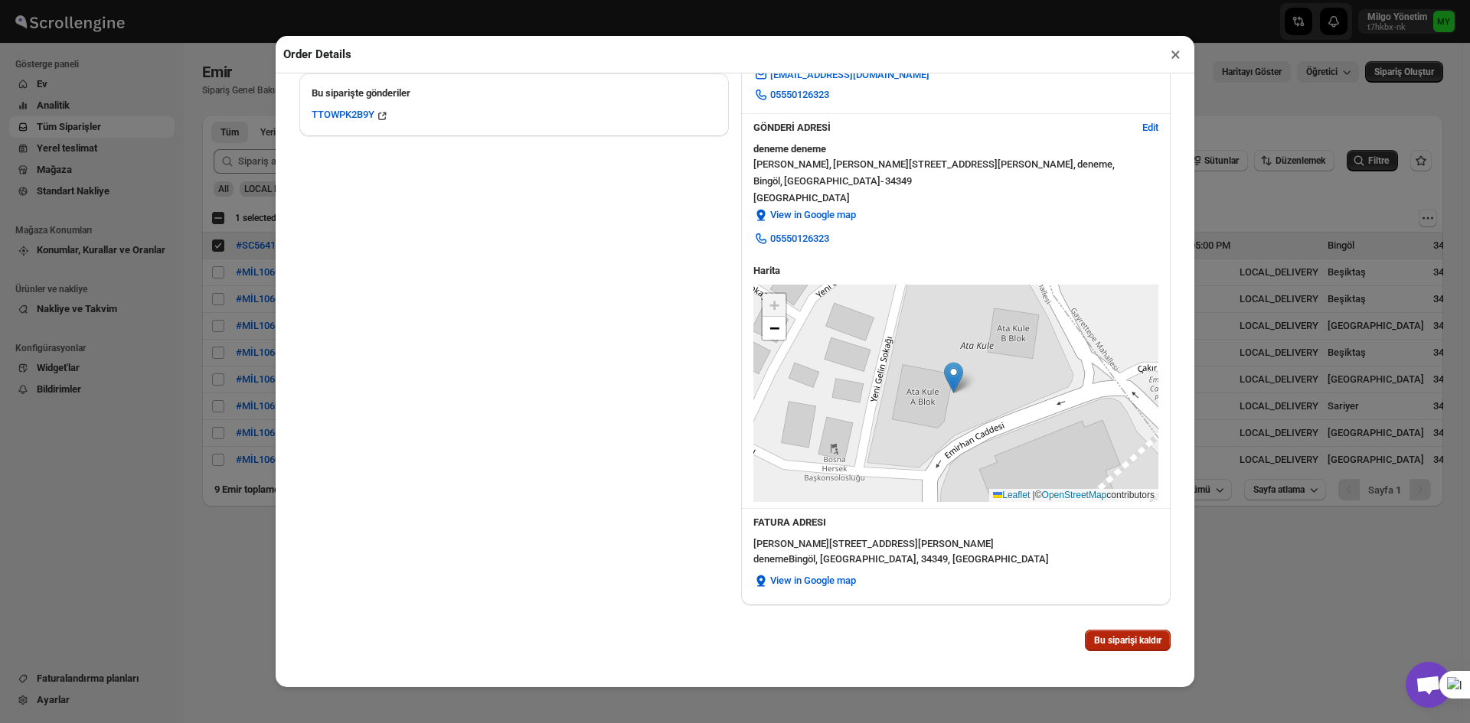
click at [1140, 558] on span "Bu siparişi kaldır" at bounding box center [1127, 640] width 67 height 12
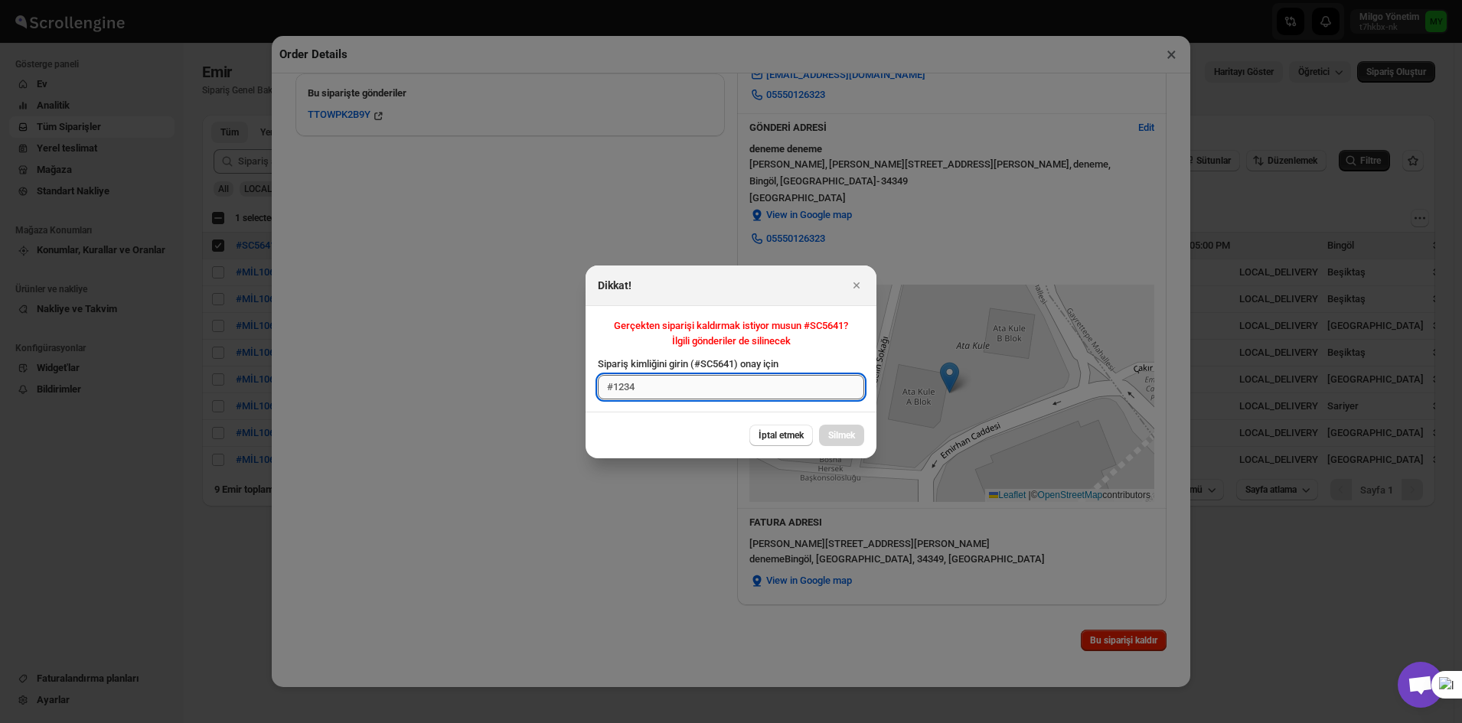
click at [790, 388] on input "Sipariş kimliğini girin (#SC5641) onay için" at bounding box center [731, 387] width 266 height 24
drag, startPoint x: 733, startPoint y: 364, endPoint x: 692, endPoint y: 365, distance: 41.3
click at [692, 365] on span "Sipariş kimliğini girin (#SC5641) onay için" at bounding box center [688, 363] width 181 height 11
click at [703, 367] on span "Sipariş kimliğini girin (#SC5641) onay için" at bounding box center [688, 363] width 181 height 11
click at [703, 375] on input "Sipariş kimliğini girin (#SC5641) onay için" at bounding box center [731, 387] width 266 height 24
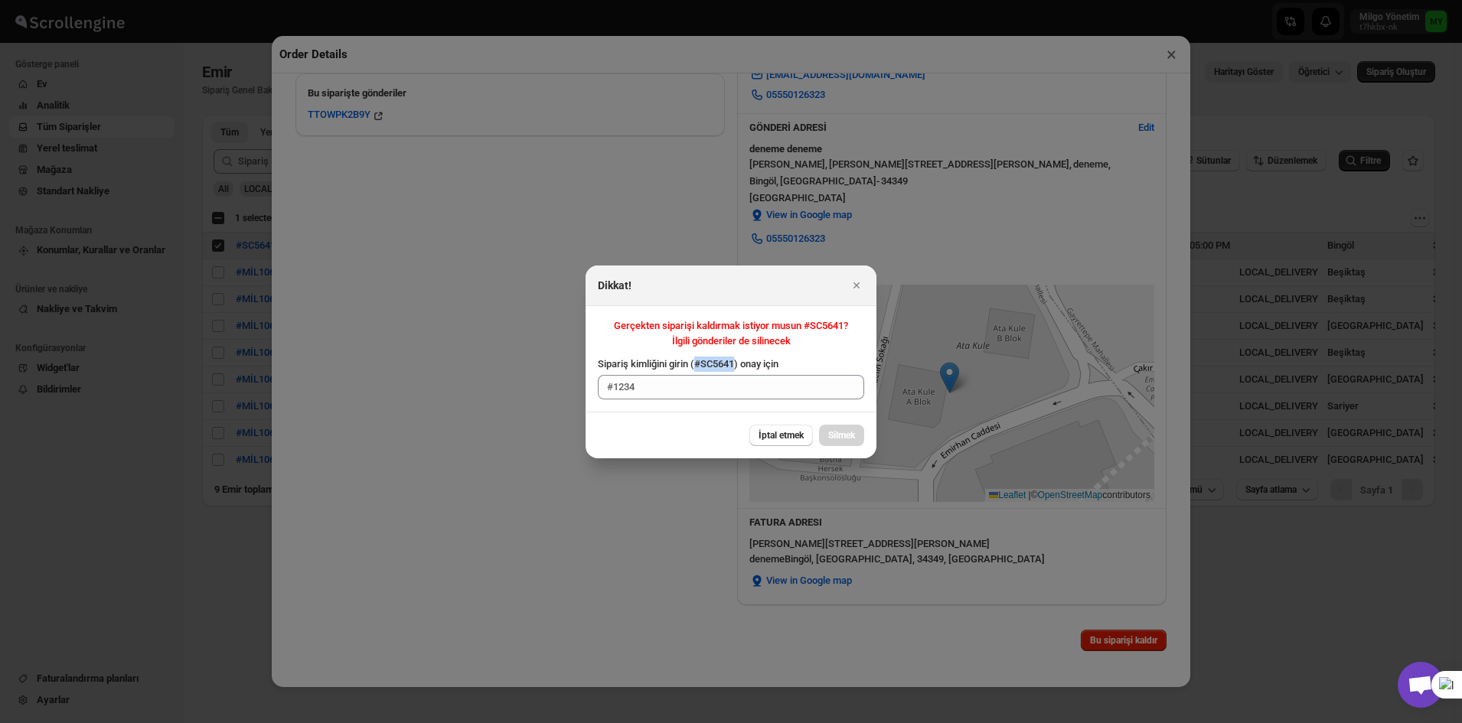
drag, startPoint x: 693, startPoint y: 366, endPoint x: 734, endPoint y: 365, distance: 40.6
click at [734, 365] on span "Sipariş kimliğini girin (#SC5641) onay için" at bounding box center [688, 363] width 181 height 11
copy span "#SC5641"
click at [735, 387] on input "Sipariş kimliğini girin (#SC5641) onay için" at bounding box center [731, 387] width 266 height 24
paste input "#SC5641"
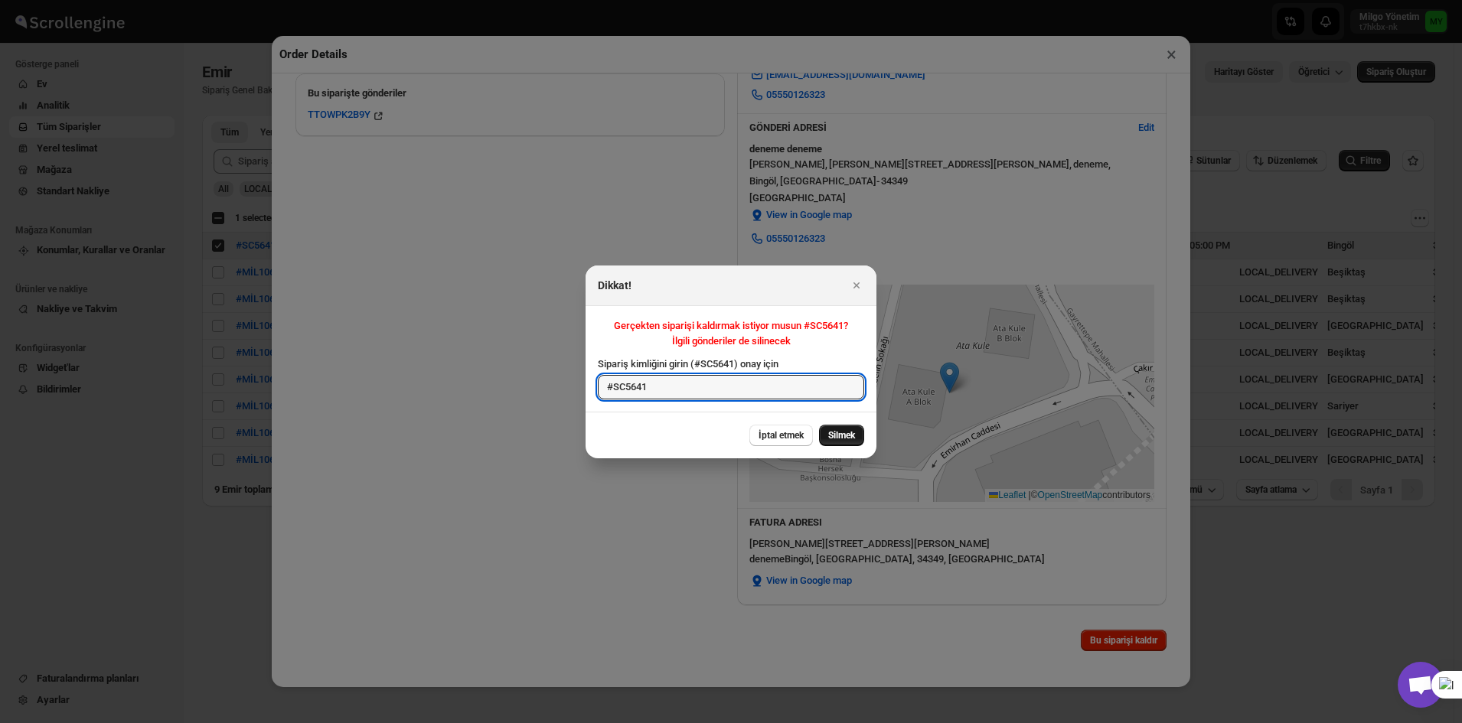
type input "#SC5641"
click at [837, 438] on span "Silmek" at bounding box center [841, 435] width 27 height 12
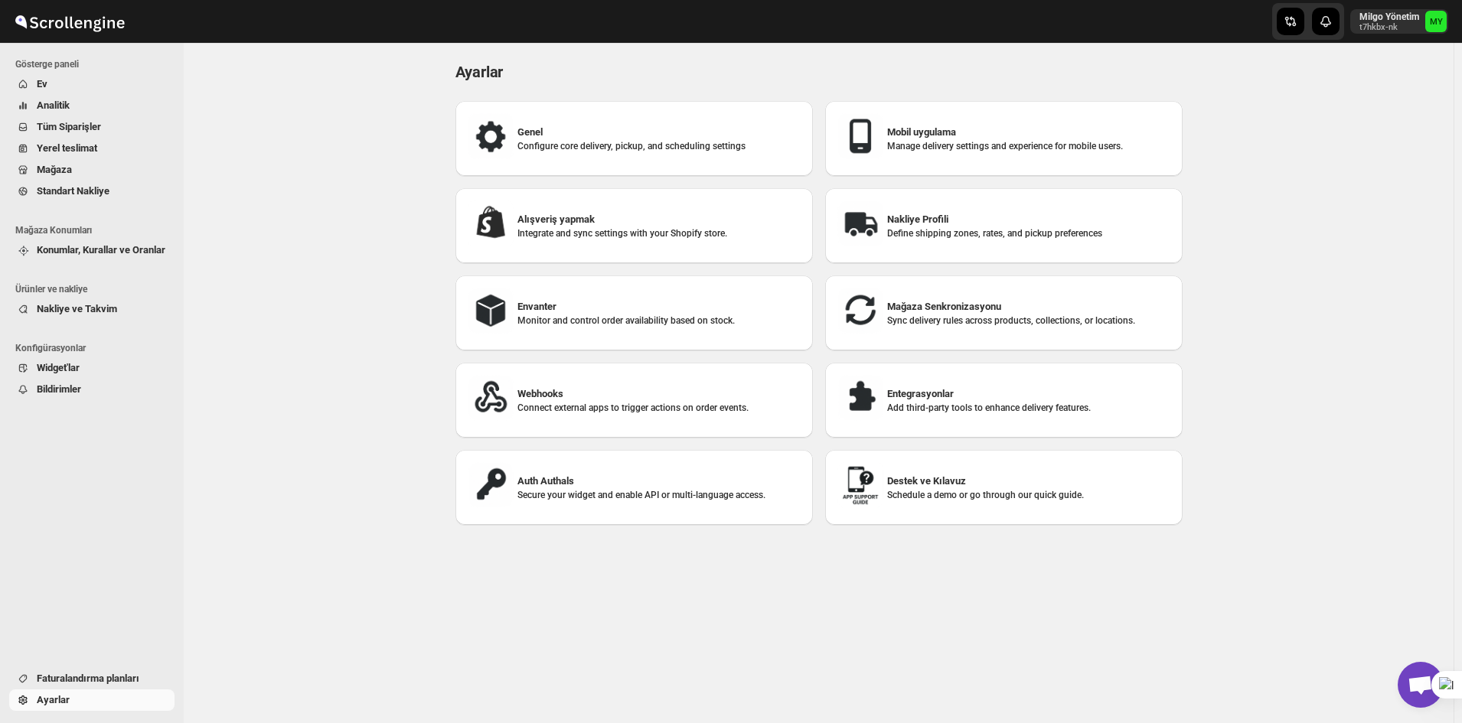
click at [83, 83] on span "Ev" at bounding box center [104, 84] width 135 height 15
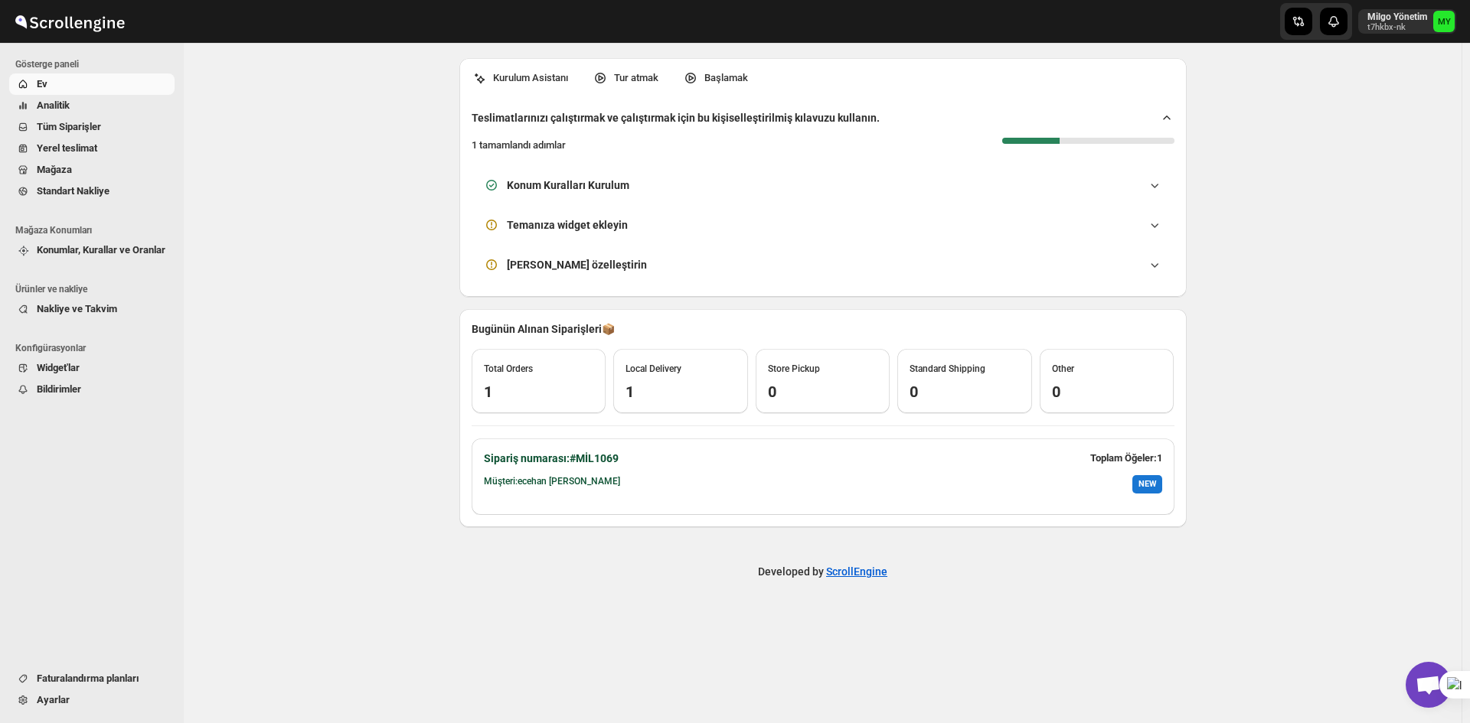
click at [93, 255] on span "Konumlar, Kurallar ve Oranlar" at bounding box center [101, 249] width 129 height 11
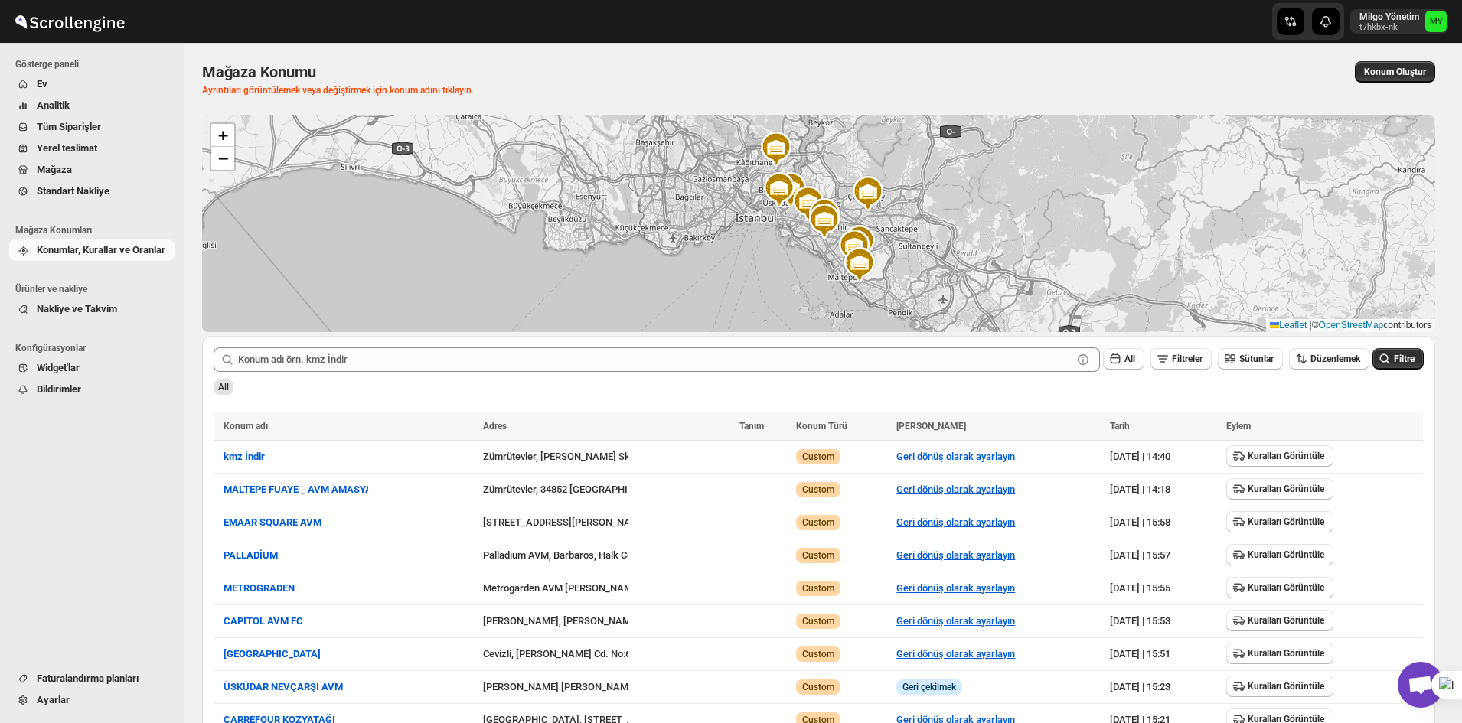
click at [77, 113] on button "Analitik" at bounding box center [91, 105] width 165 height 21
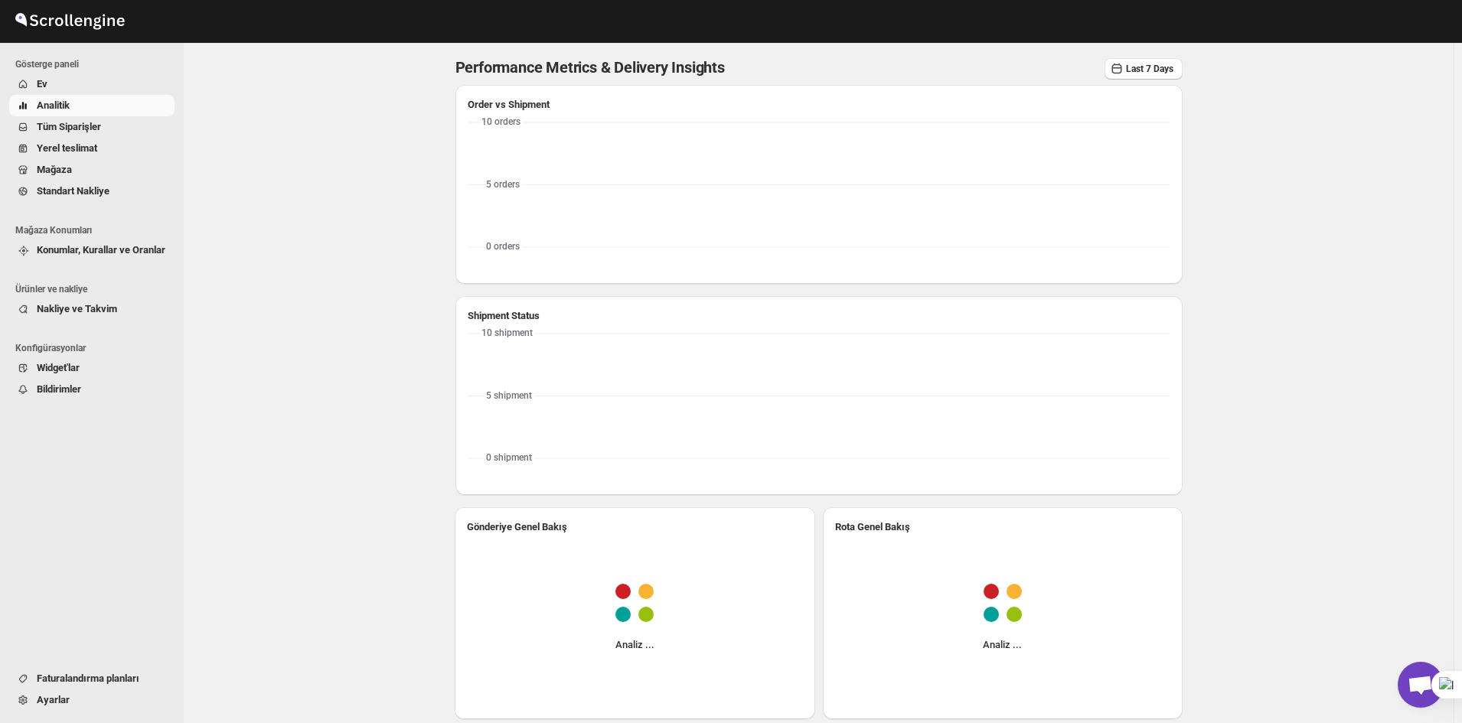
click at [90, 129] on span "Tüm Siparişler" at bounding box center [69, 126] width 64 height 11
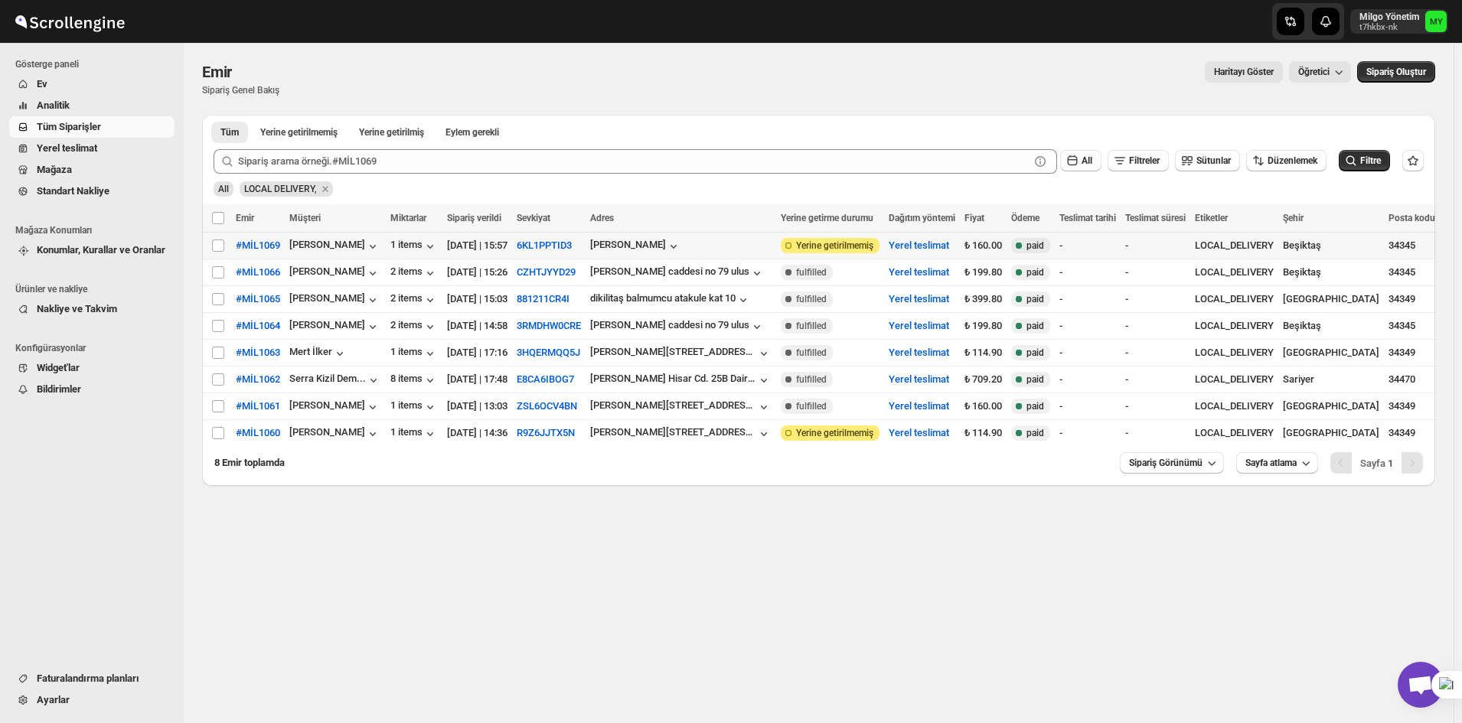
click at [862, 250] on span "Yerine getirilmemiş" at bounding box center [834, 246] width 77 height 12
click at [82, 558] on span "Ayarlar" at bounding box center [104, 700] width 135 height 15
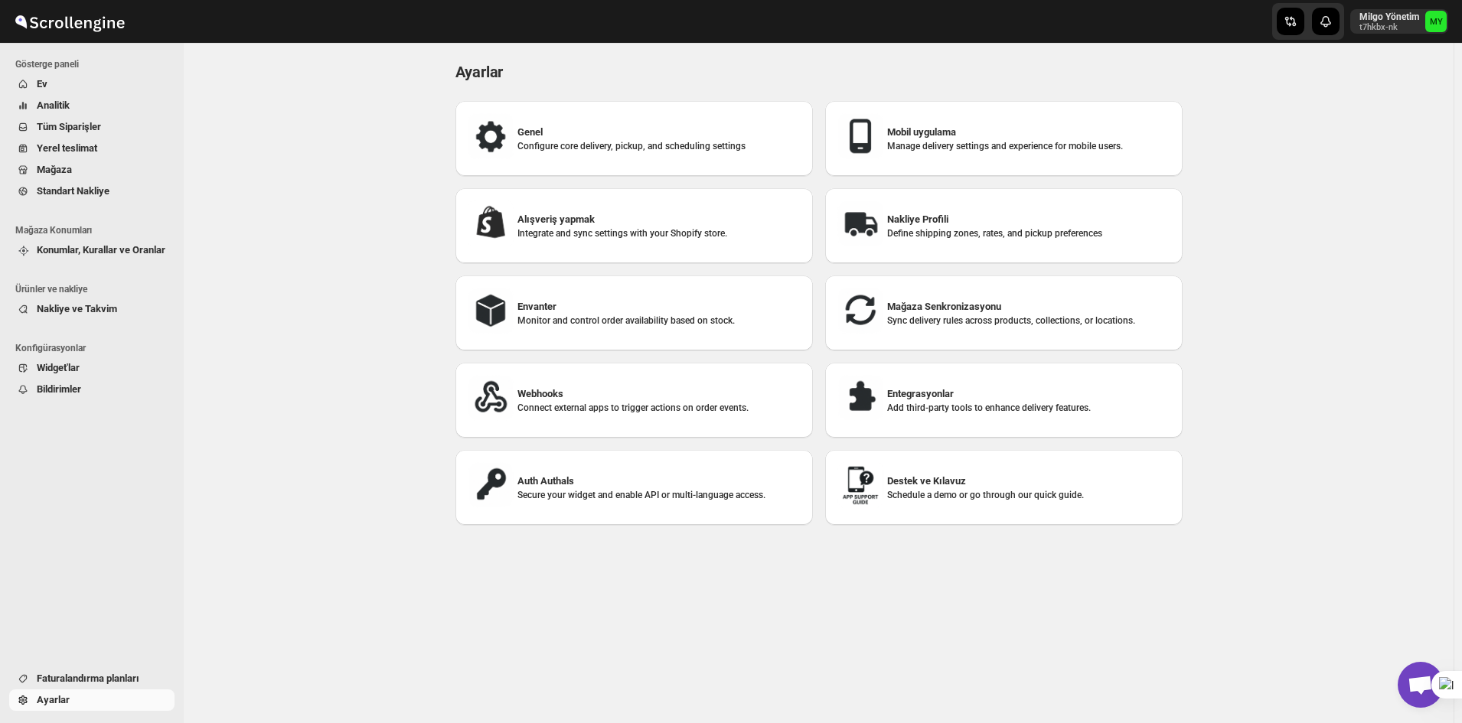
click at [608, 419] on div "Webhooks Connect external apps to trigger actions on order events." at bounding box center [634, 400] width 333 height 51
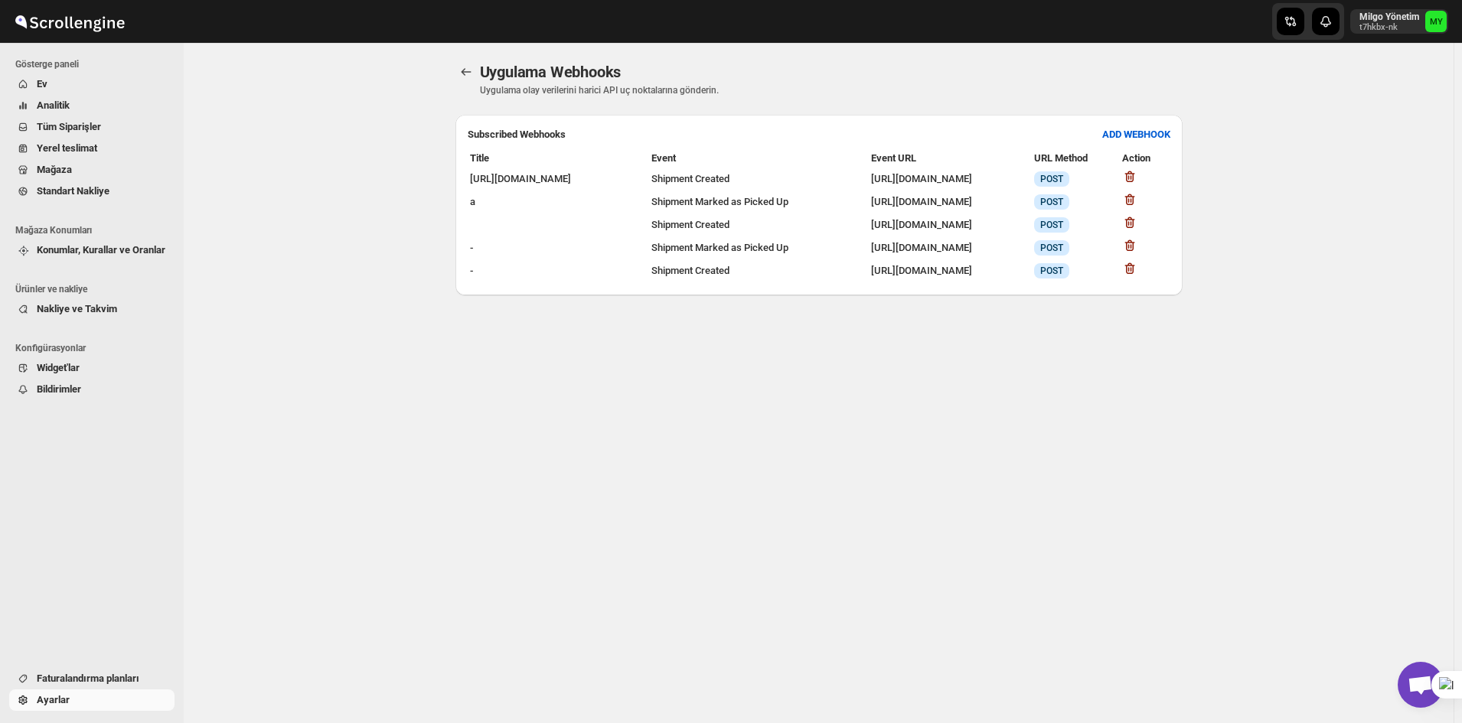
click at [870, 213] on td "[URL][DOMAIN_NAME]" at bounding box center [950, 201] width 161 height 21
copy td "[URL][DOMAIN_NAME]"
click at [1167, 558] on span "Açık sohbet" at bounding box center [1420, 686] width 25 height 21
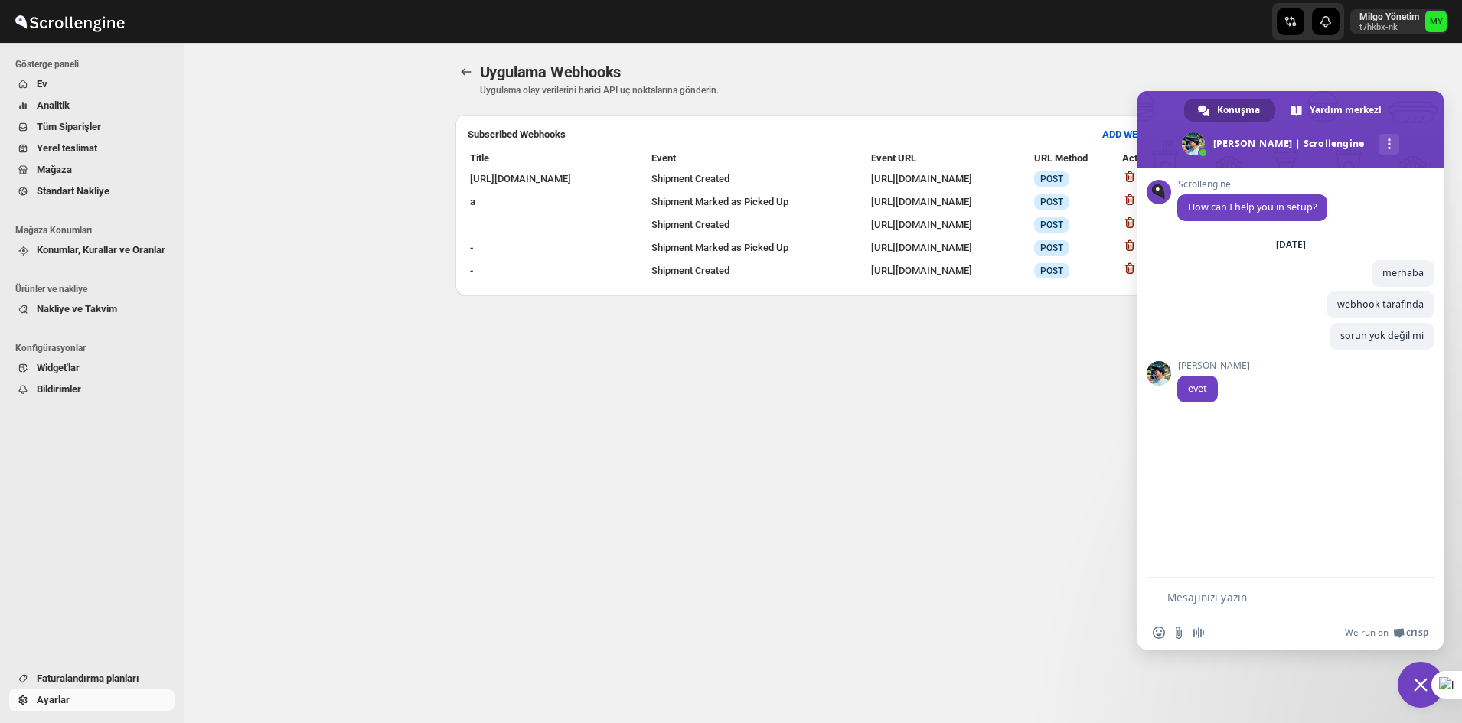
click at [1167, 558] on span "Sohbeti kapat" at bounding box center [1421, 685] width 46 height 46
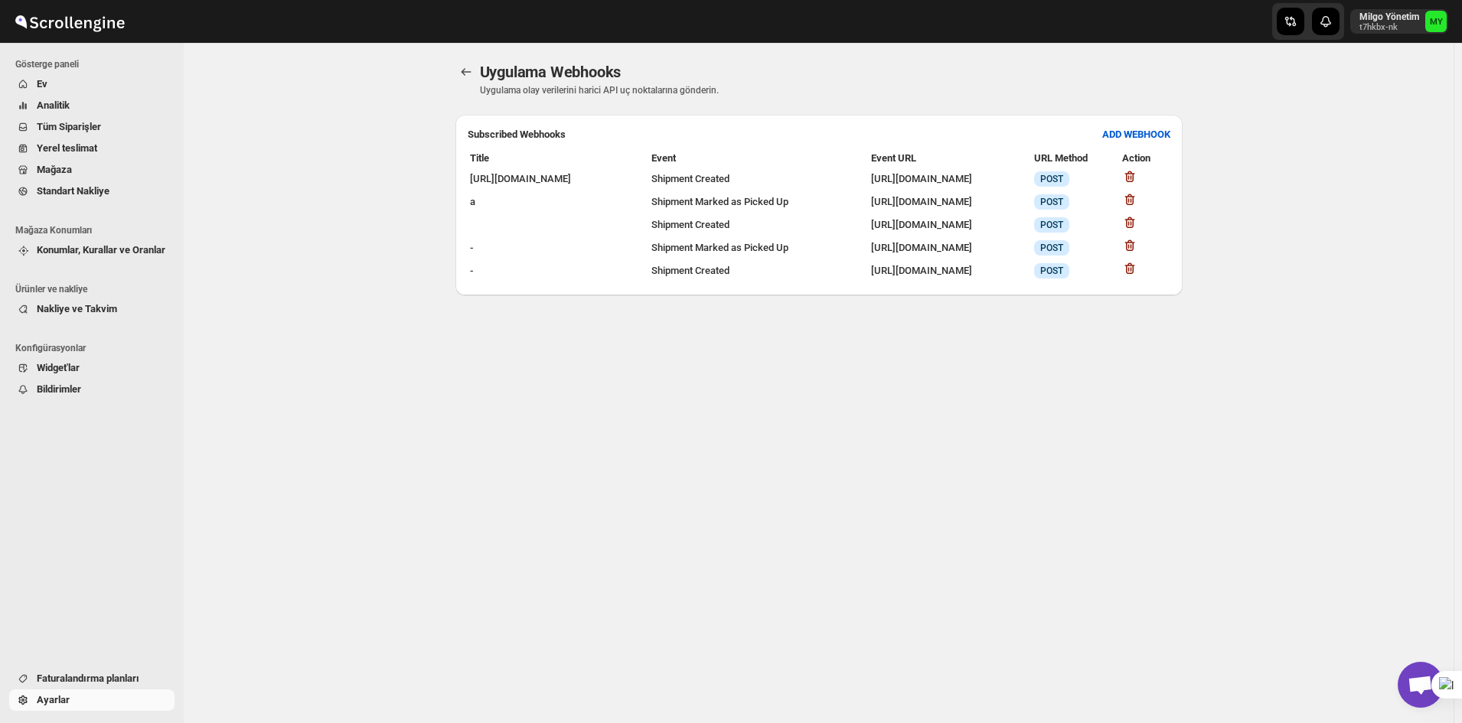
click at [1167, 558] on span "Açık sohbet" at bounding box center [1420, 686] width 25 height 21
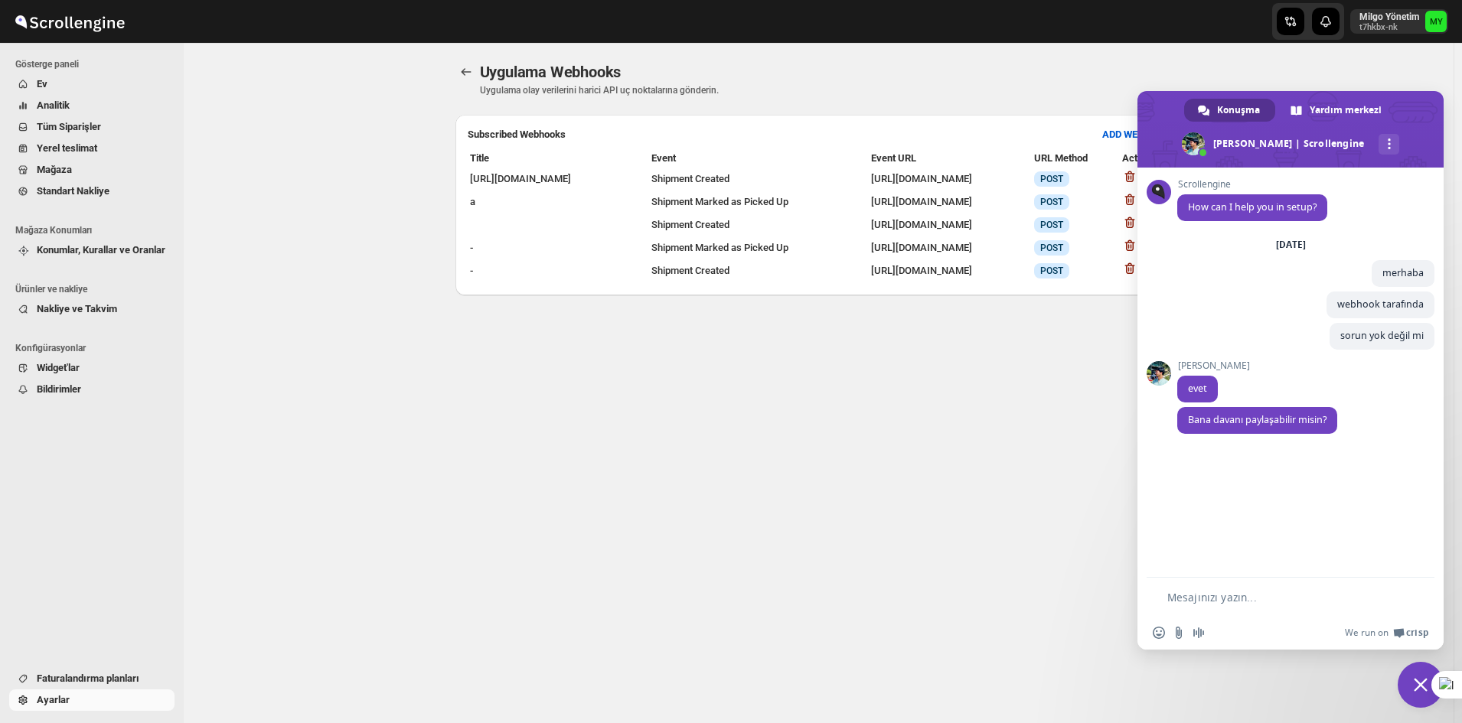
click at [1167, 558] on span "Sohbeti kapat" at bounding box center [1421, 685] width 14 height 14
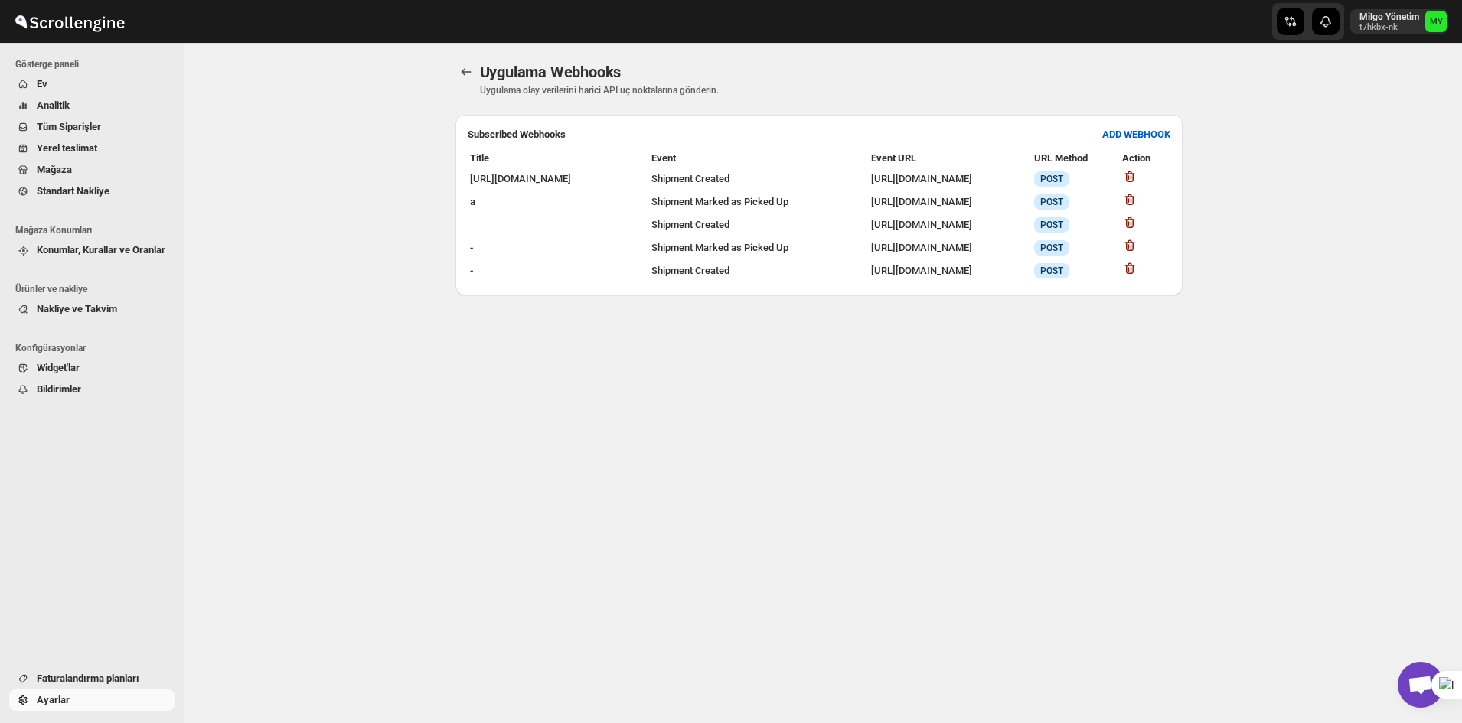
click at [77, 119] on span "Tüm Siparişler" at bounding box center [104, 126] width 135 height 15
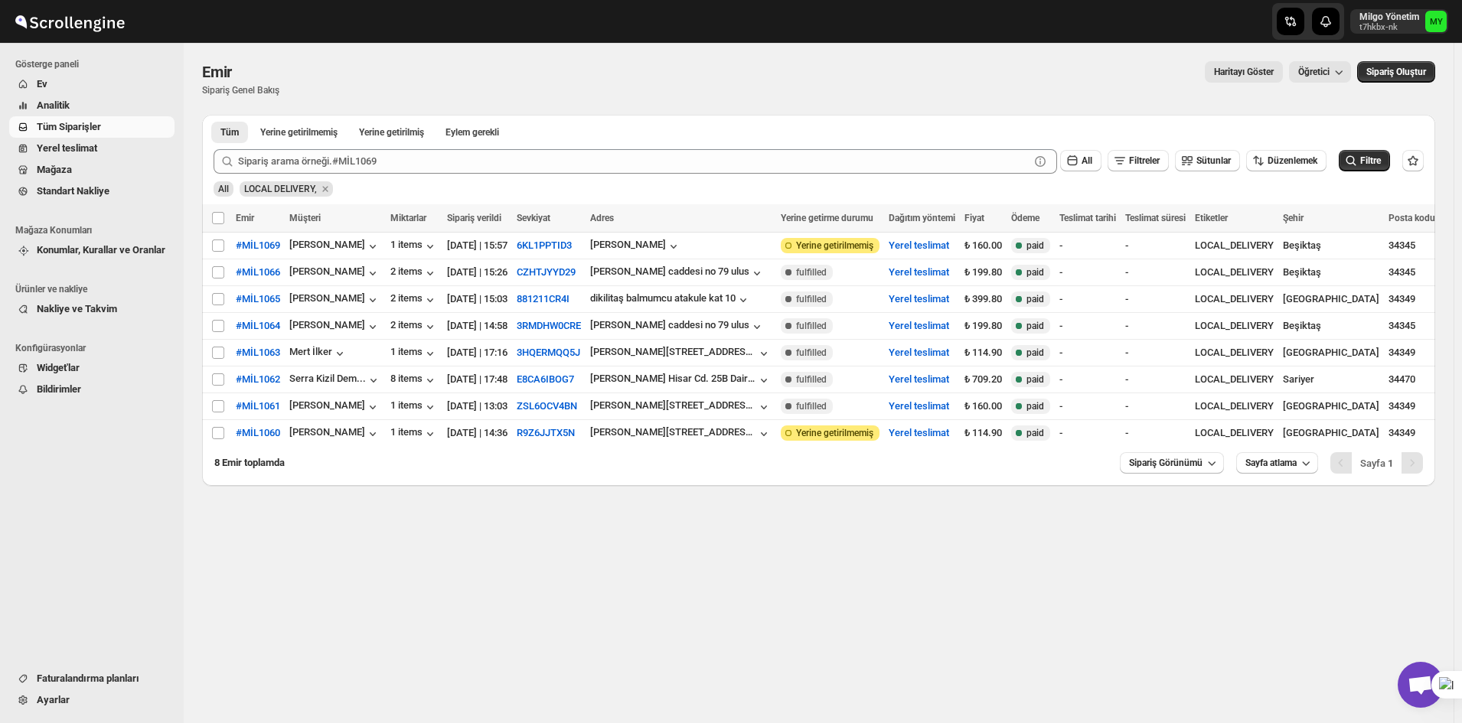
click at [103, 255] on span "Konumlar, Kurallar ve Oranlar" at bounding box center [101, 249] width 129 height 11
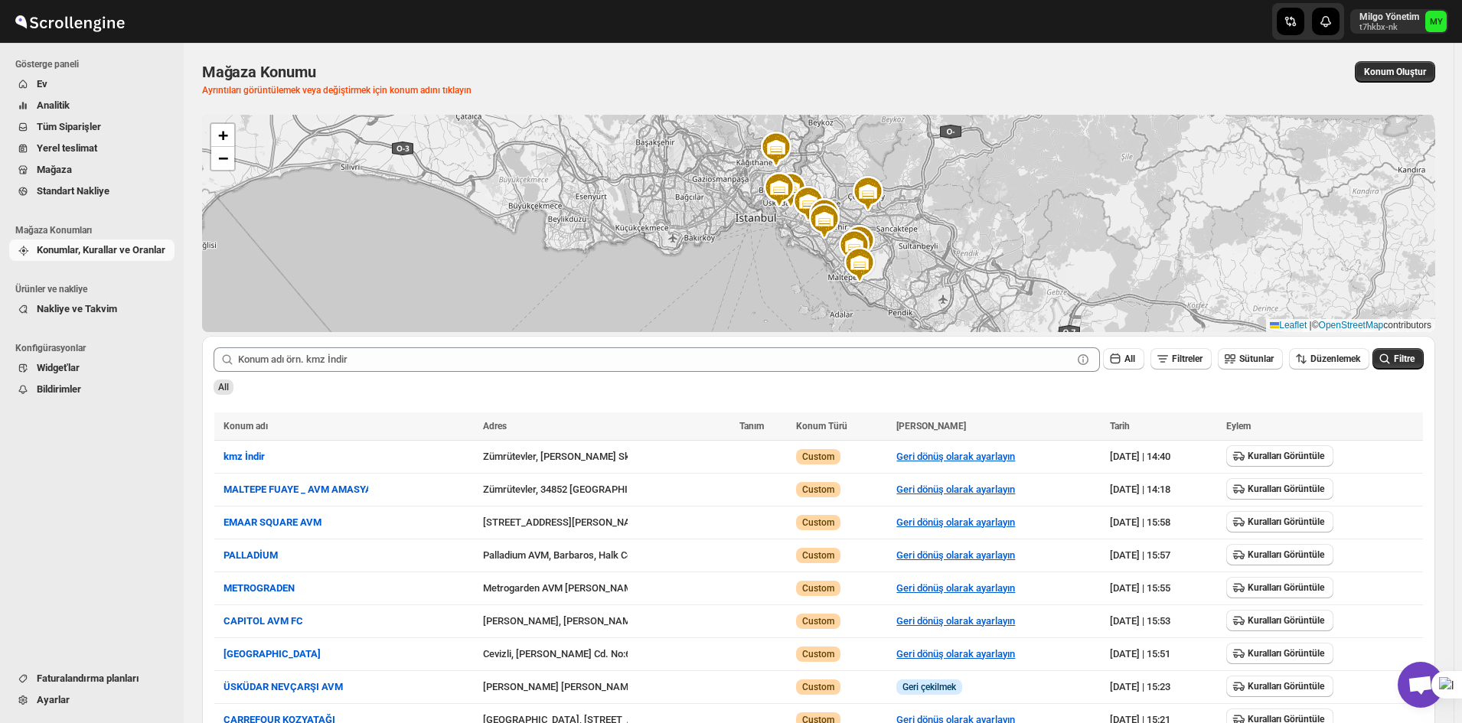
click at [95, 317] on span "Nakliye ve Takvim" at bounding box center [104, 309] width 135 height 15
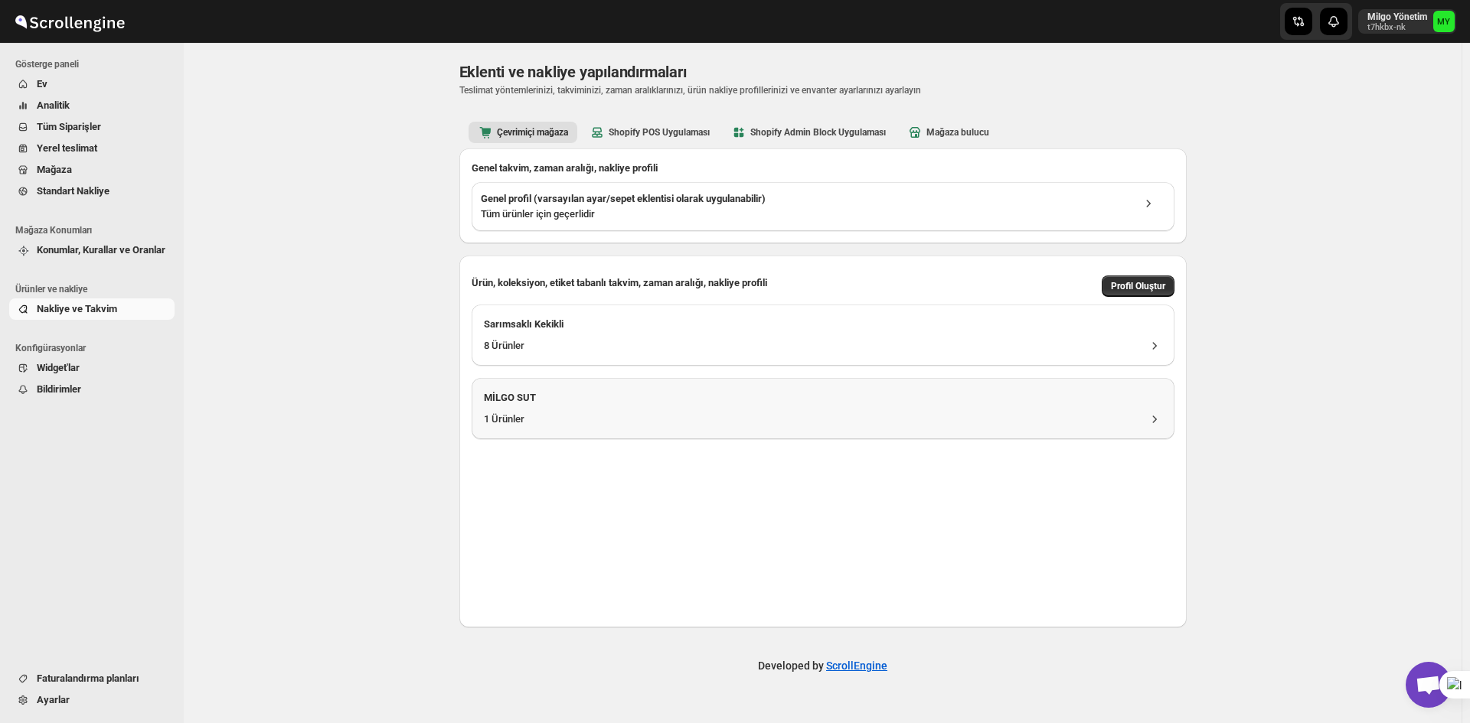
click at [619, 396] on h3 "MİLGO SUT" at bounding box center [823, 397] width 678 height 15
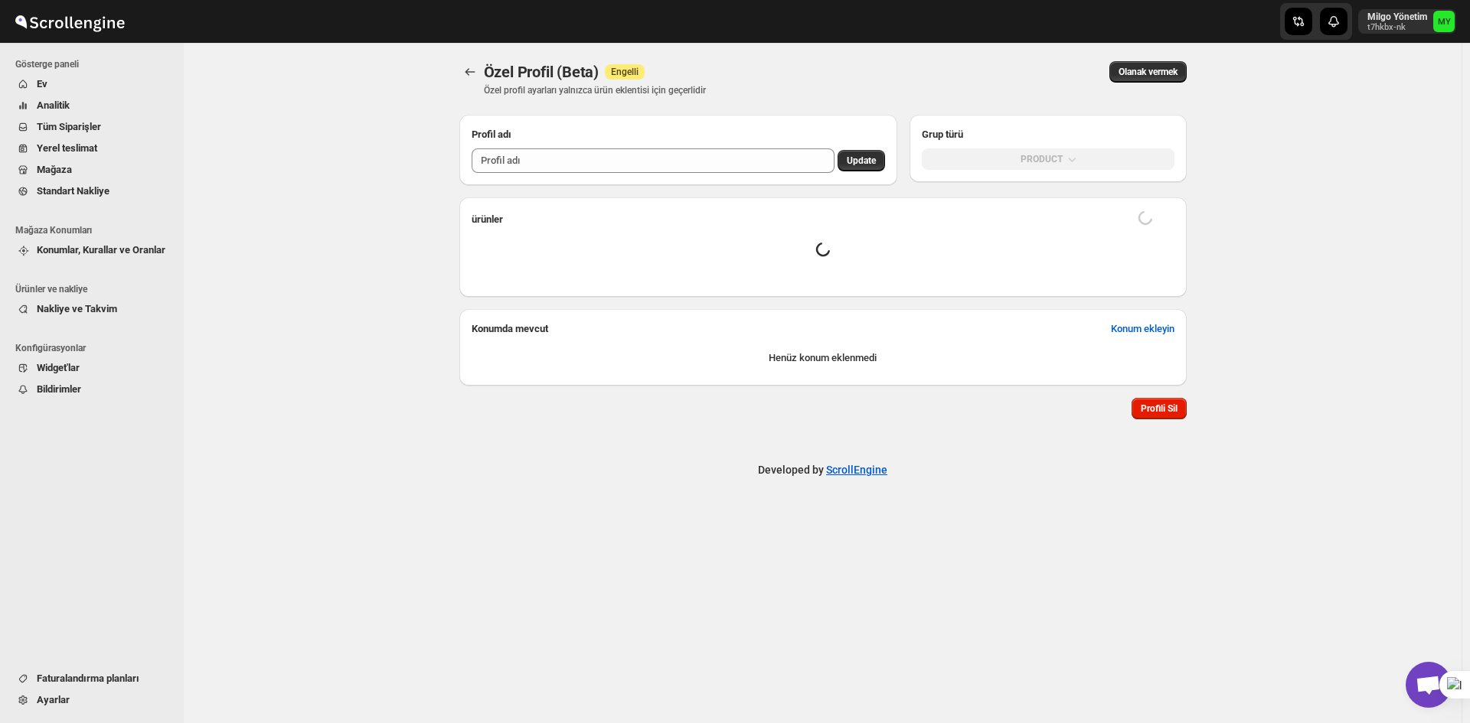
type input "MİLGO SUT"
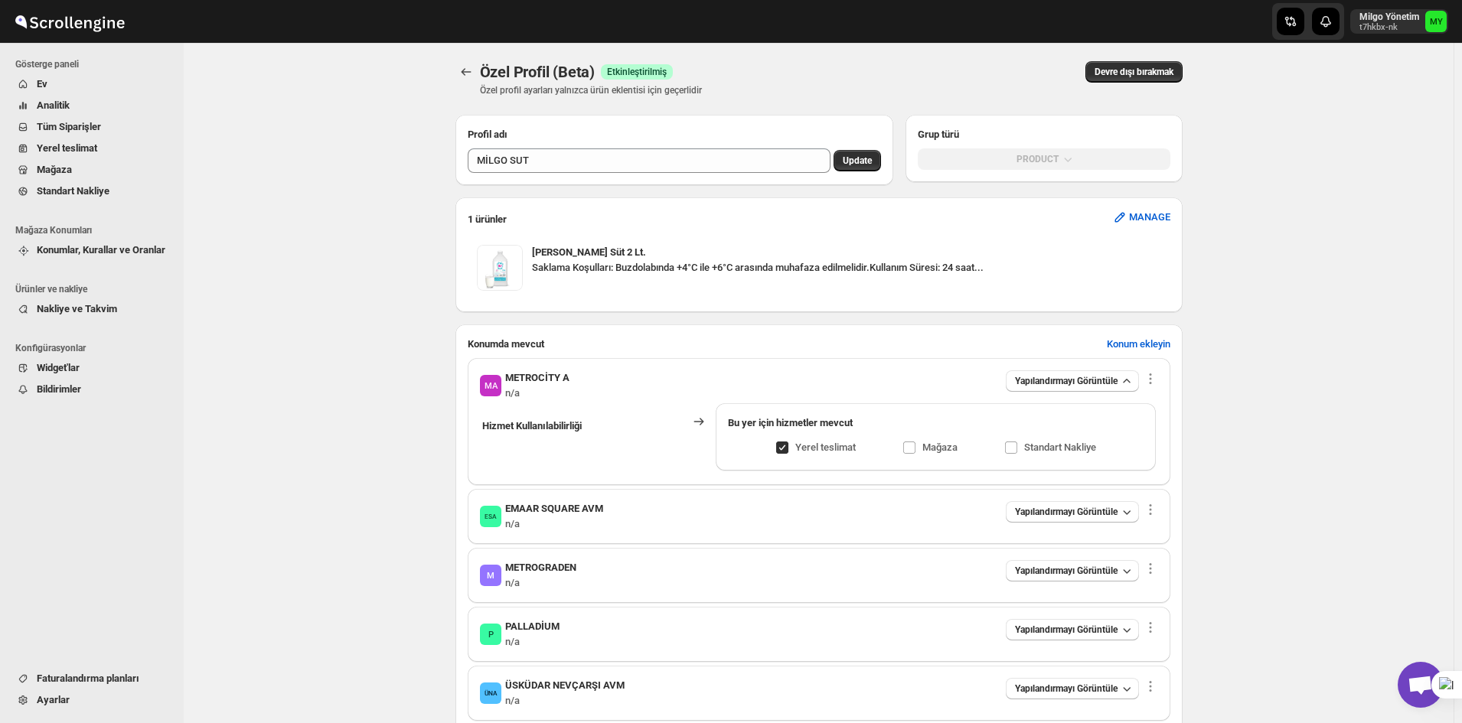
click at [859, 168] on button "Update" at bounding box center [856, 160] width 47 height 21
click at [90, 91] on span "Ev" at bounding box center [104, 84] width 135 height 15
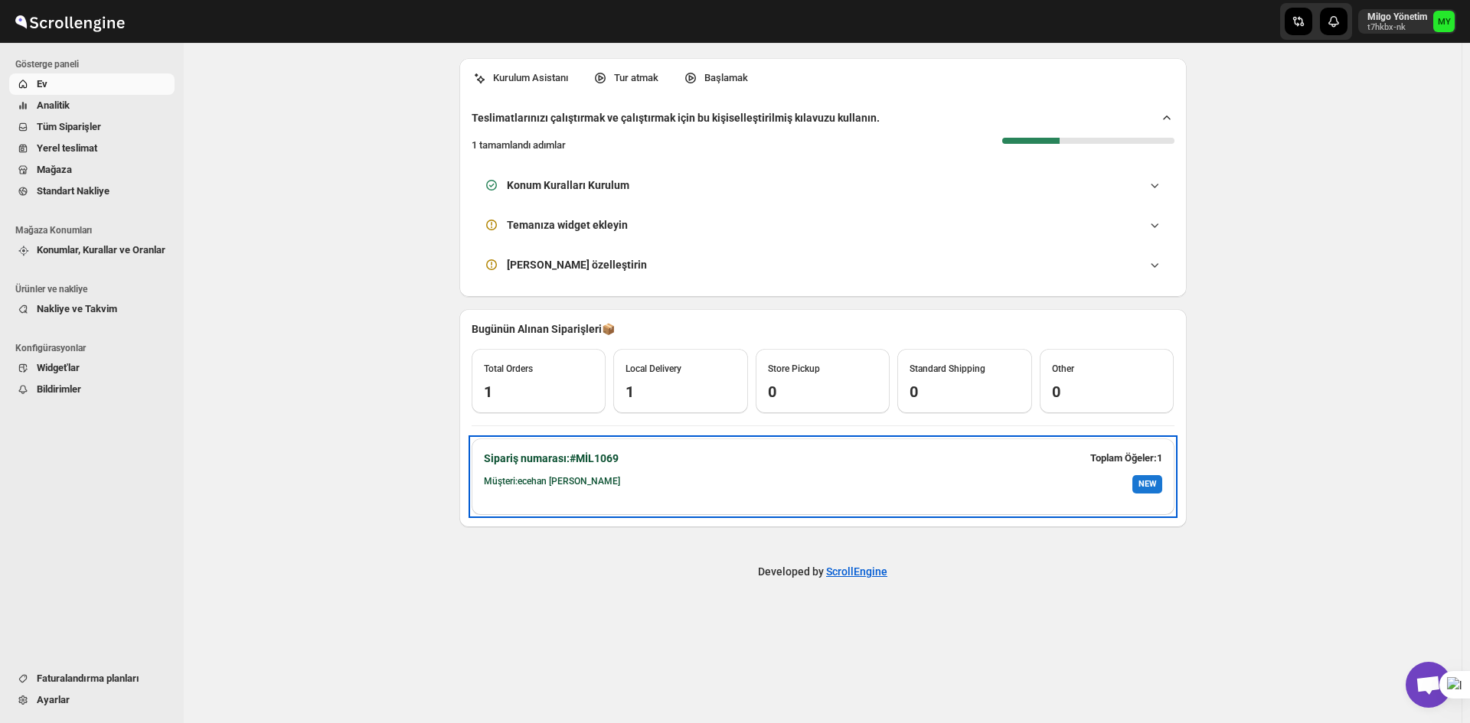
click at [1152, 483] on div "NEW" at bounding box center [1147, 484] width 30 height 18
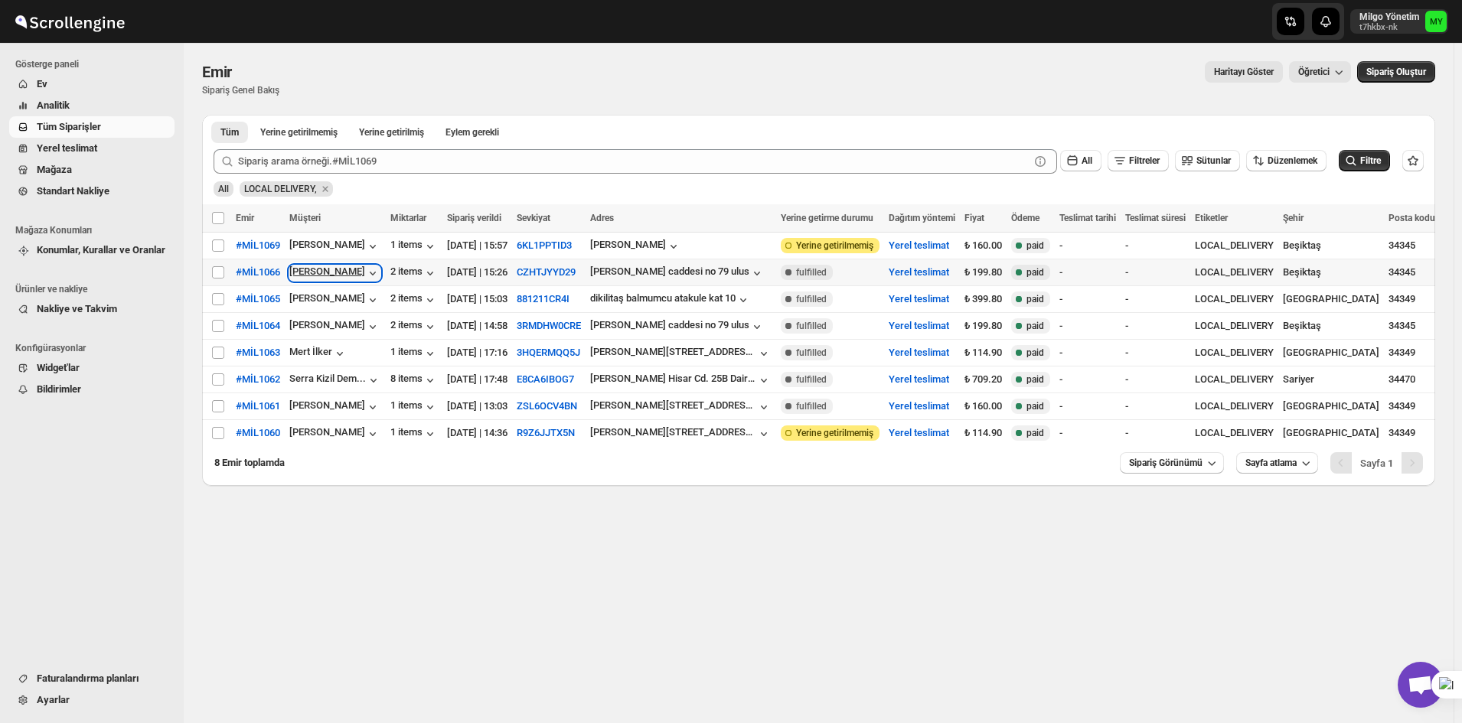
click at [315, 272] on div "[PERSON_NAME]" at bounding box center [334, 273] width 91 height 15
